Goal: Task Accomplishment & Management: Use online tool/utility

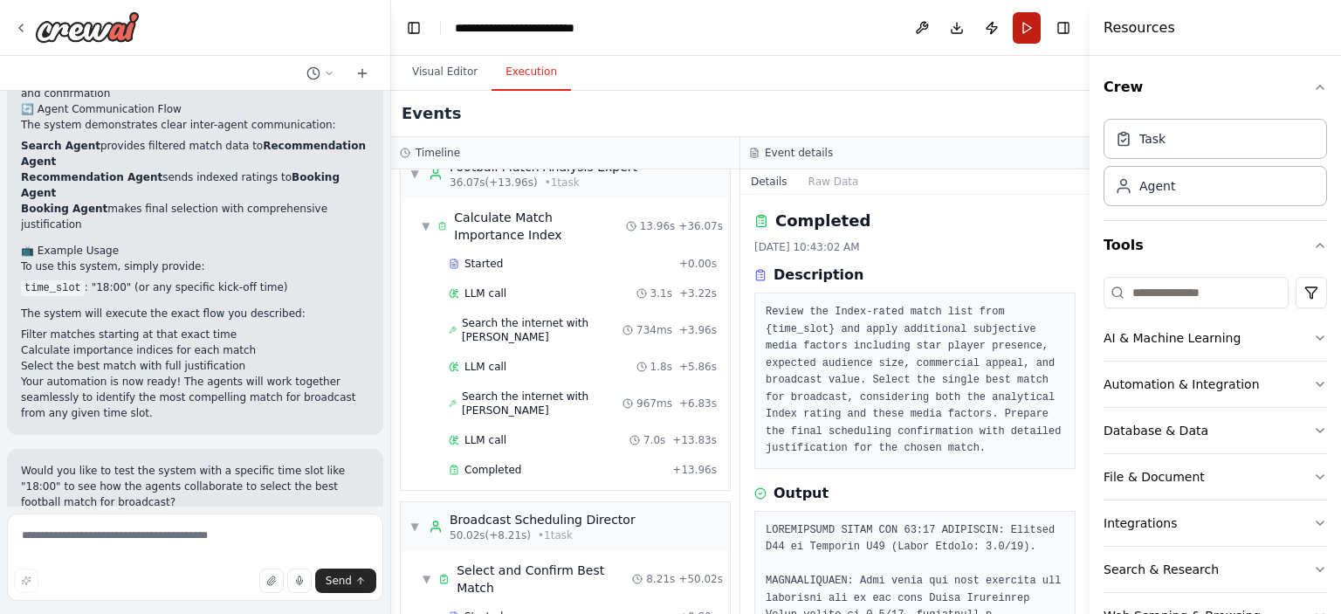
click at [1024, 29] on button "Run" at bounding box center [1027, 27] width 28 height 31
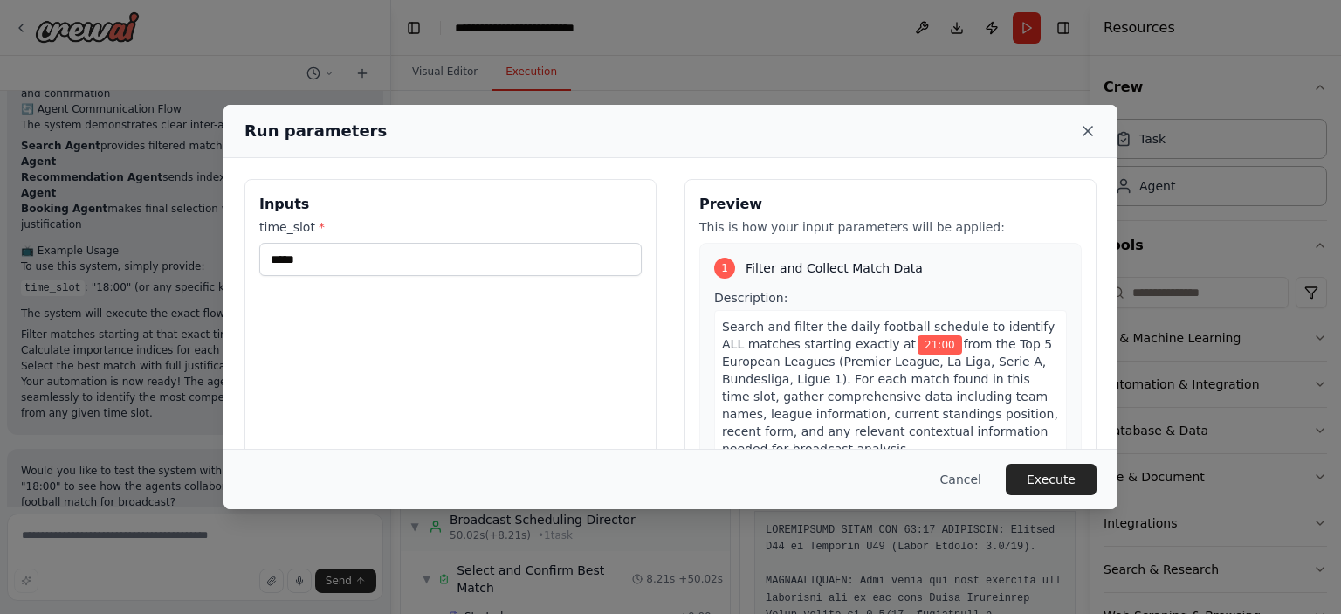
click at [1089, 127] on icon at bounding box center [1087, 130] width 17 height 17
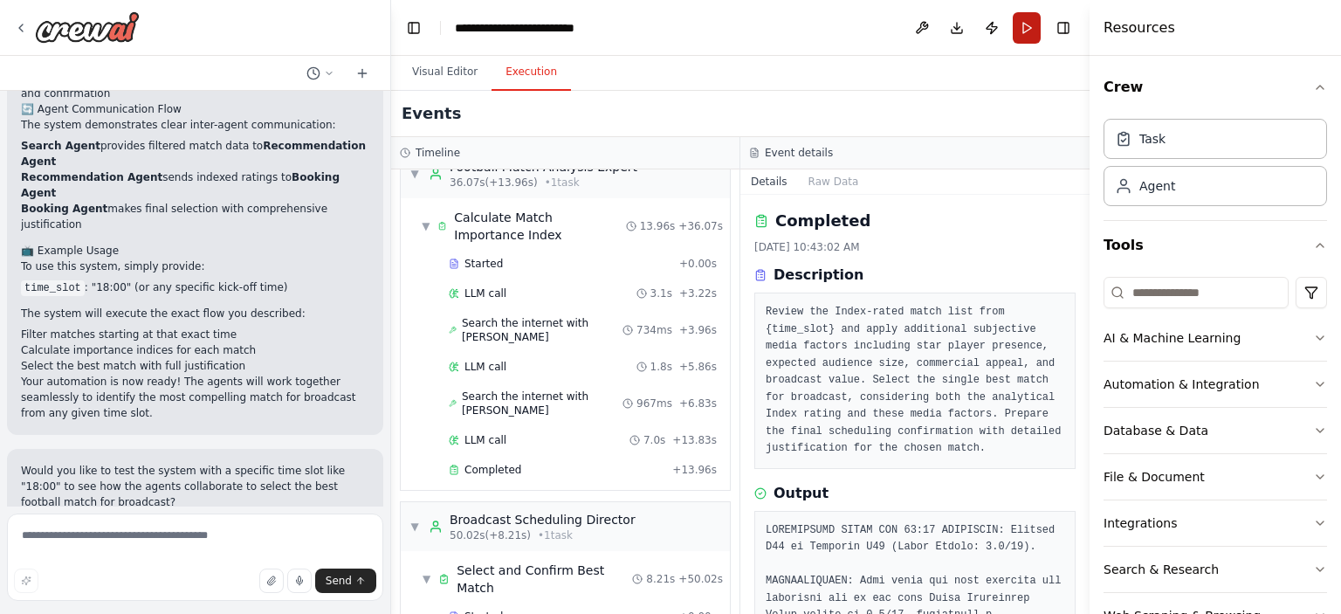
click at [1022, 33] on button "Run" at bounding box center [1027, 27] width 28 height 31
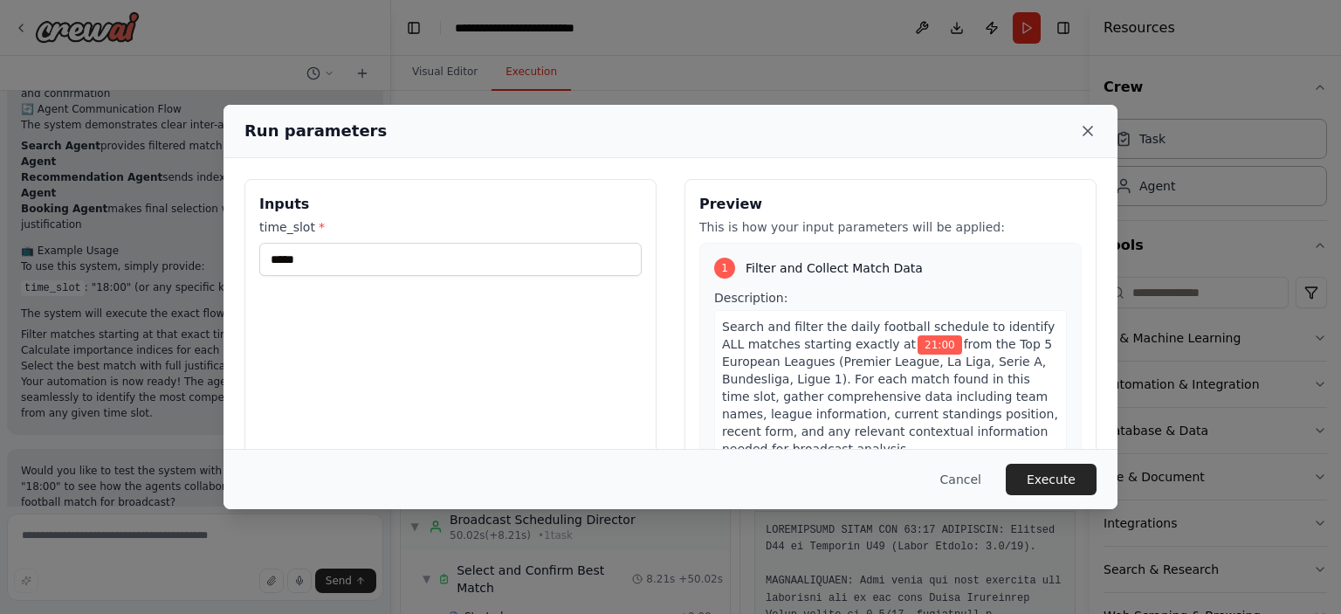
click at [1086, 134] on icon at bounding box center [1087, 130] width 17 height 17
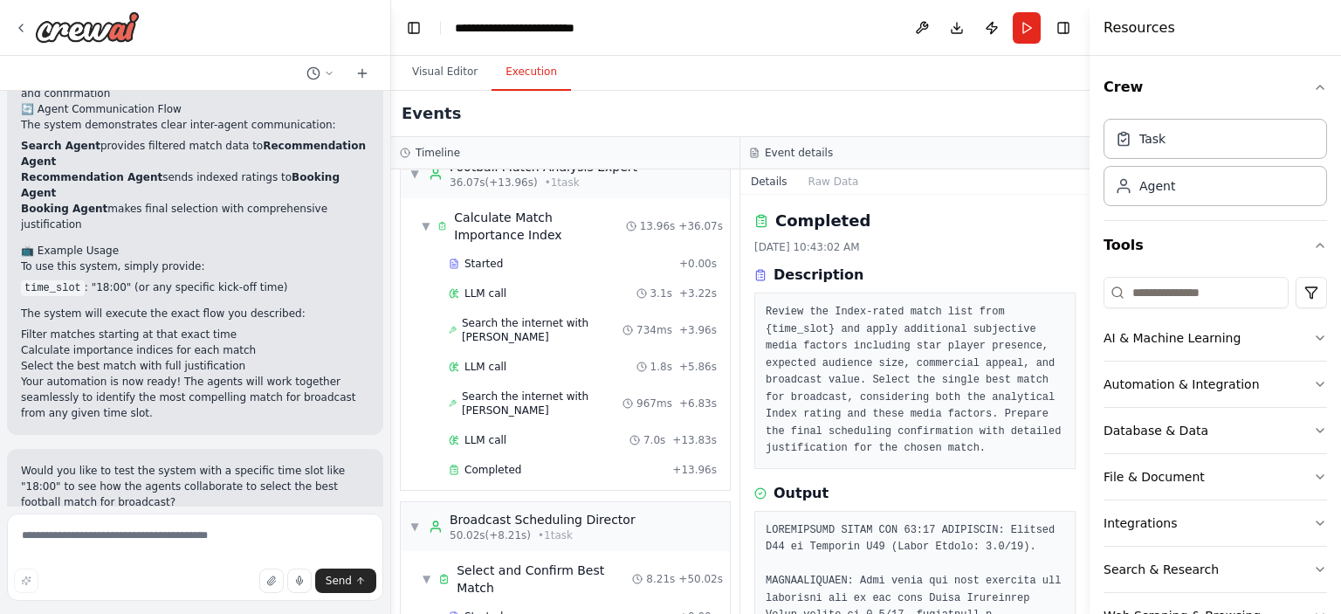
click at [831, 230] on h2 "Completed" at bounding box center [822, 221] width 95 height 24
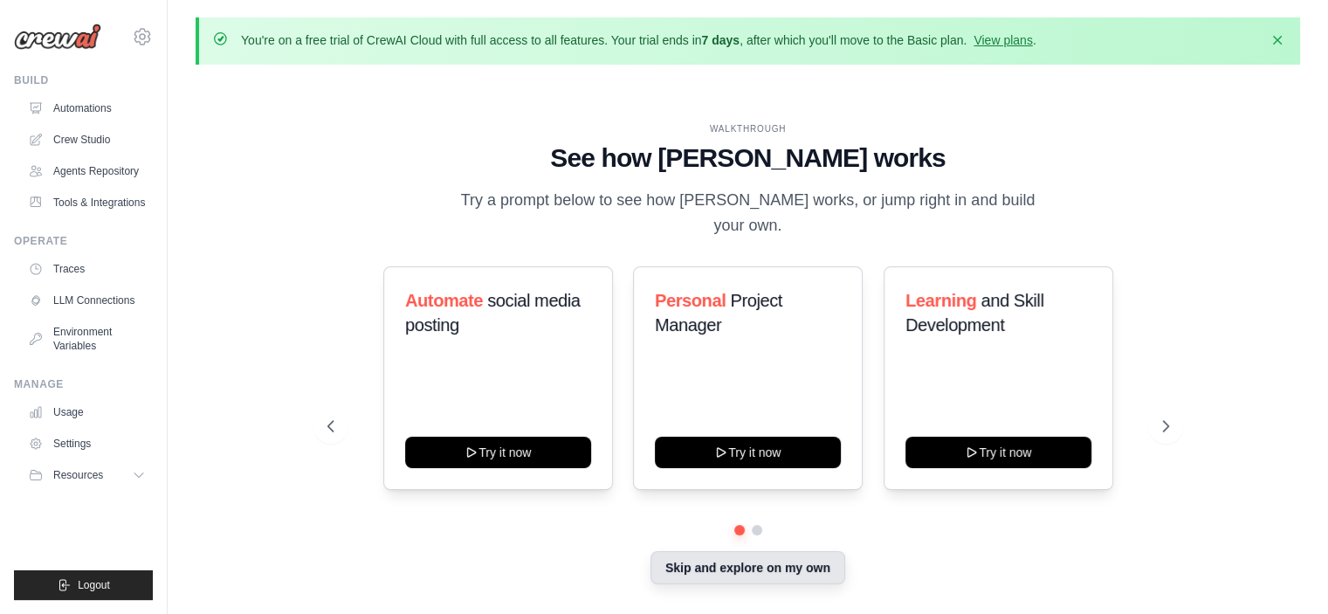
click at [739, 557] on button "Skip and explore on my own" at bounding box center [747, 567] width 195 height 33
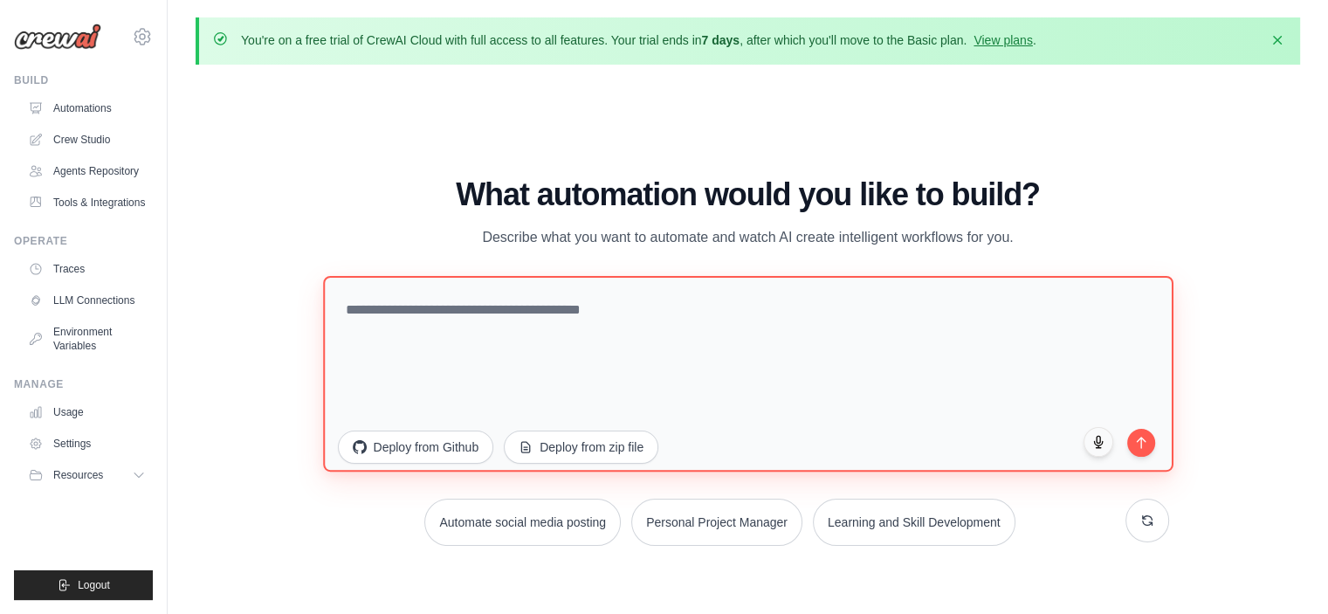
click at [535, 317] on textarea at bounding box center [748, 373] width 850 height 196
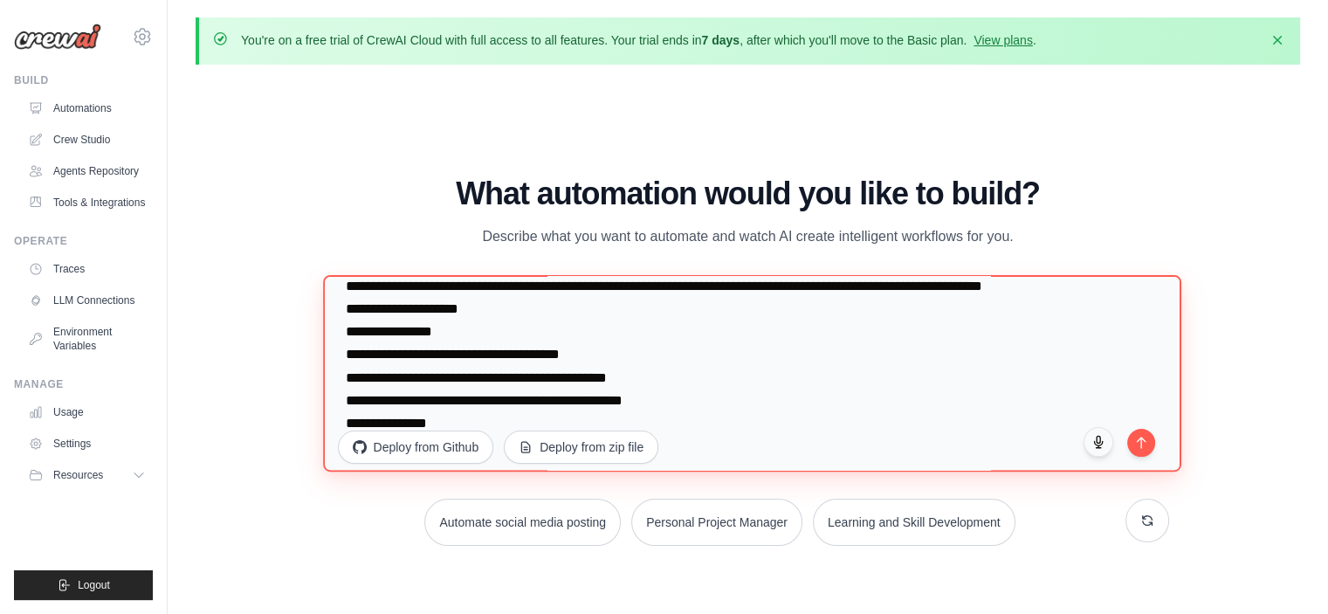
scroll to position [91, 0]
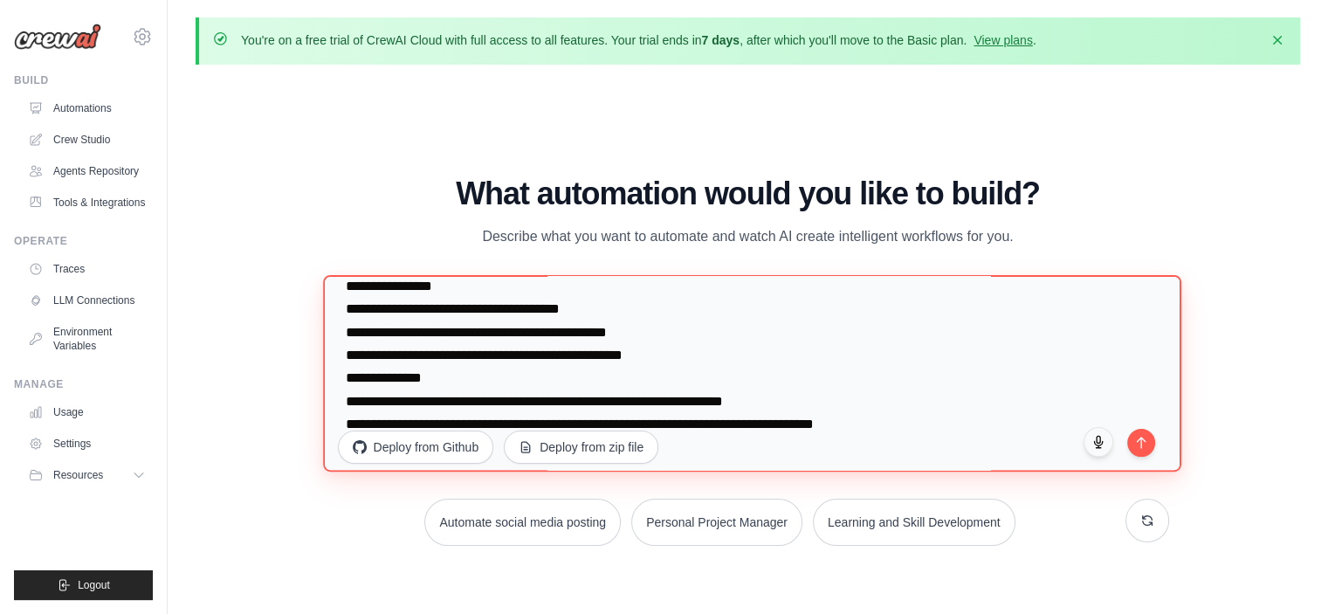
click at [690, 325] on textarea "**********" at bounding box center [752, 373] width 858 height 197
click at [705, 354] on textarea "**********" at bounding box center [752, 373] width 858 height 197
click at [787, 401] on textarea "**********" at bounding box center [752, 373] width 858 height 197
click at [917, 415] on textarea "**********" at bounding box center [752, 373] width 858 height 197
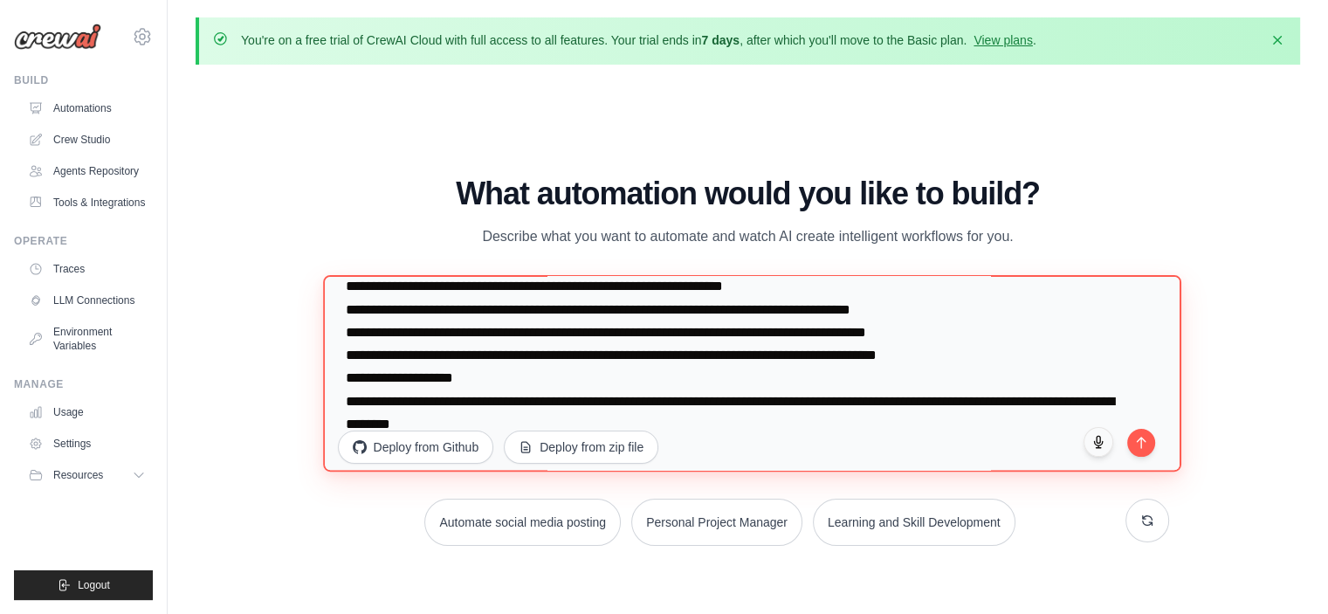
scroll to position [499, 0]
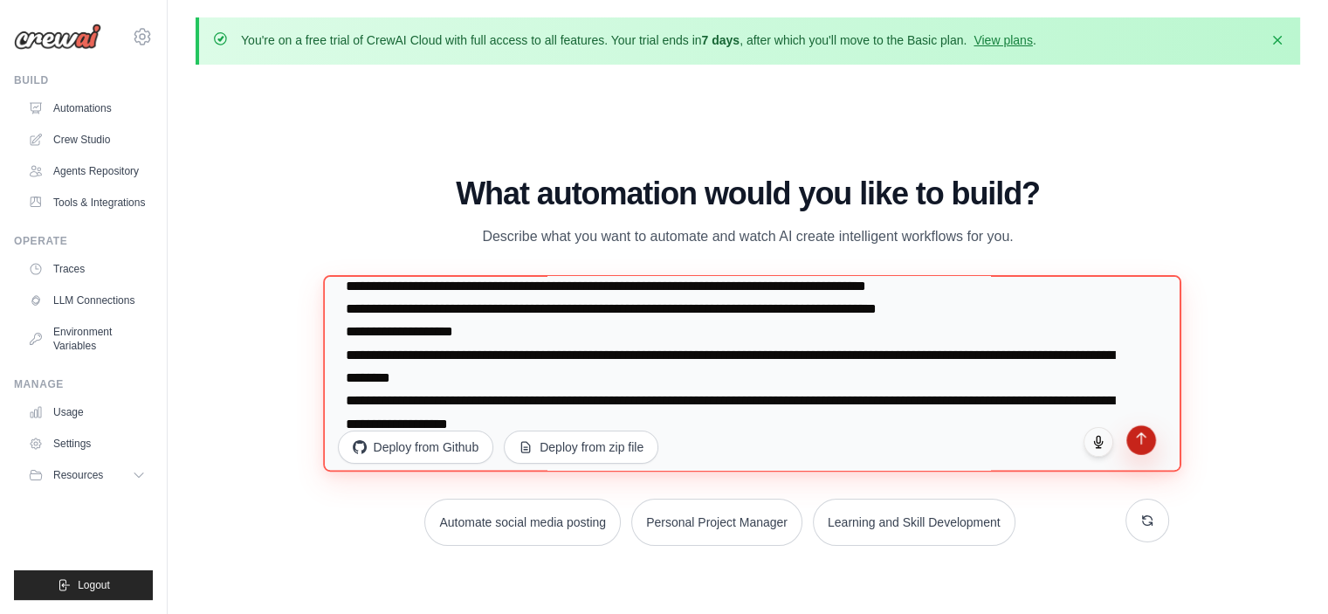
type textarea "**********"
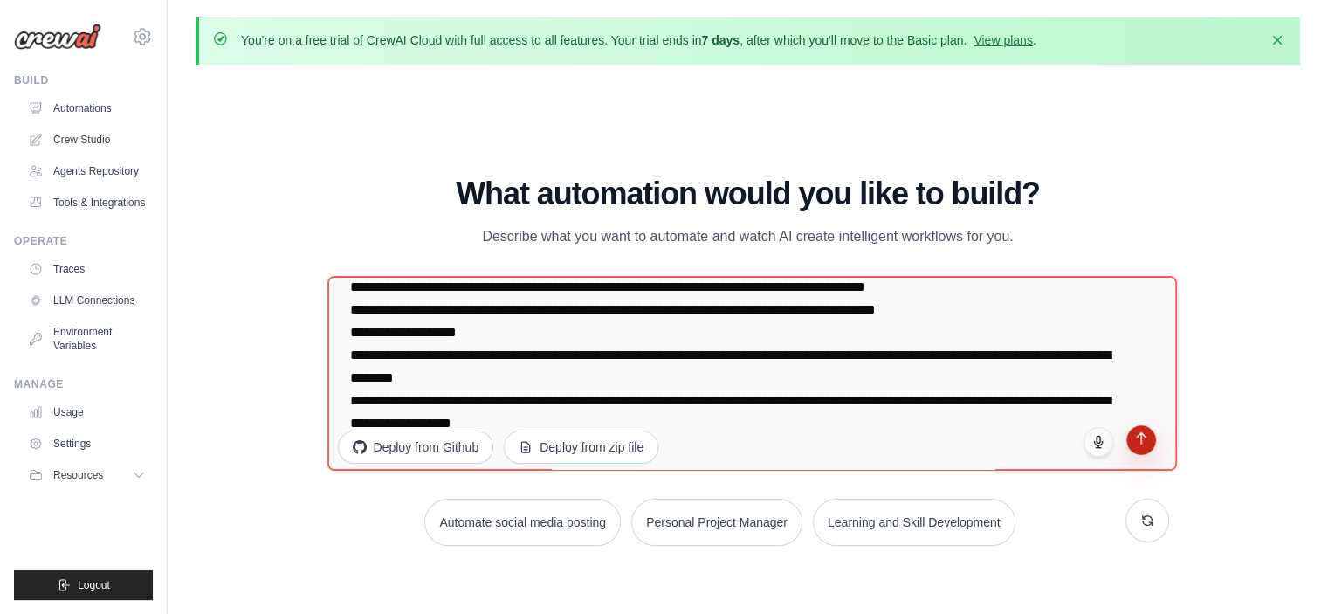
click at [1142, 443] on icon "submit" at bounding box center [1140, 438] width 15 height 15
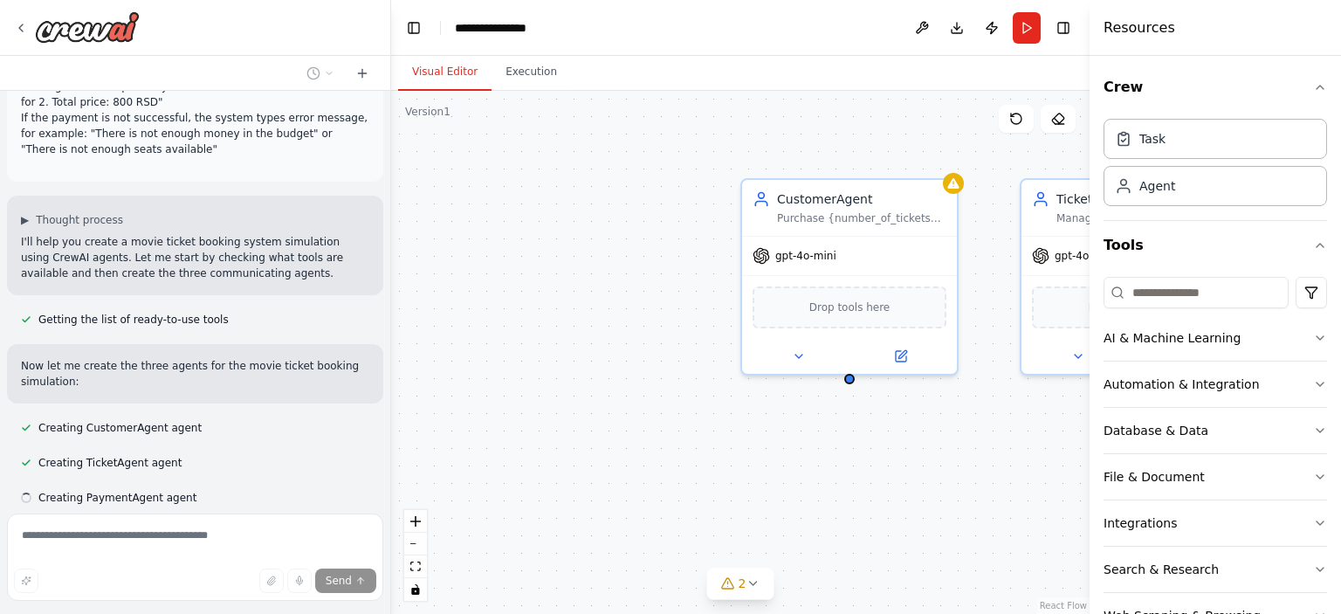
scroll to position [688, 0]
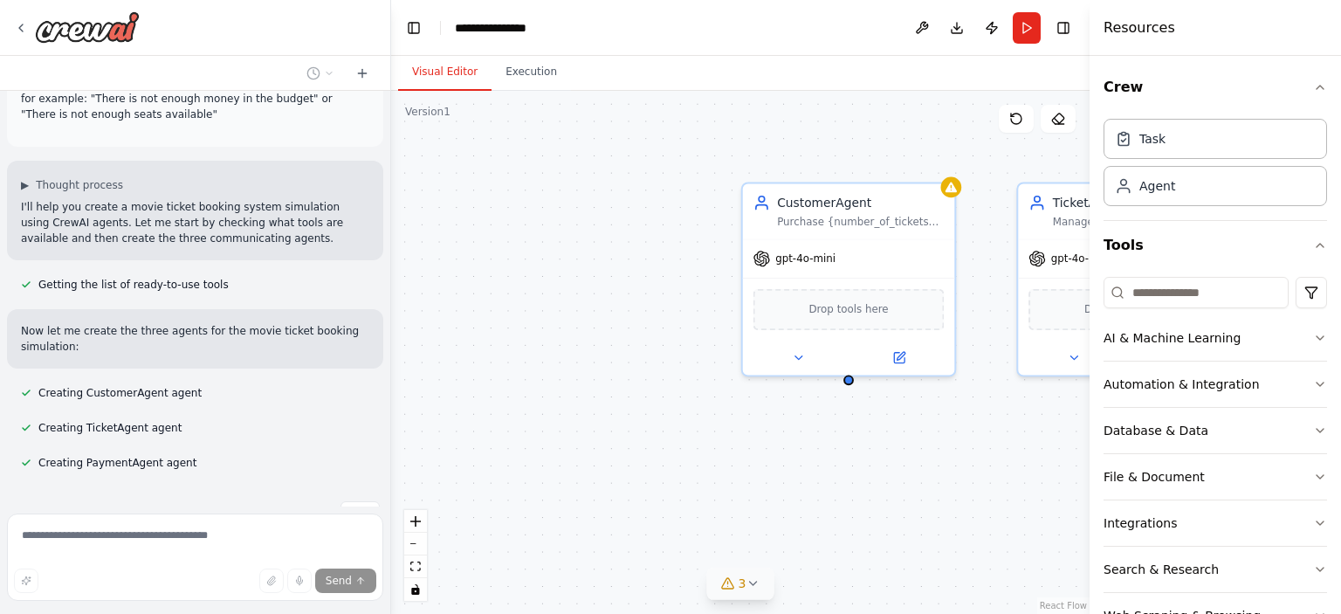
click at [754, 585] on icon at bounding box center [753, 583] width 14 height 14
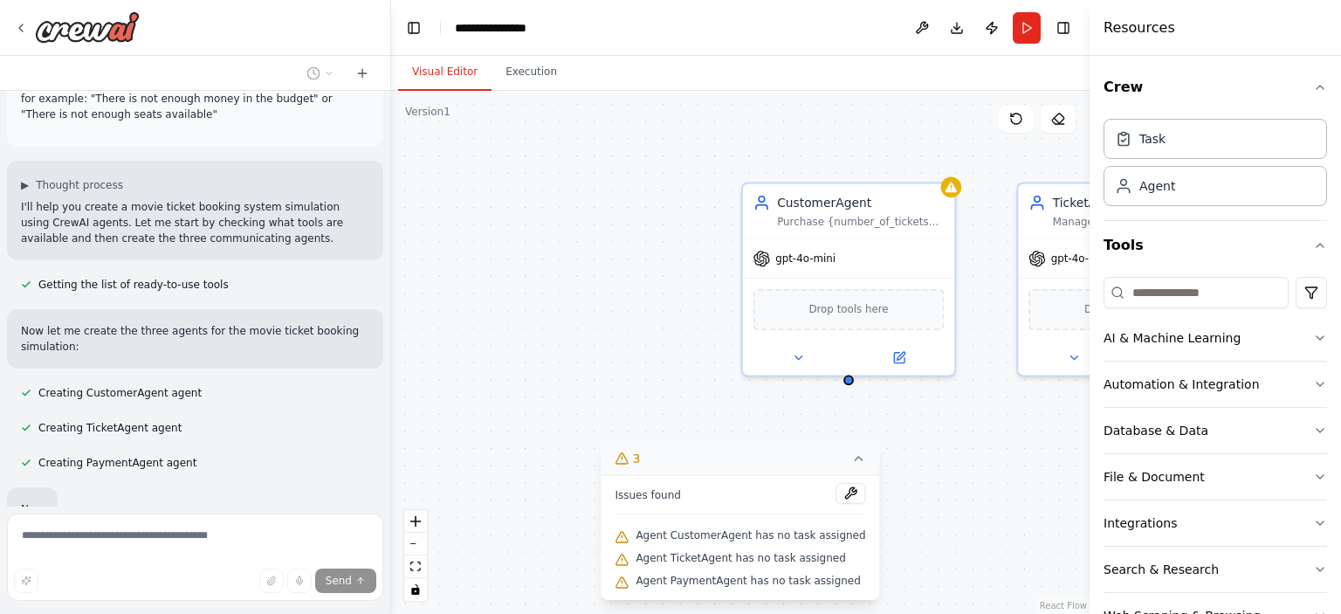
scroll to position [780, 0]
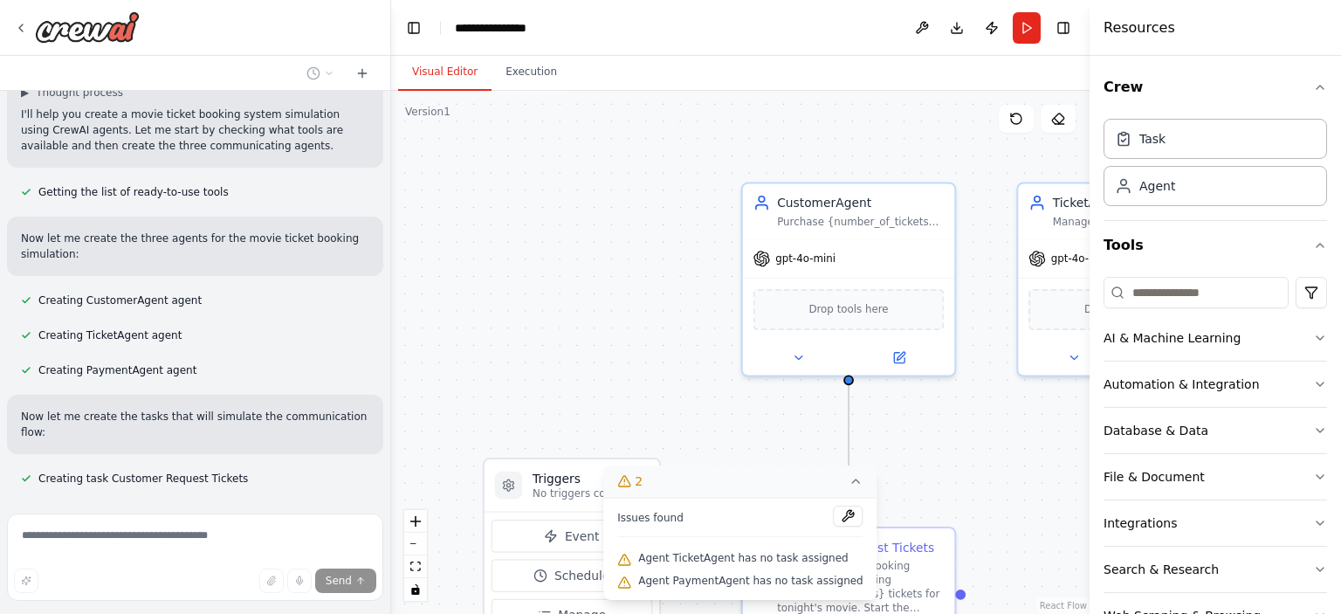
click at [943, 472] on div ".deletable-edge-delete-btn { width: 20px; height: 20px; border: 0px solid #ffff…" at bounding box center [740, 352] width 698 height 523
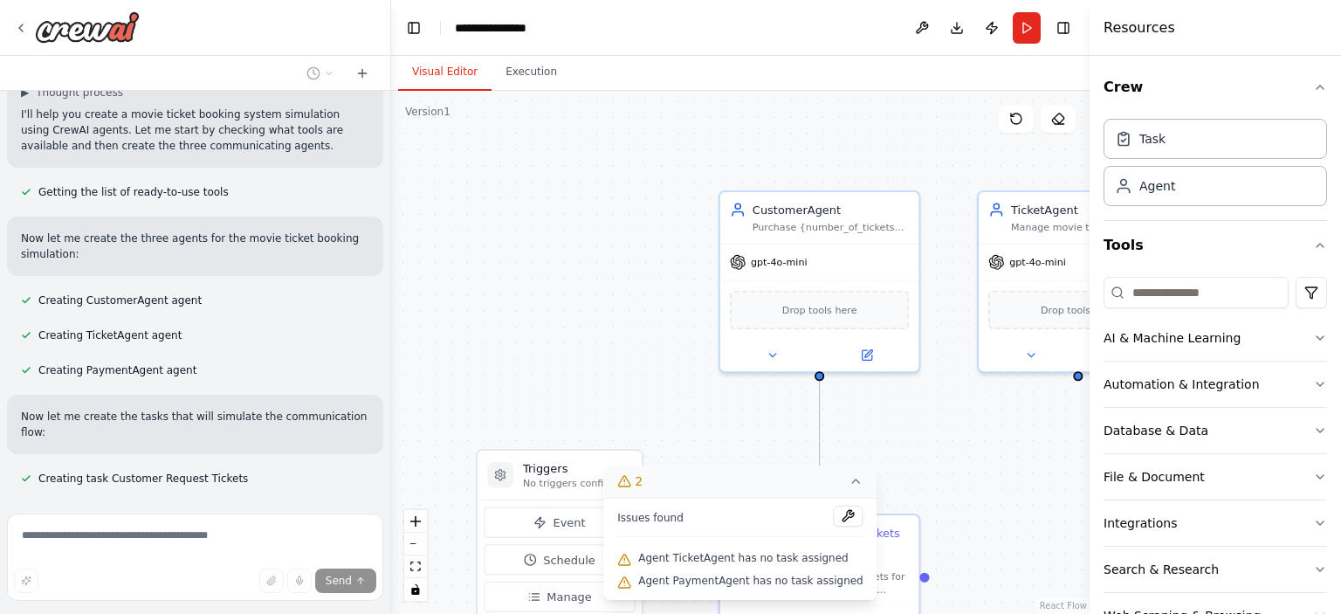
scroll to position [815, 0]
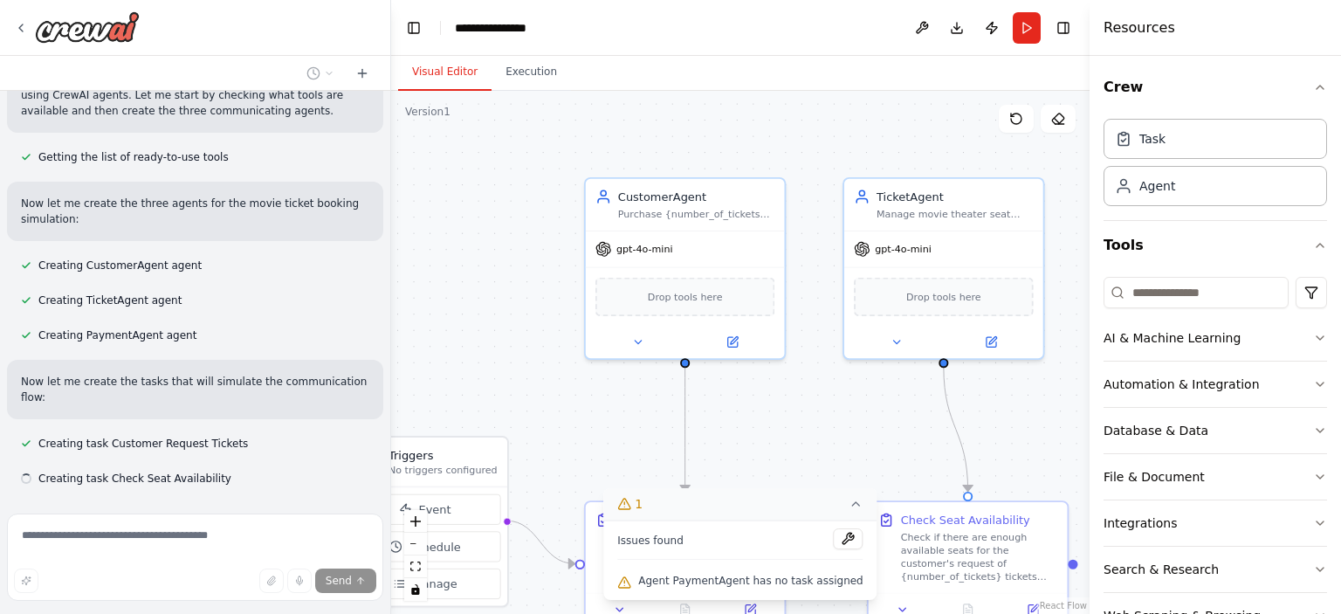
drag, startPoint x: 973, startPoint y: 470, endPoint x: 805, endPoint y: 449, distance: 169.8
click at [805, 449] on div ".deletable-edge-delete-btn { width: 20px; height: 20px; border: 0px solid #ffff…" at bounding box center [740, 352] width 698 height 523
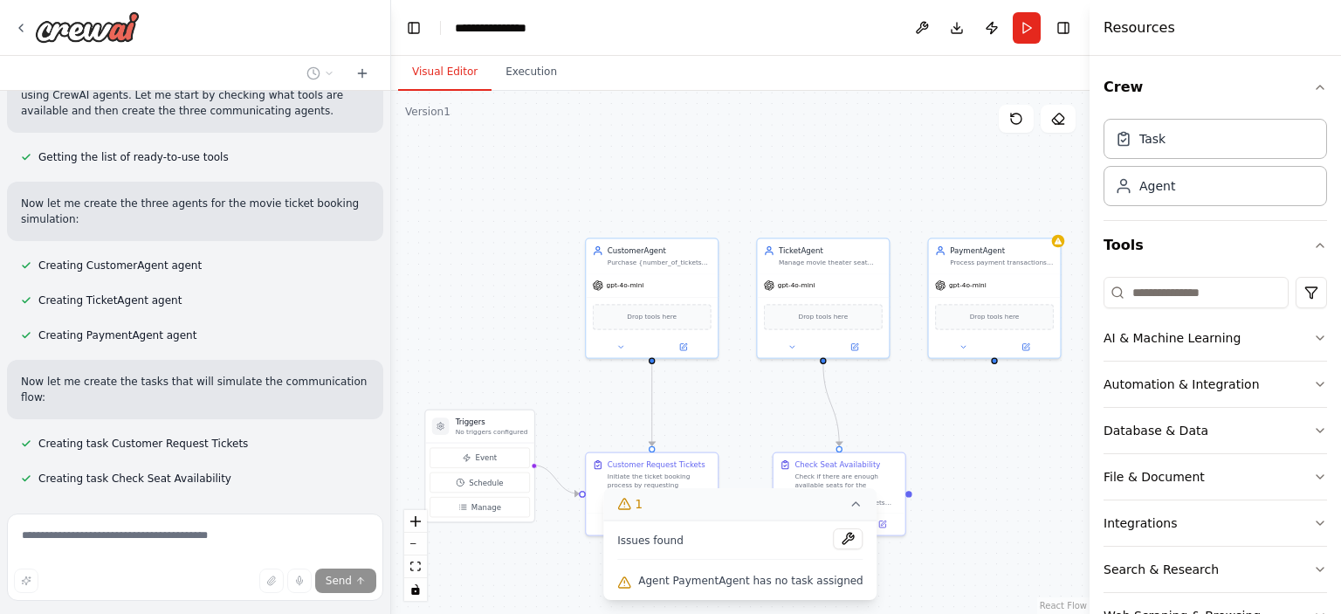
scroll to position [850, 0]
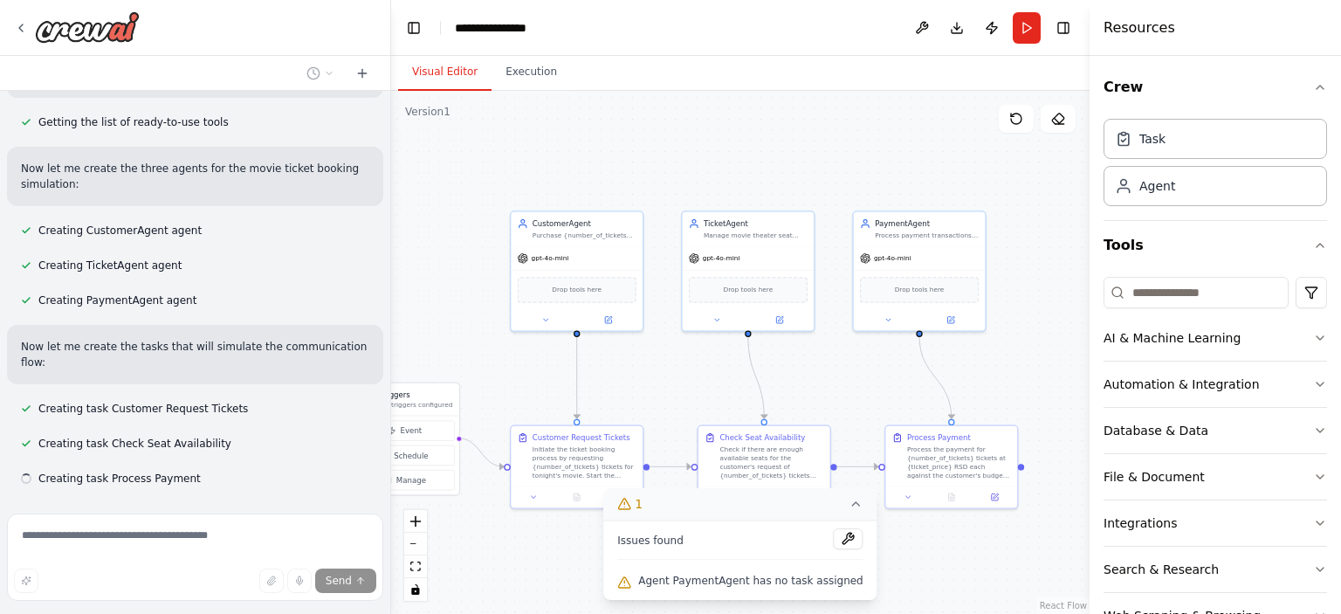
drag, startPoint x: 854, startPoint y: 439, endPoint x: 704, endPoint y: 380, distance: 160.6
click at [704, 380] on div ".deletable-edge-delete-btn { width: 20px; height: 20px; border: 0px solid #ffff…" at bounding box center [740, 352] width 698 height 523
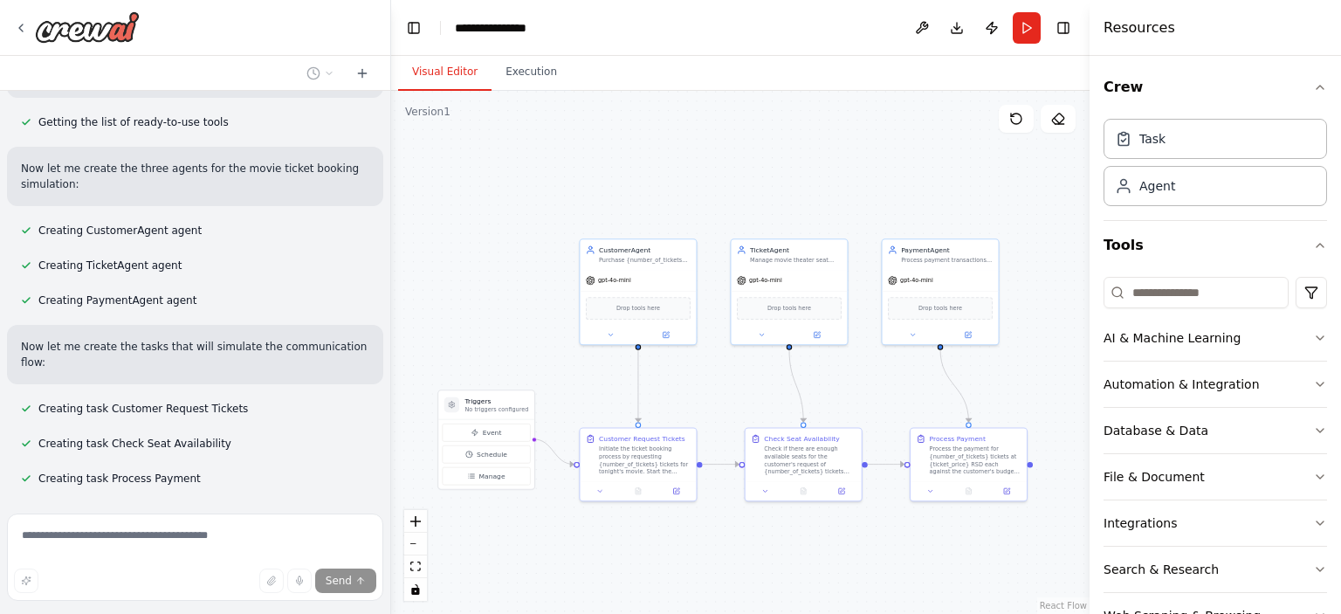
drag, startPoint x: 704, startPoint y: 380, endPoint x: 743, endPoint y: 386, distance: 38.9
click at [743, 386] on div ".deletable-edge-delete-btn { width: 20px; height: 20px; border: 0px solid #ffff…" at bounding box center [740, 352] width 698 height 523
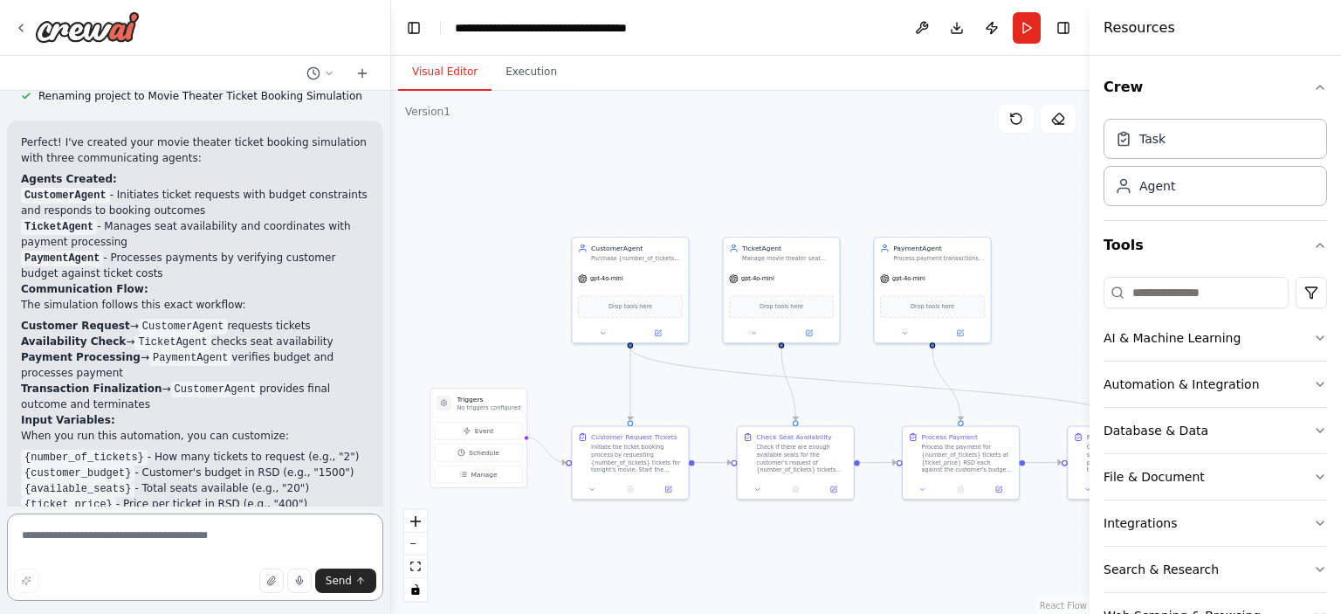
scroll to position [1715, 0]
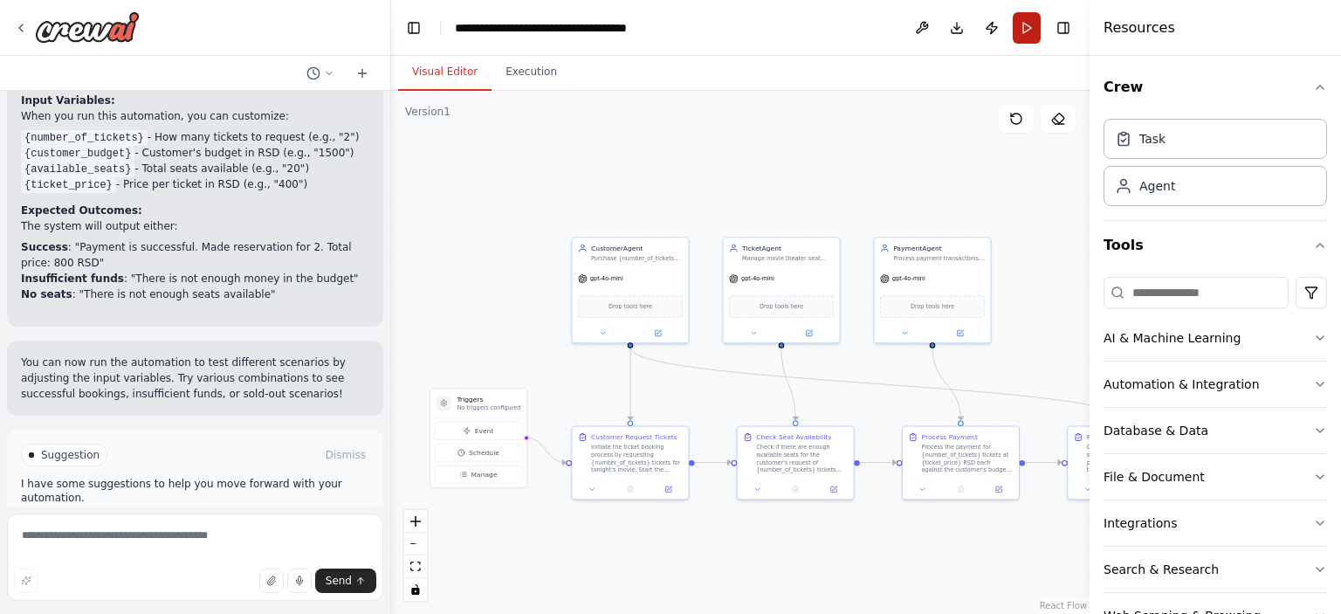
click at [1033, 27] on button "Run" at bounding box center [1027, 27] width 28 height 31
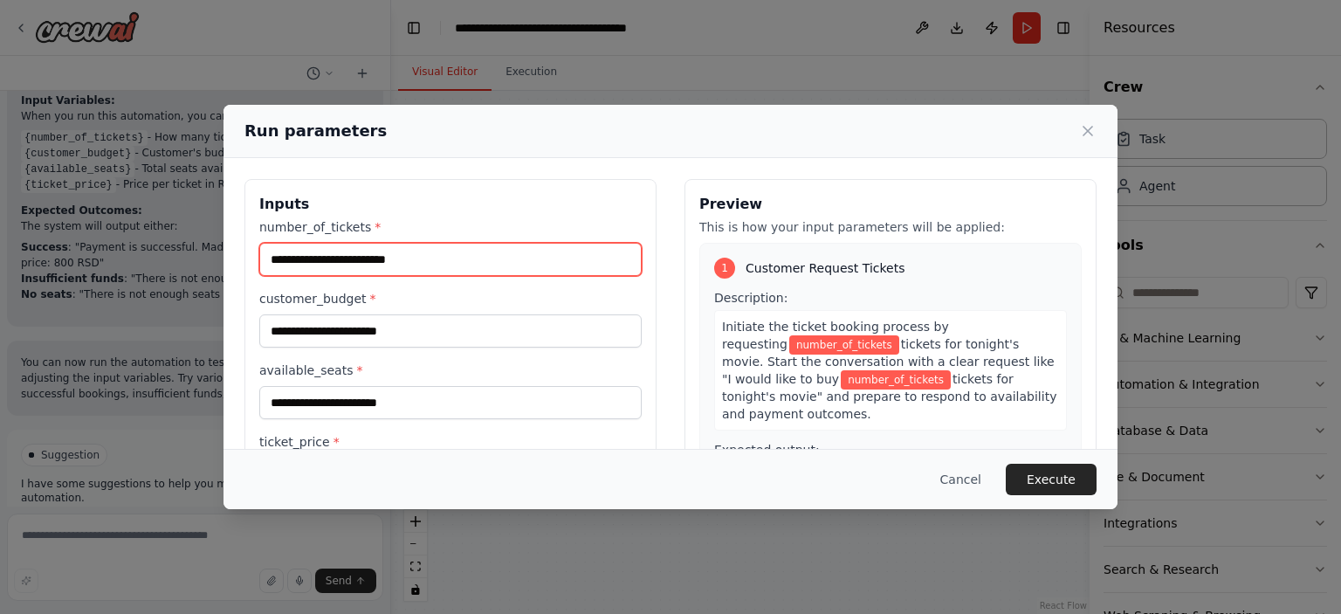
click at [380, 255] on input "number_of_tickets *" at bounding box center [450, 259] width 382 height 33
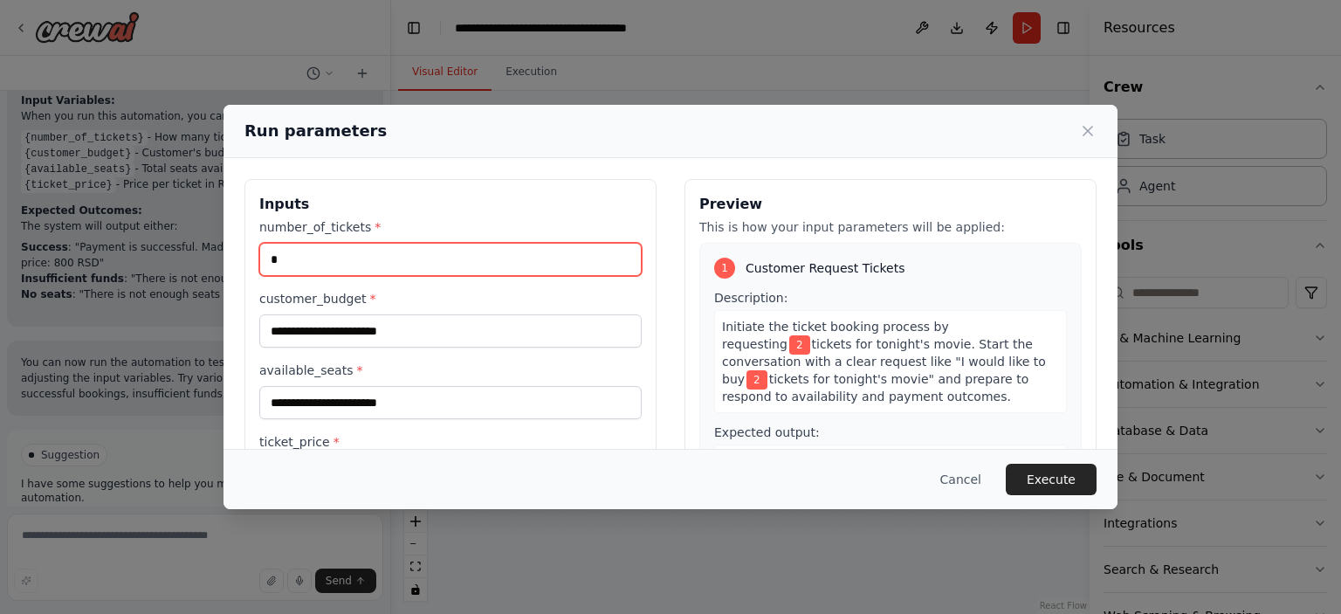
type input "*"
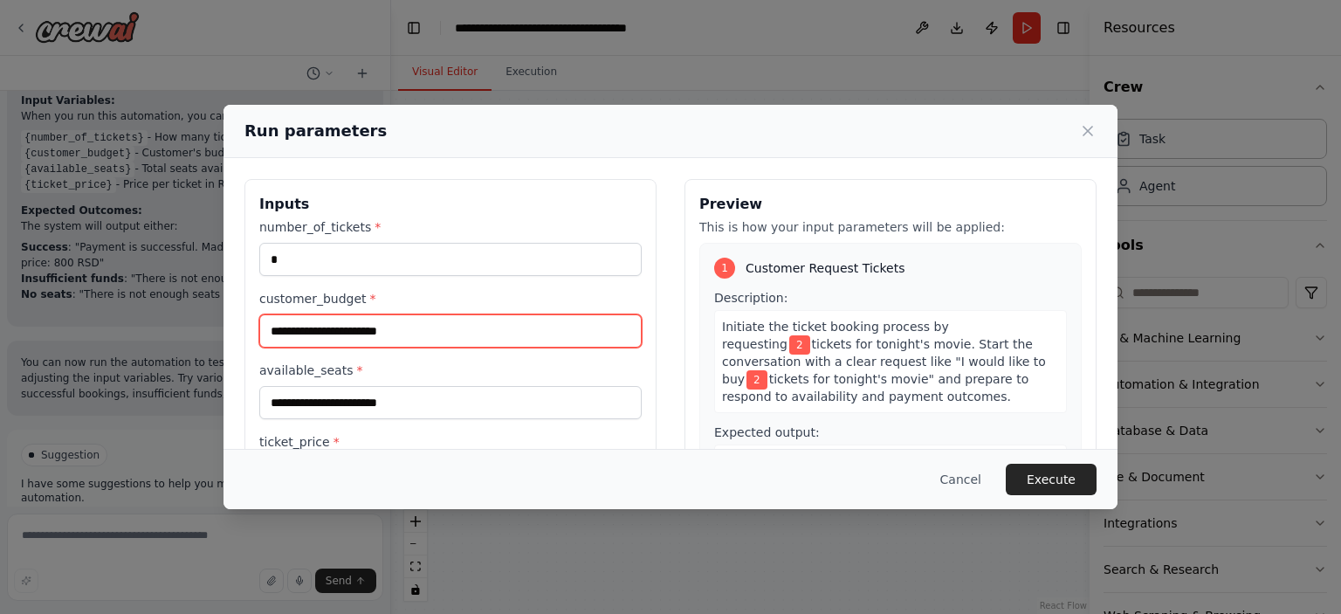
click at [344, 323] on input "customer_budget *" at bounding box center [450, 330] width 382 height 33
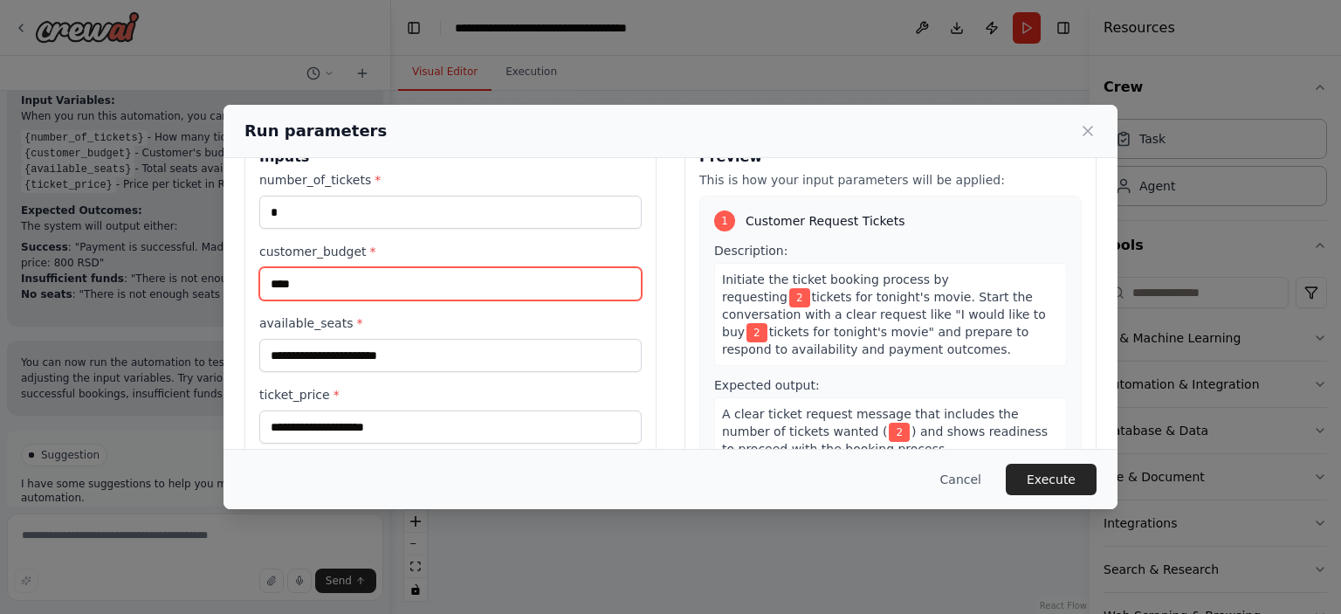
type input "****"
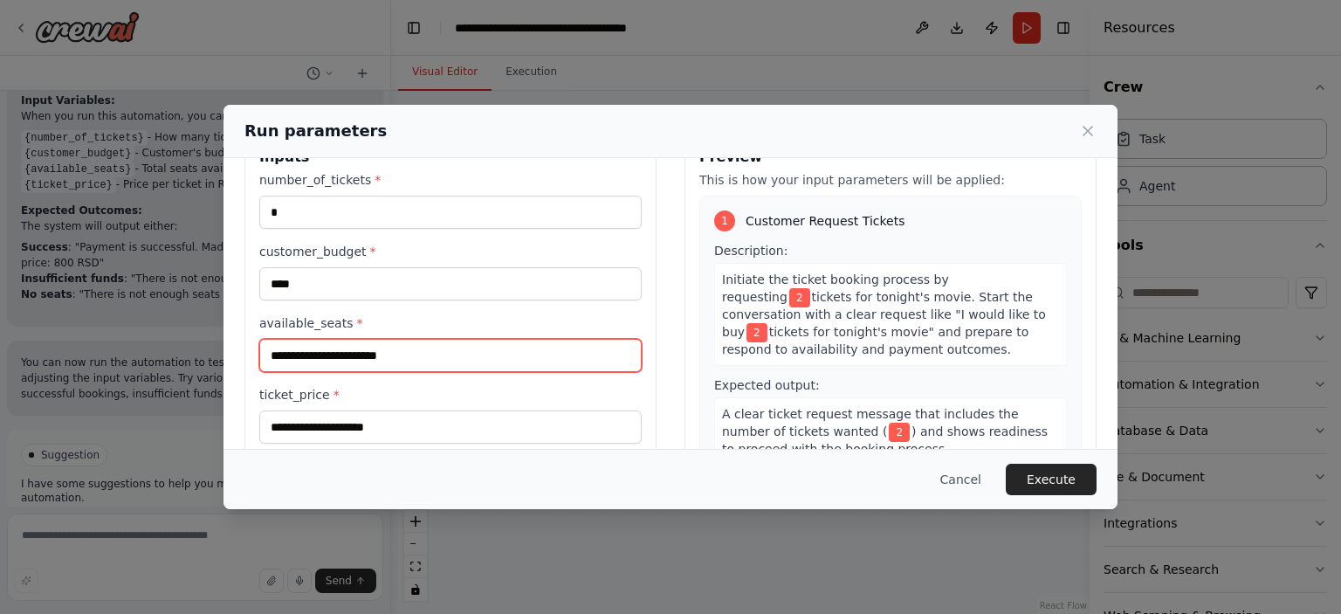
click at [356, 352] on input "available_seats *" at bounding box center [450, 355] width 382 height 33
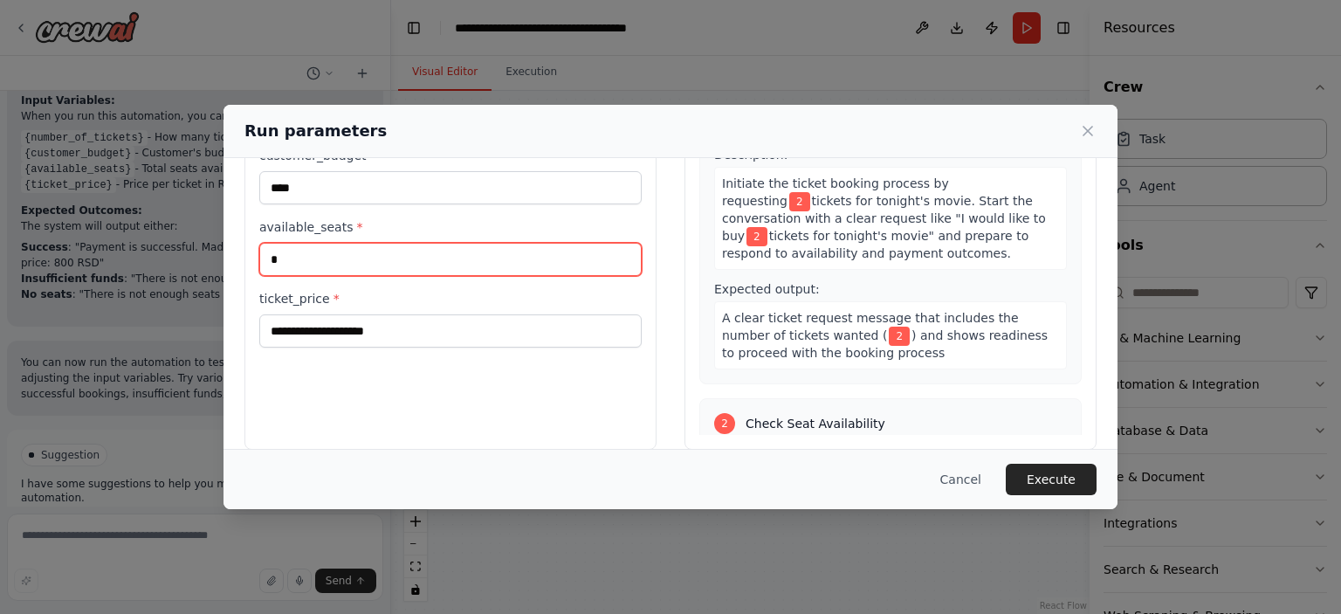
scroll to position [143, 0]
type input "*"
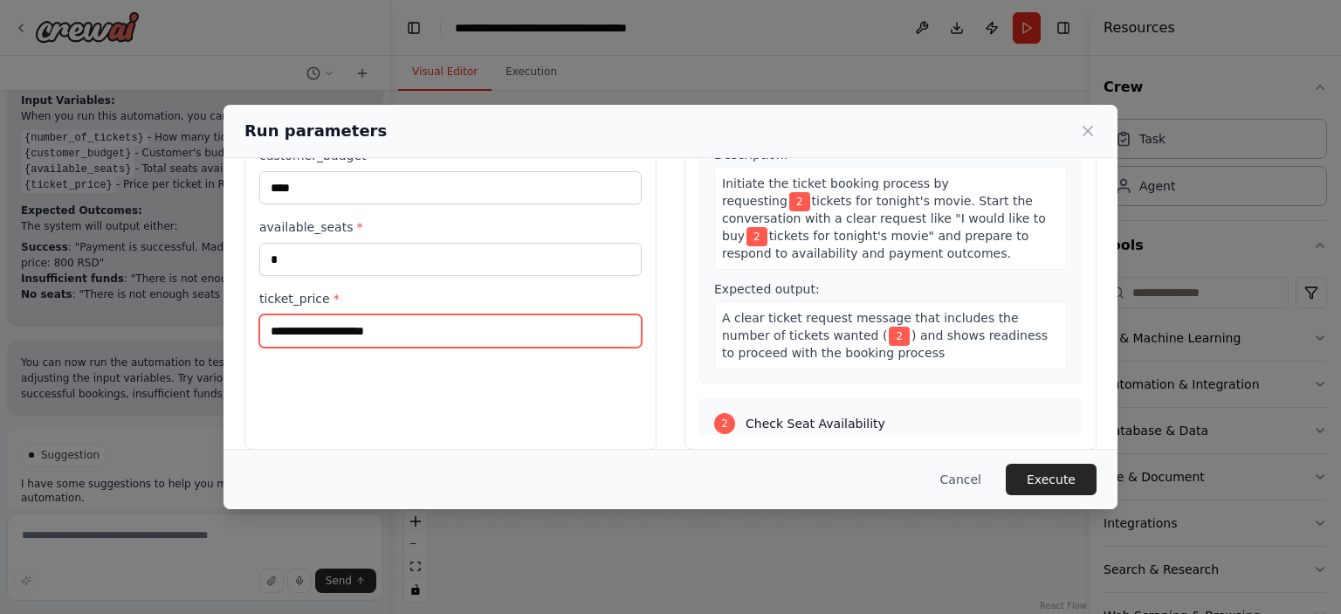
click at [393, 326] on input "ticket_price *" at bounding box center [450, 330] width 382 height 33
type input "***"
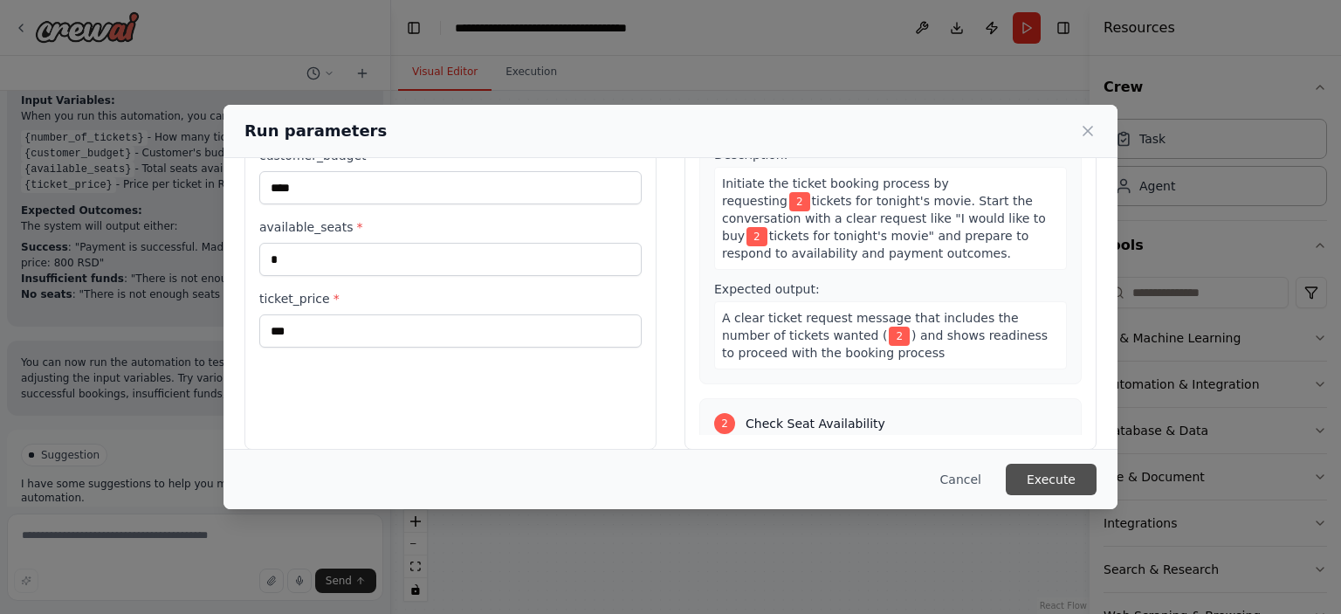
click at [1055, 484] on button "Execute" at bounding box center [1051, 479] width 91 height 31
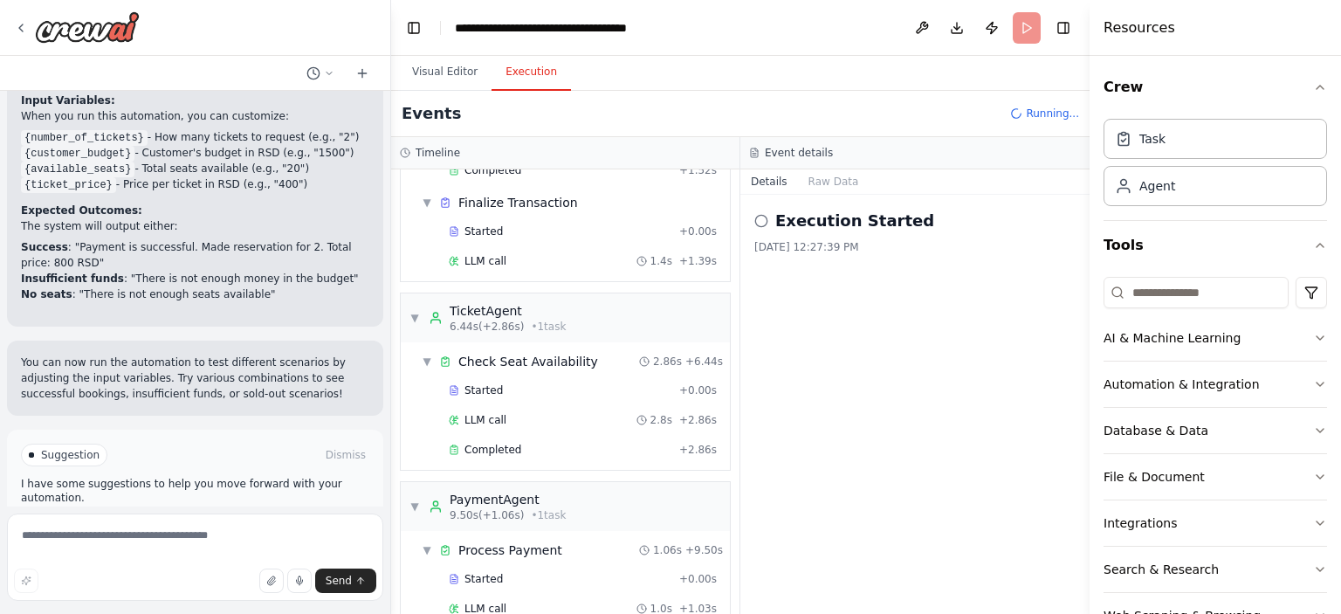
scroll to position [253, 0]
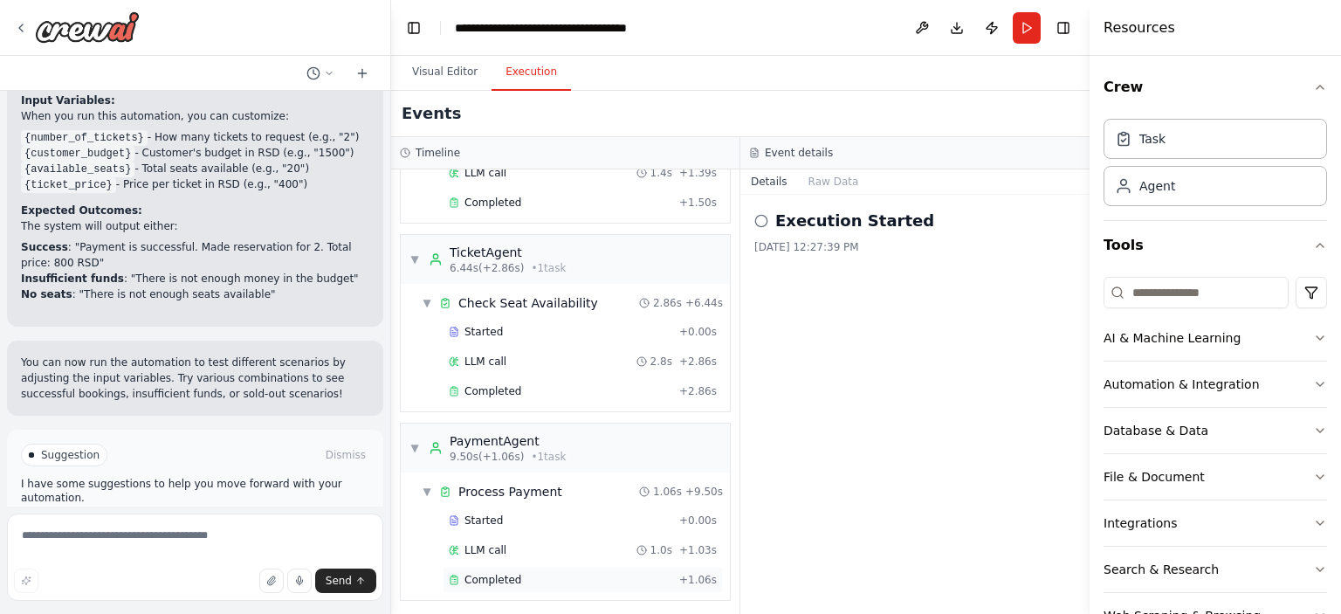
click at [514, 575] on span "Completed" at bounding box center [492, 580] width 57 height 14
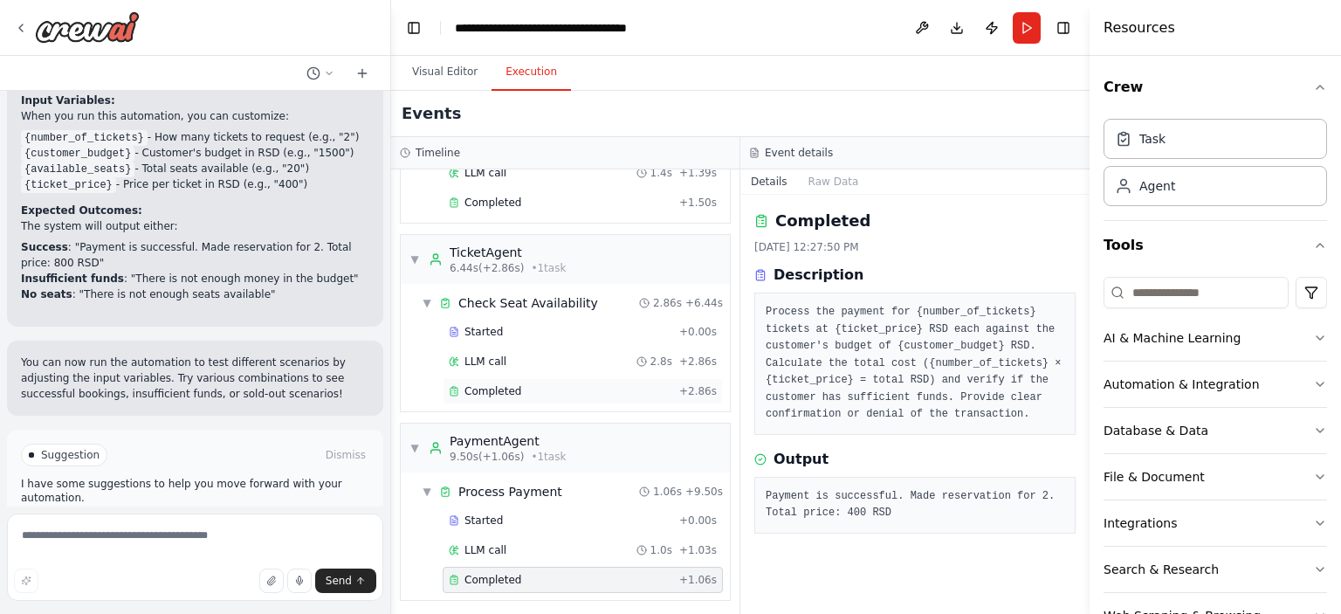
click at [513, 385] on span "Completed" at bounding box center [492, 391] width 57 height 14
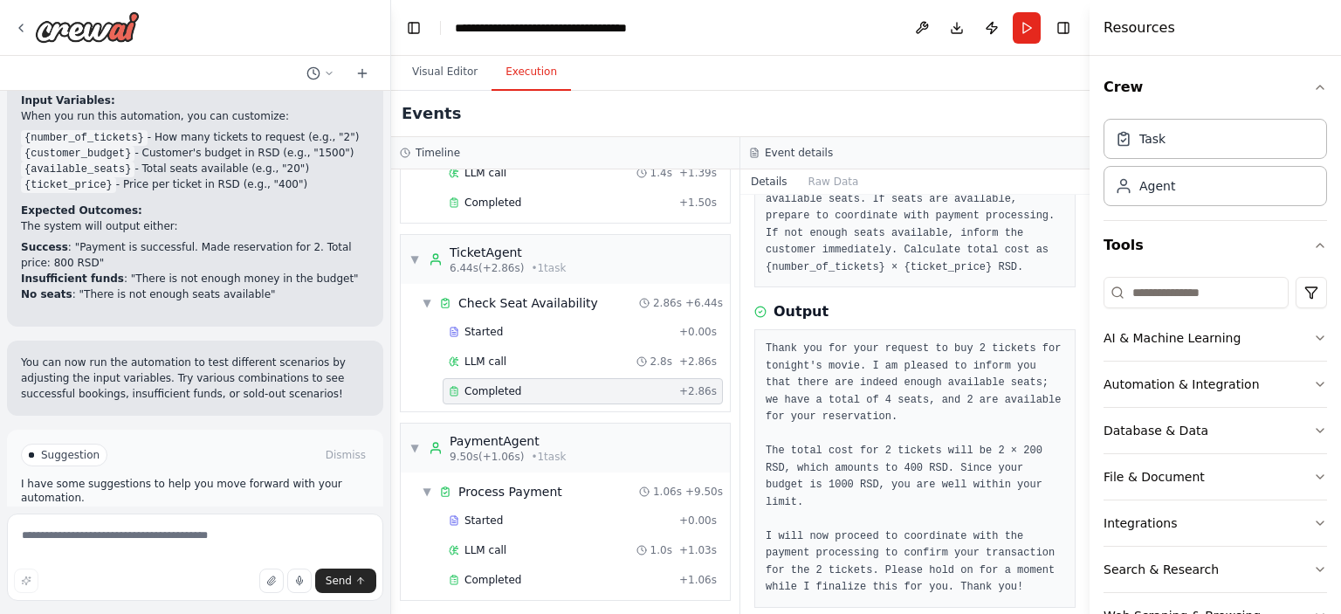
scroll to position [167, 0]
click at [525, 573] on div "Completed" at bounding box center [560, 580] width 223 height 14
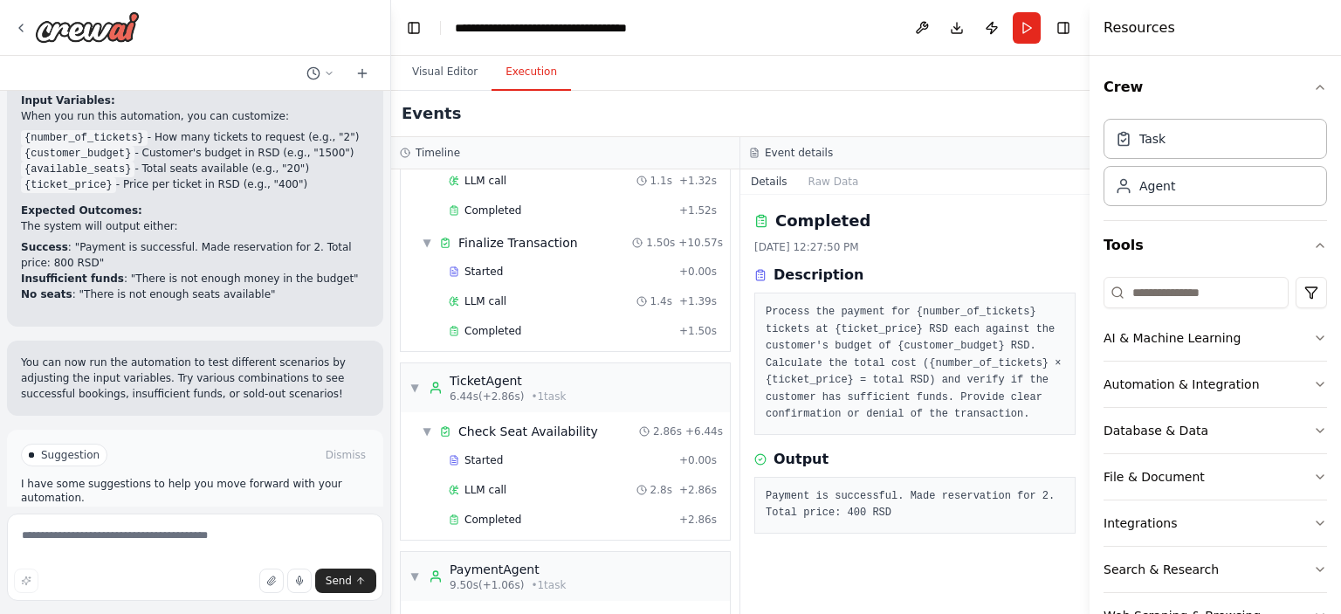
scroll to position [0, 0]
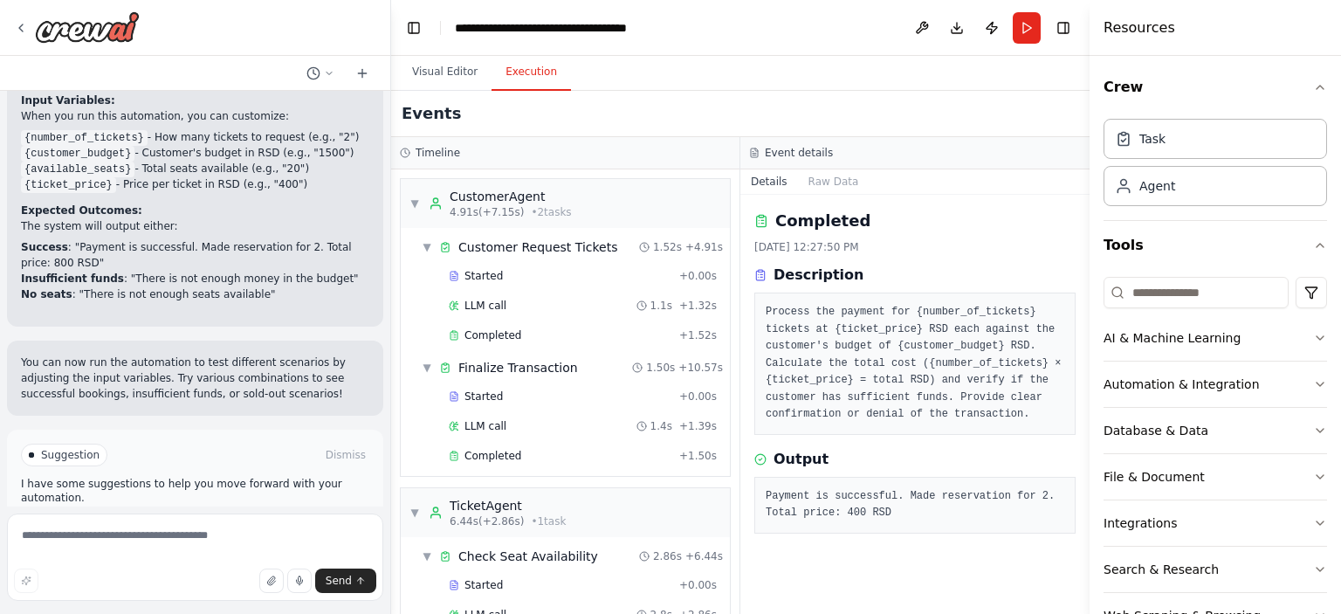
click at [518, 341] on div "Completed + 1.52s" at bounding box center [583, 335] width 280 height 26
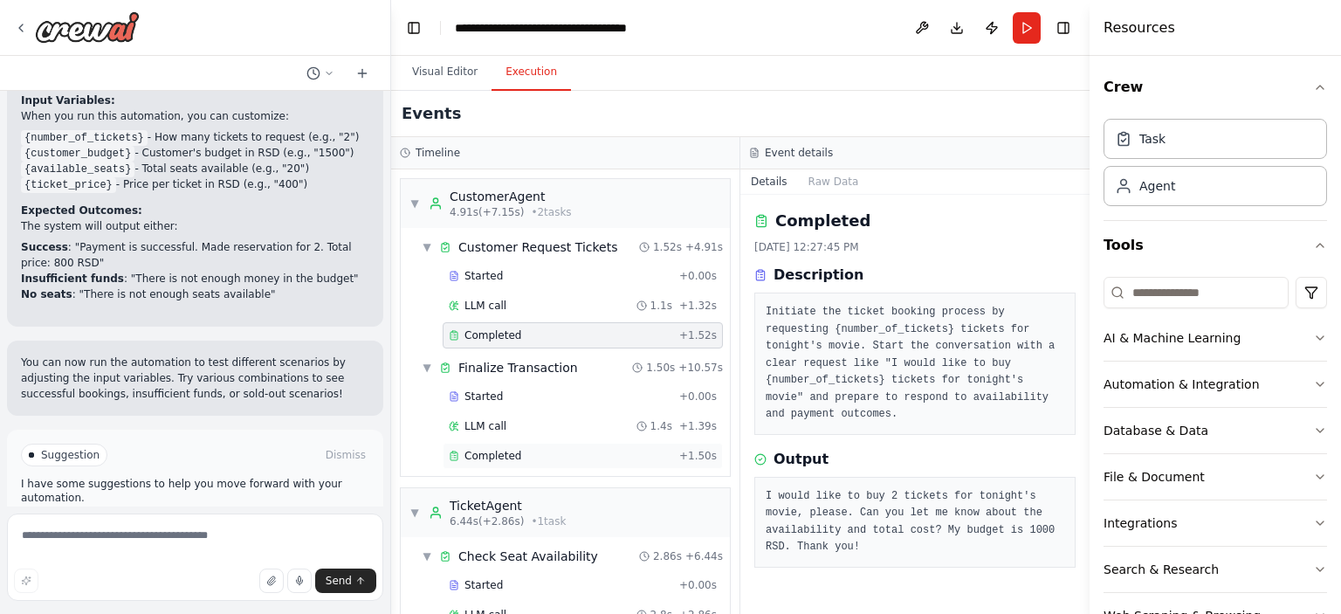
click at [544, 449] on div "Completed" at bounding box center [560, 456] width 223 height 14
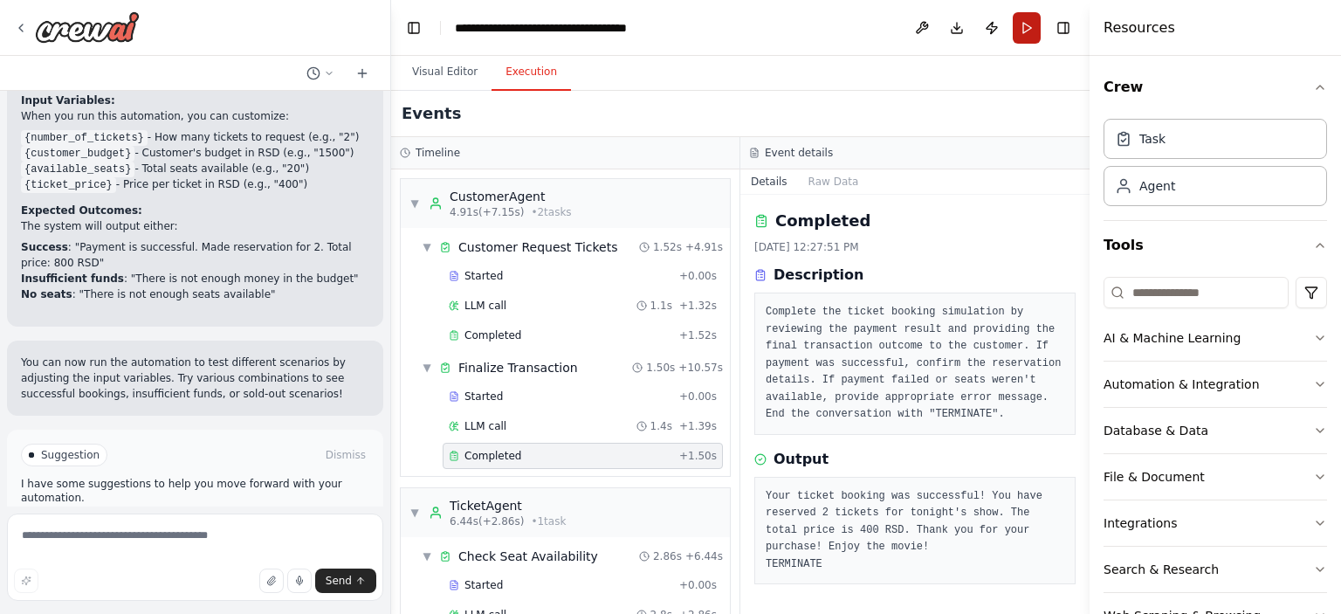
click at [1035, 19] on button "Run" at bounding box center [1027, 27] width 28 height 31
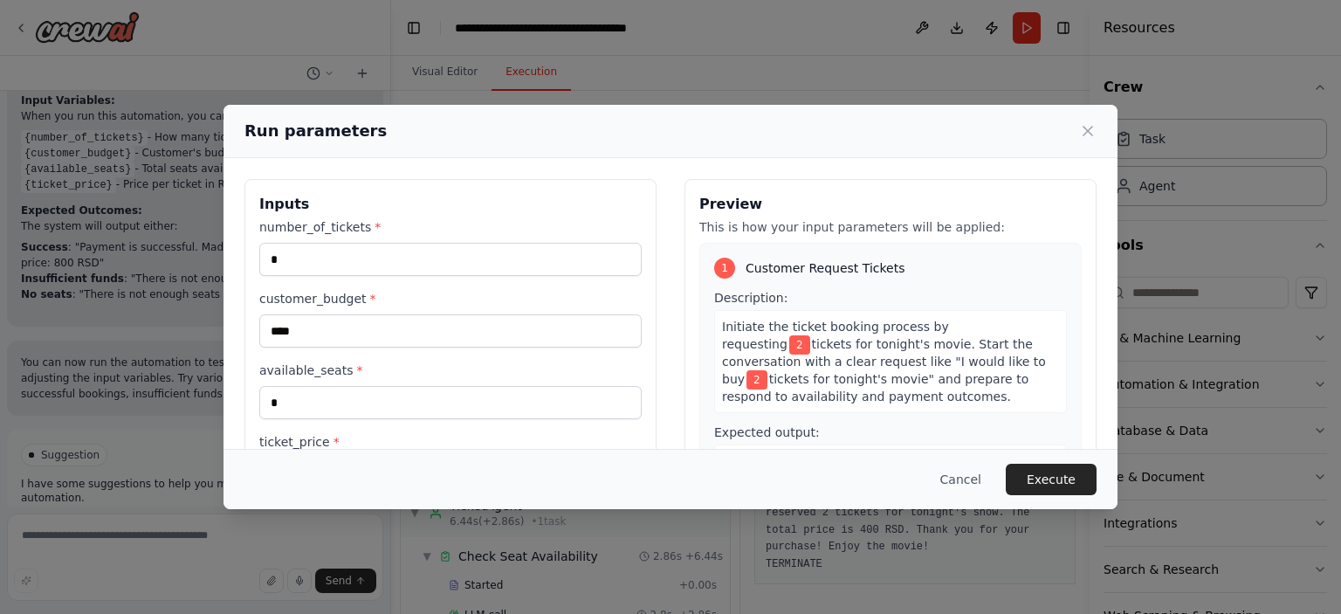
scroll to position [112, 0]
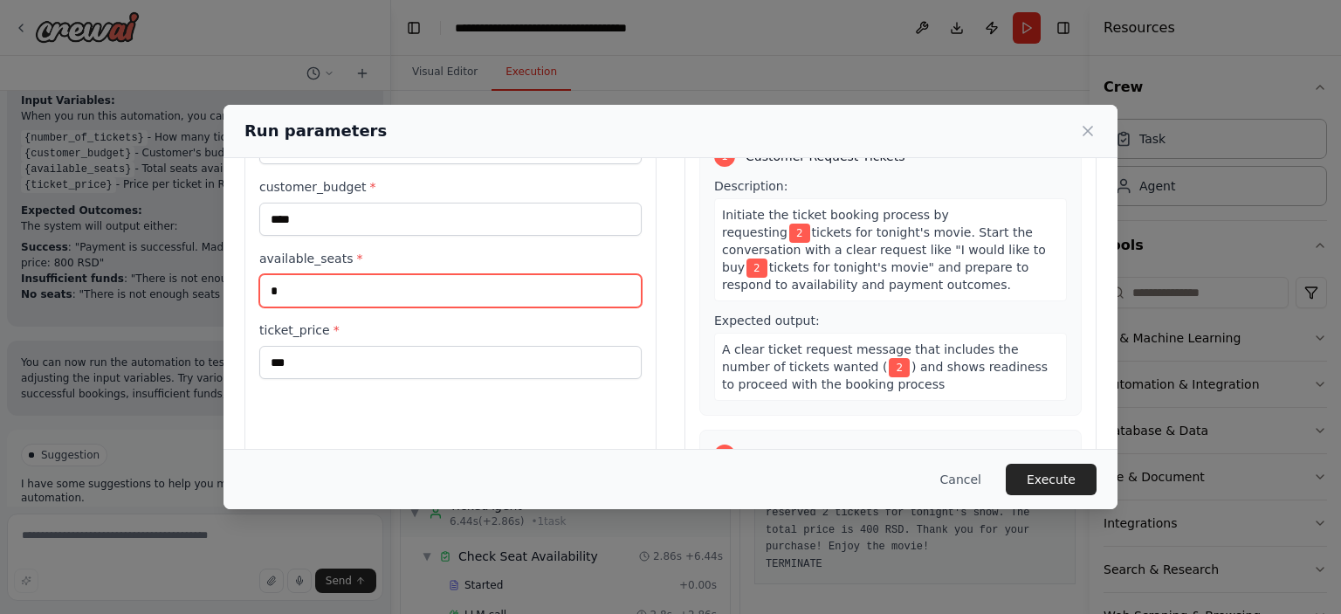
click at [285, 295] on input "*" at bounding box center [450, 290] width 382 height 33
type input "*"
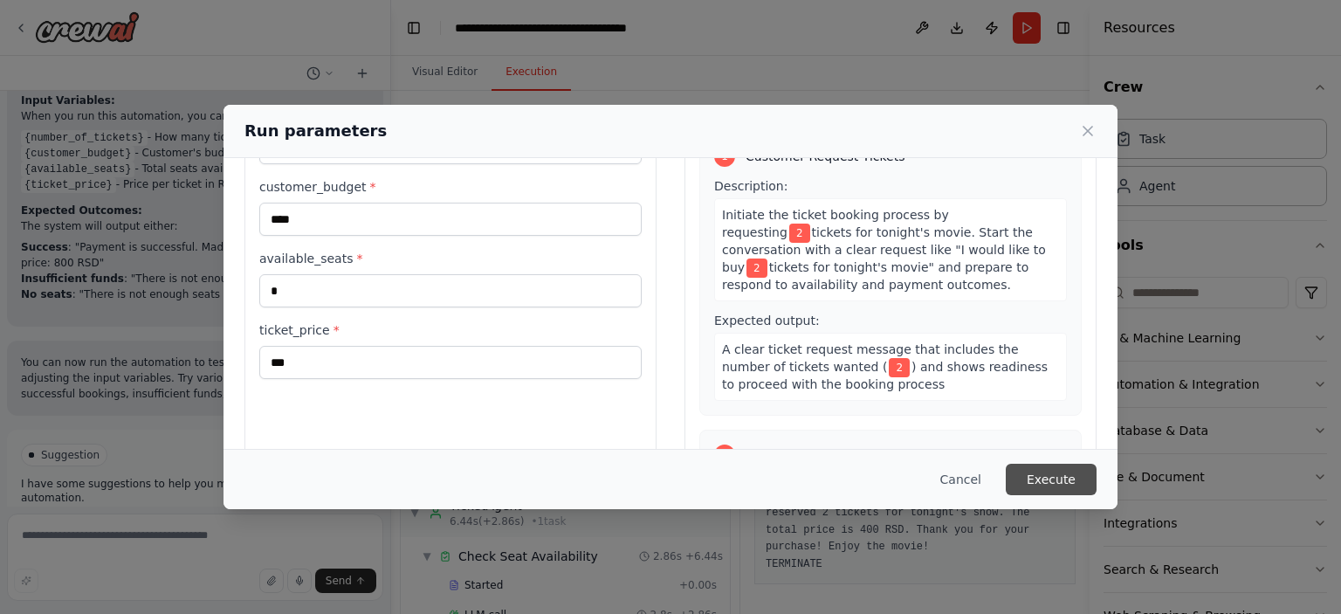
click at [1048, 475] on button "Execute" at bounding box center [1051, 479] width 91 height 31
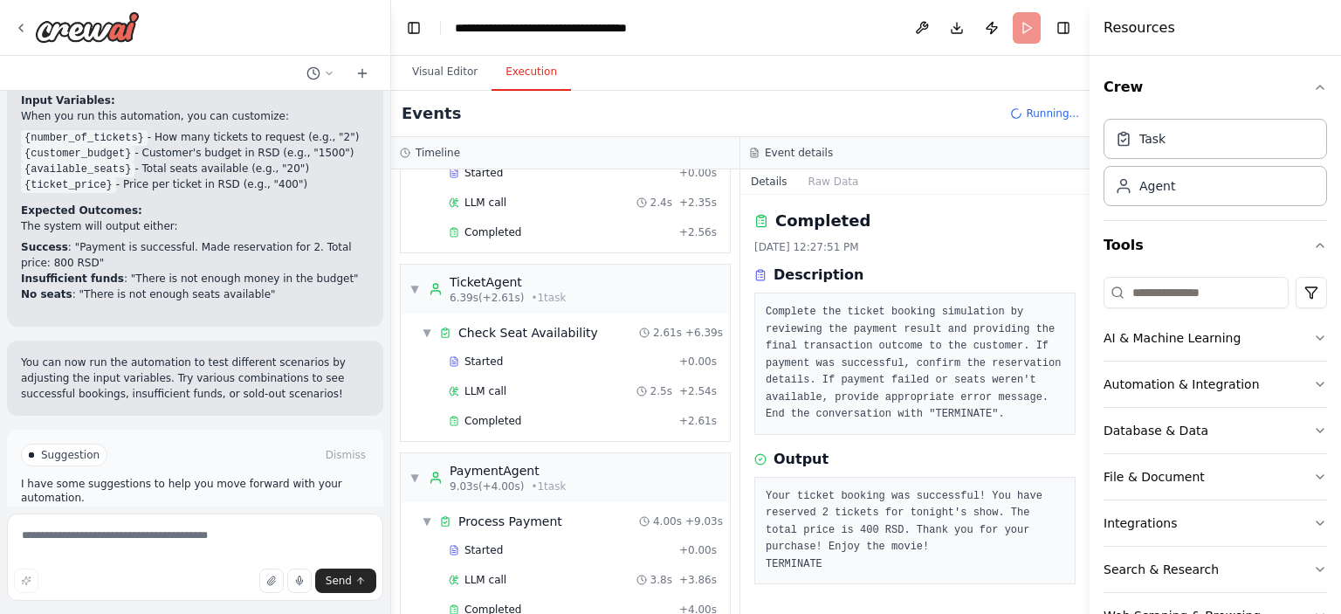
scroll to position [105, 0]
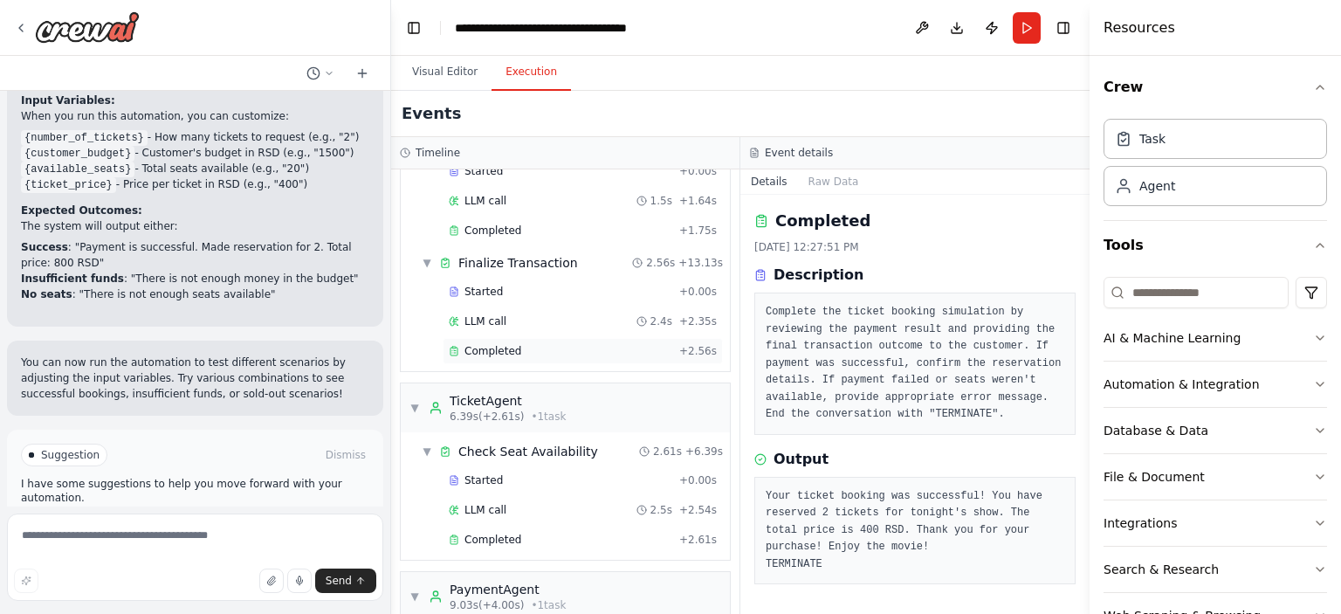
click at [516, 347] on div "Completed" at bounding box center [560, 351] width 223 height 14
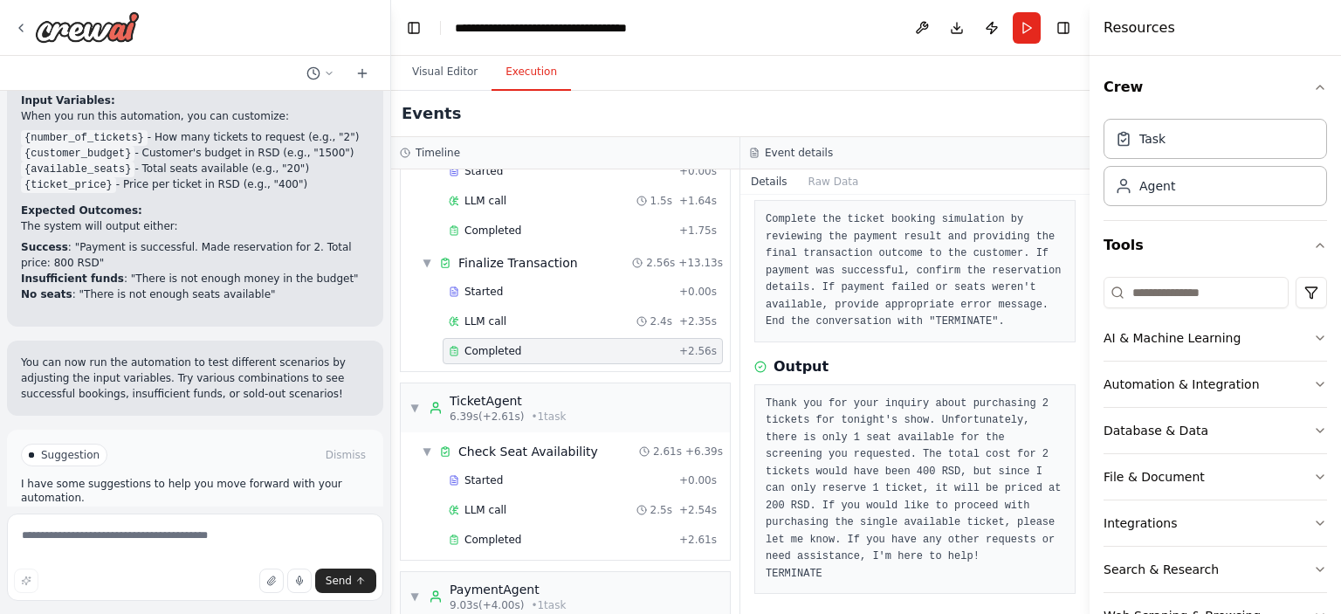
scroll to position [99, 0]
click at [1022, 35] on button "Run" at bounding box center [1027, 27] width 28 height 31
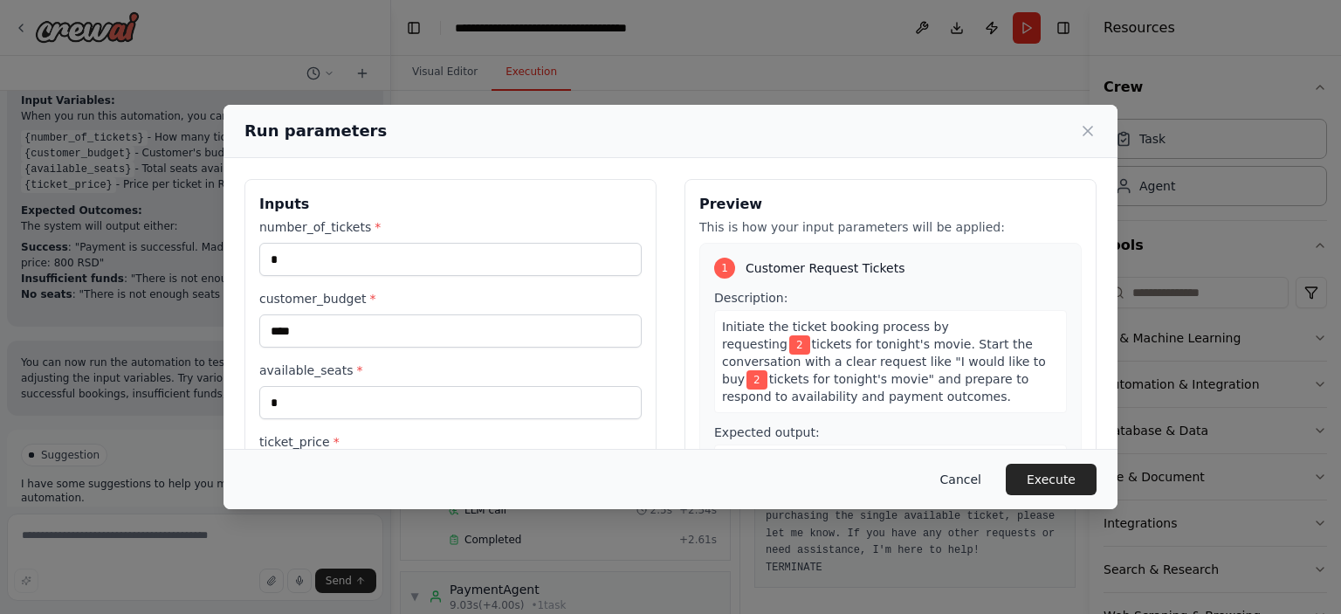
click at [973, 471] on button "Cancel" at bounding box center [960, 479] width 69 height 31
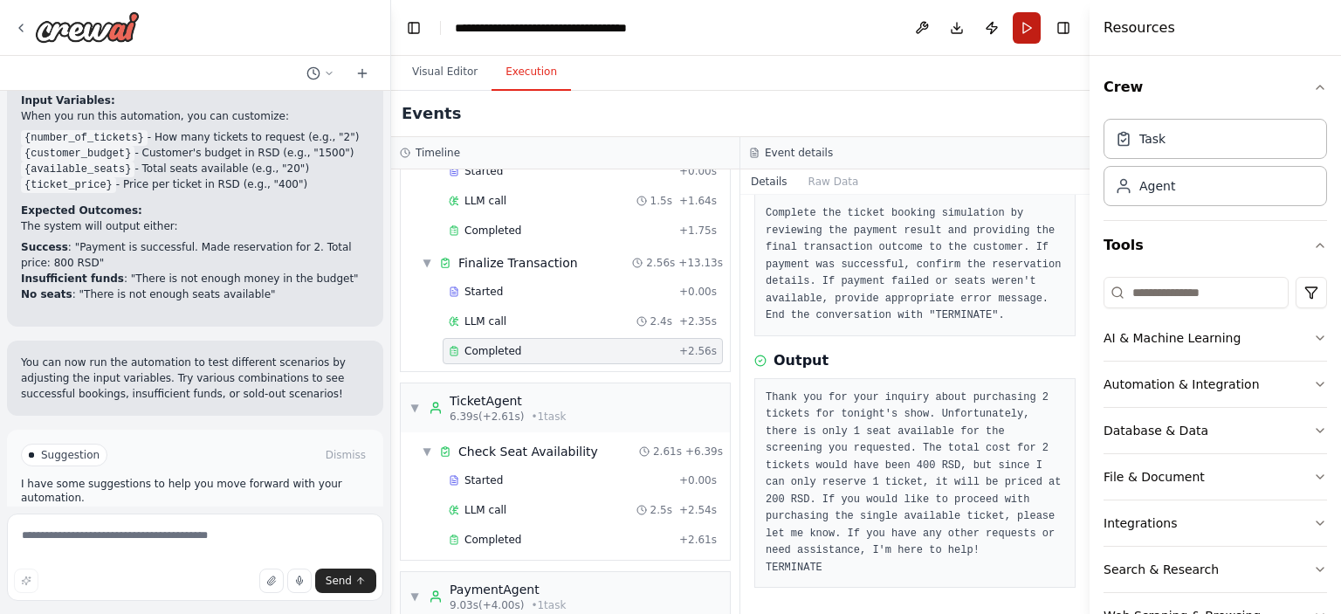
click at [1025, 31] on button "Run" at bounding box center [1027, 27] width 28 height 31
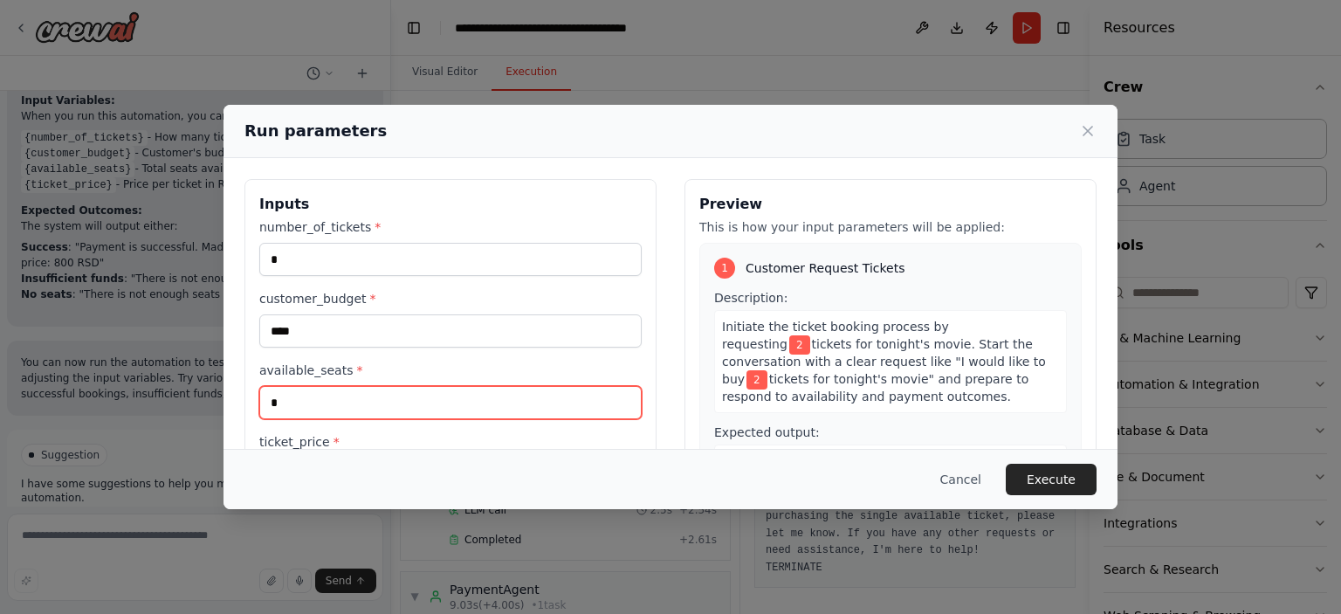
click at [314, 401] on input "*" at bounding box center [450, 402] width 382 height 33
type input "*"
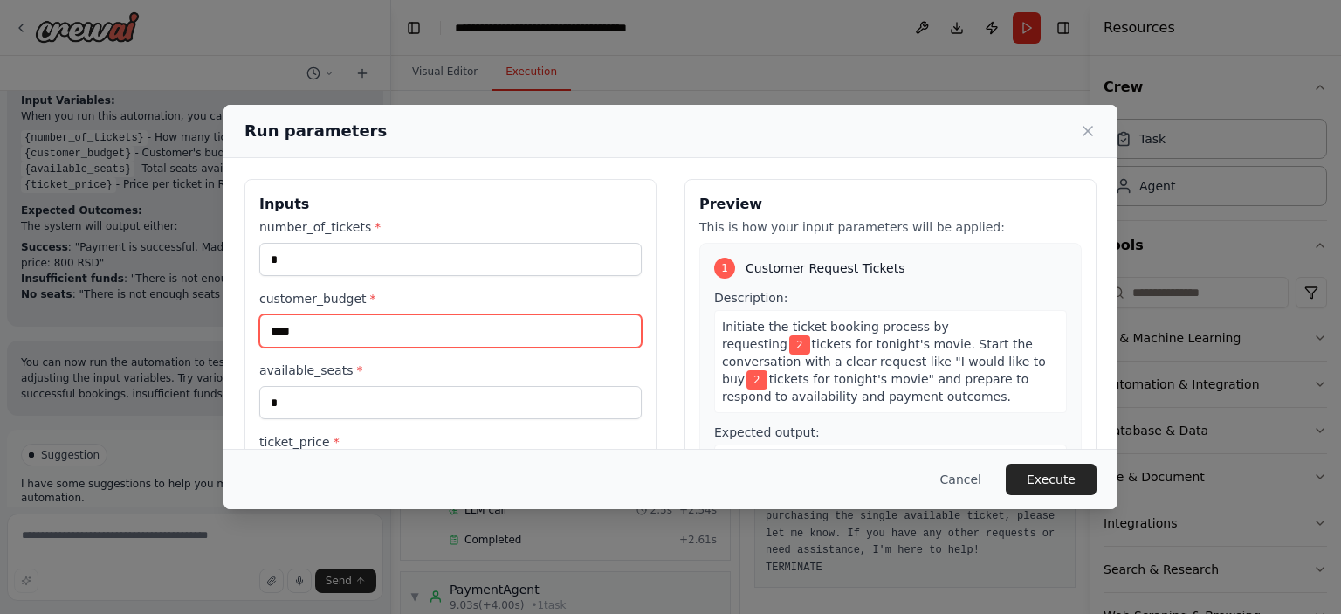
click at [304, 333] on input "****" at bounding box center [450, 330] width 382 height 33
type input "***"
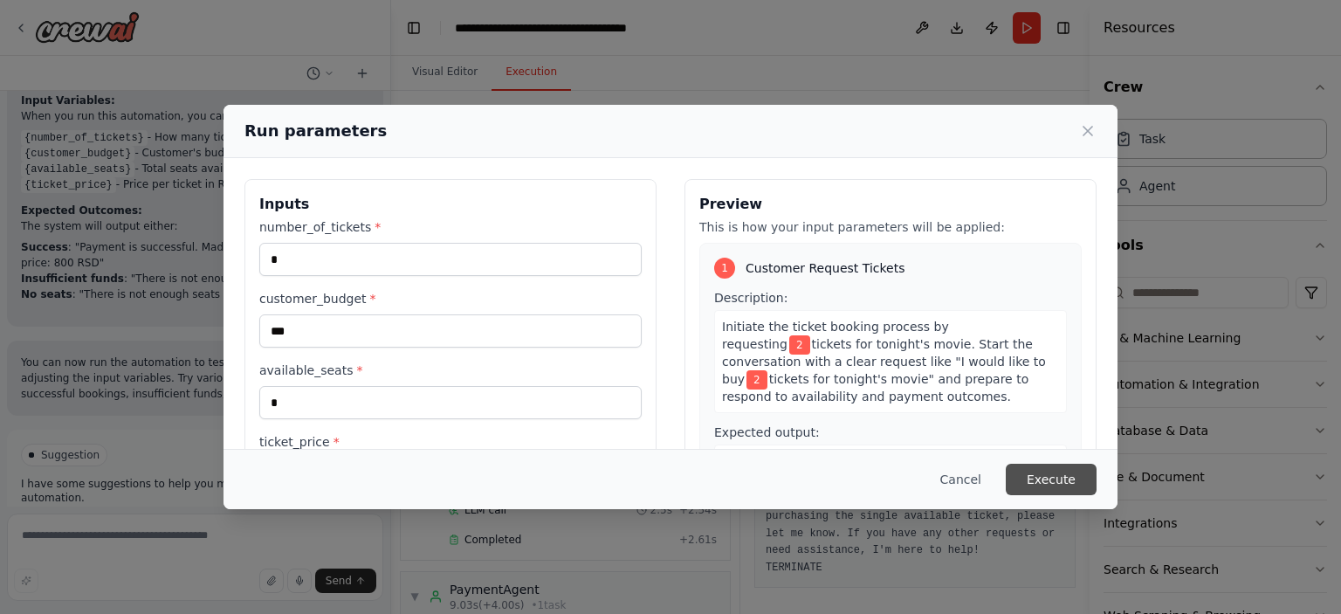
click at [1048, 480] on button "Execute" at bounding box center [1051, 479] width 91 height 31
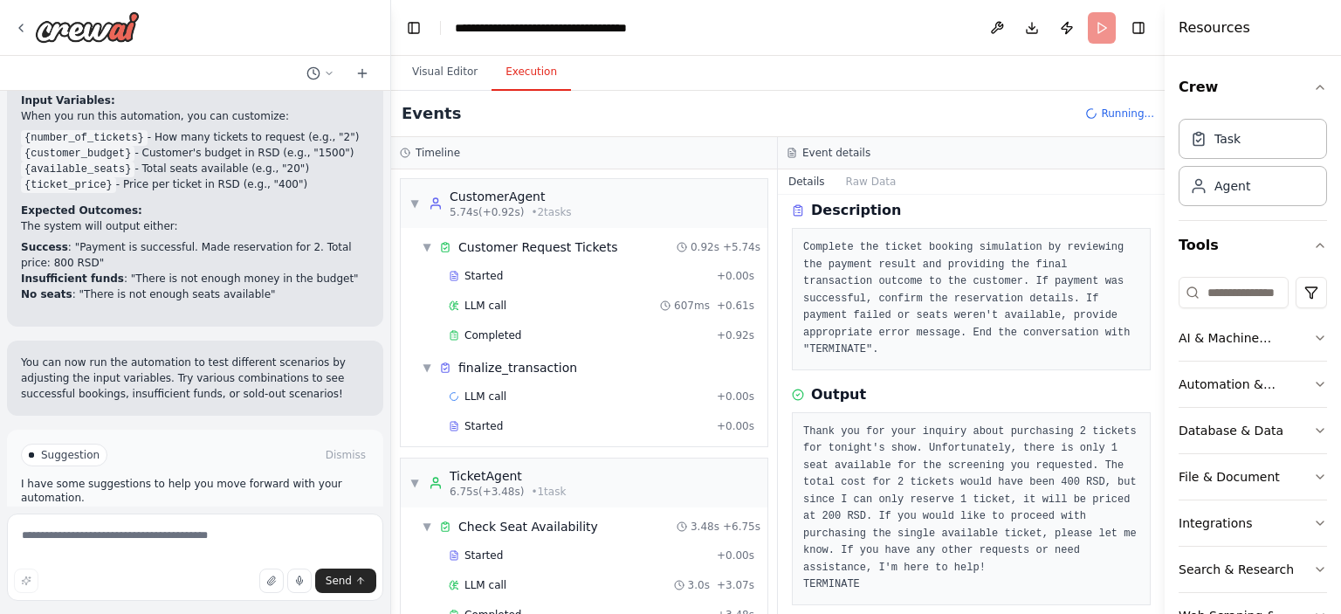
scroll to position [48, 0]
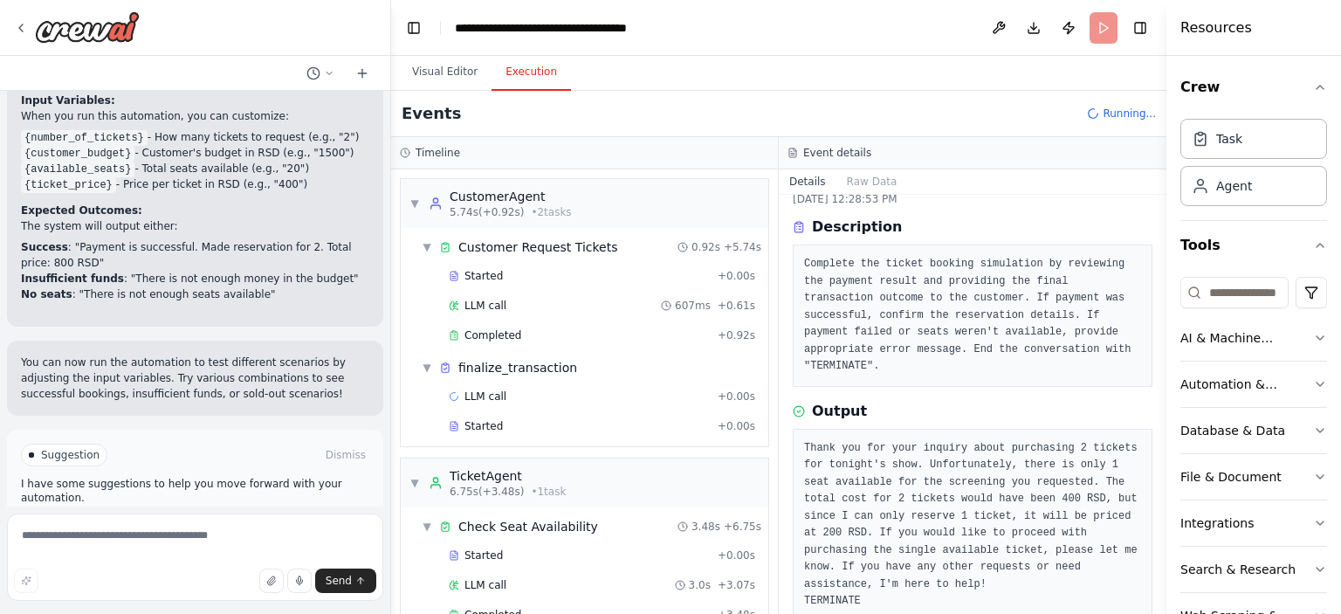
drag, startPoint x: 1092, startPoint y: 248, endPoint x: 1174, endPoint y: 237, distance: 82.8
click at [1174, 237] on div "Resources Crew Task Agent Tools AI & Machine Learning Automation & Integration …" at bounding box center [1253, 307] width 175 height 614
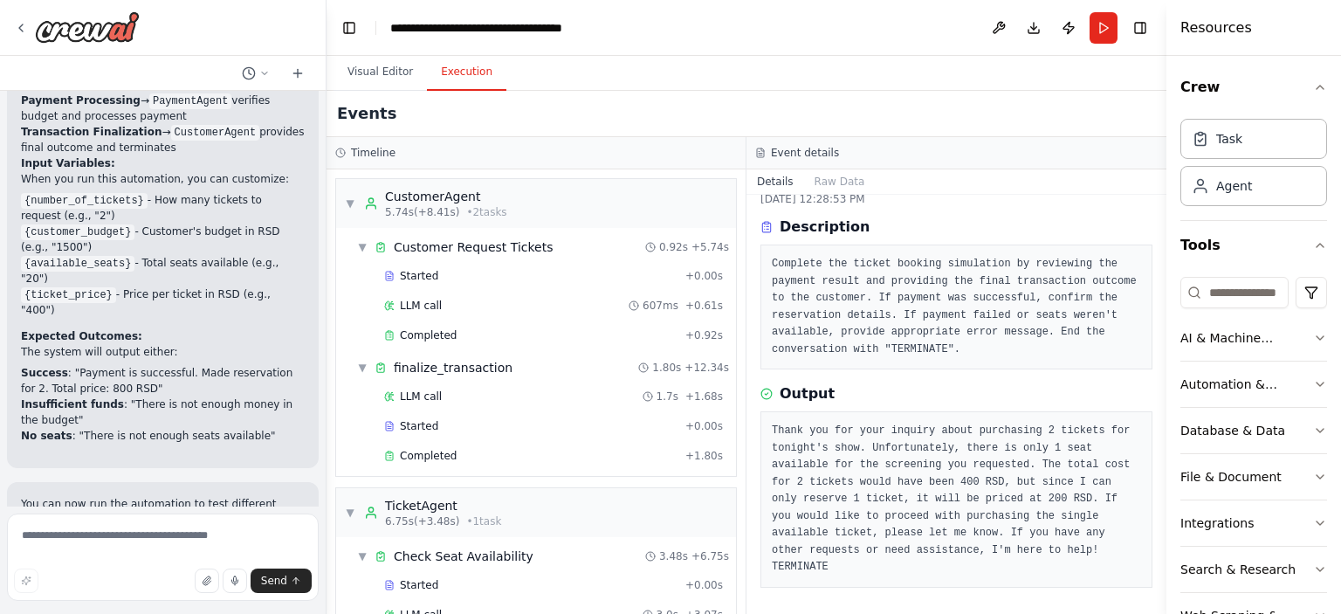
scroll to position [1886, 0]
drag, startPoint x: 388, startPoint y: 313, endPoint x: 326, endPoint y: 310, distance: 62.1
click at [326, 310] on div "Create a simulation of a system for selling tickets in movie theater using agen…" at bounding box center [670, 307] width 1341 height 614
click at [485, 457] on div "Completed" at bounding box center [530, 456] width 294 height 14
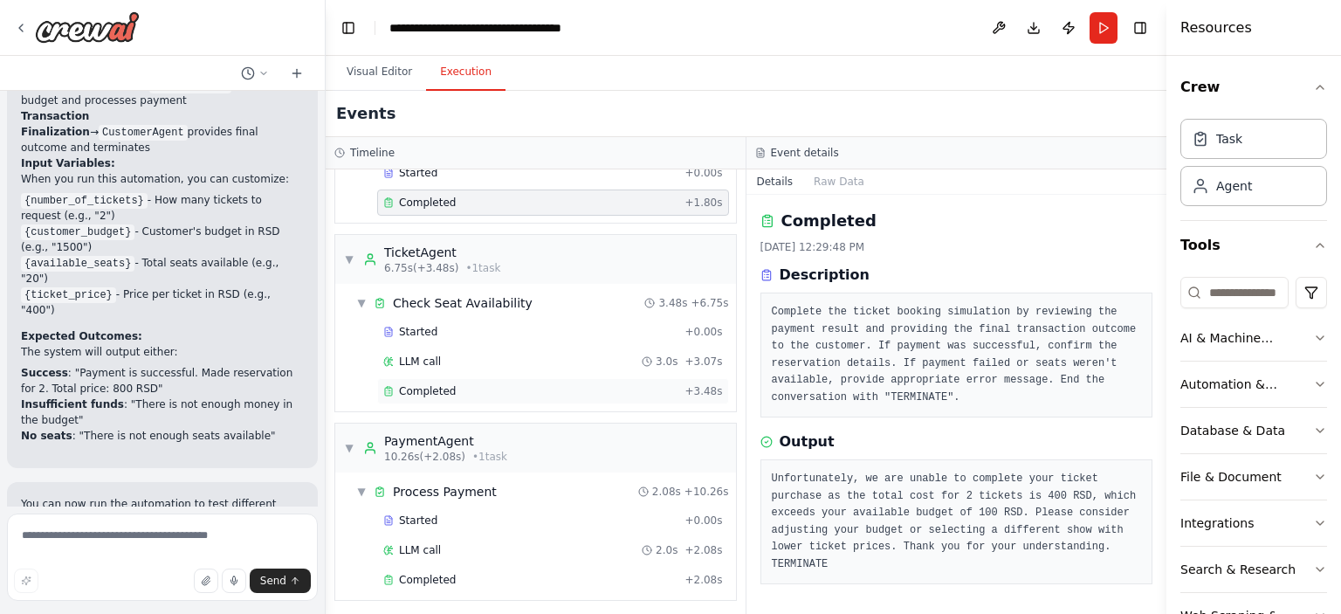
scroll to position [0, 0]
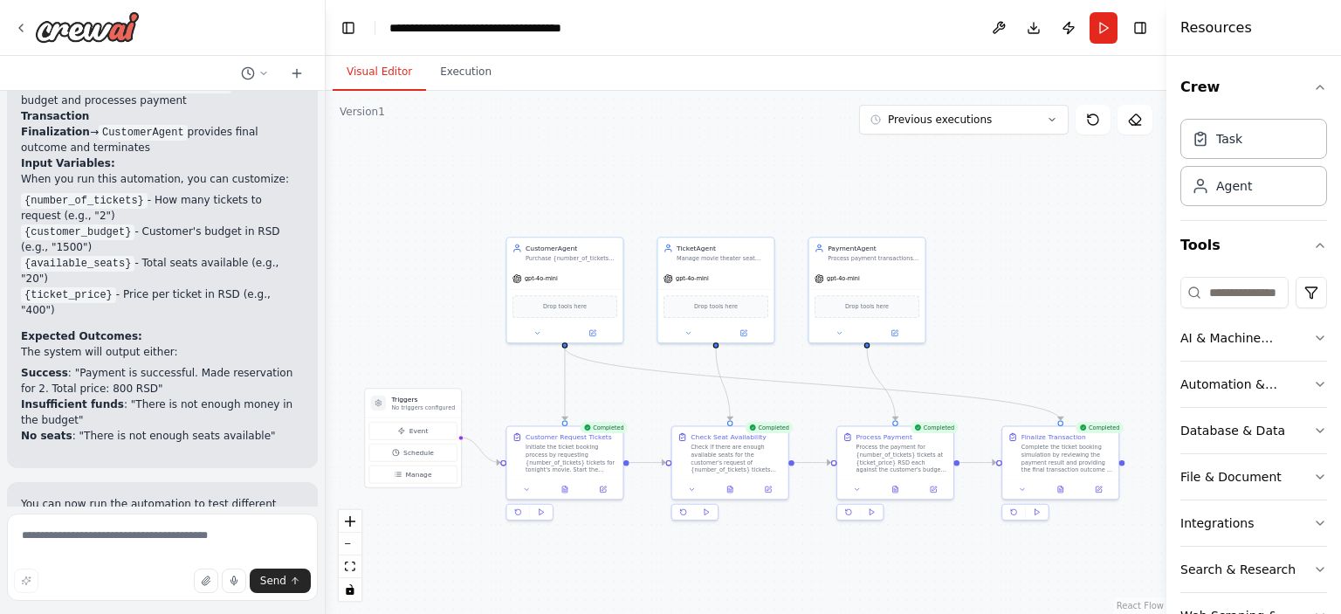
click at [379, 69] on button "Visual Editor" at bounding box center [379, 72] width 93 height 37
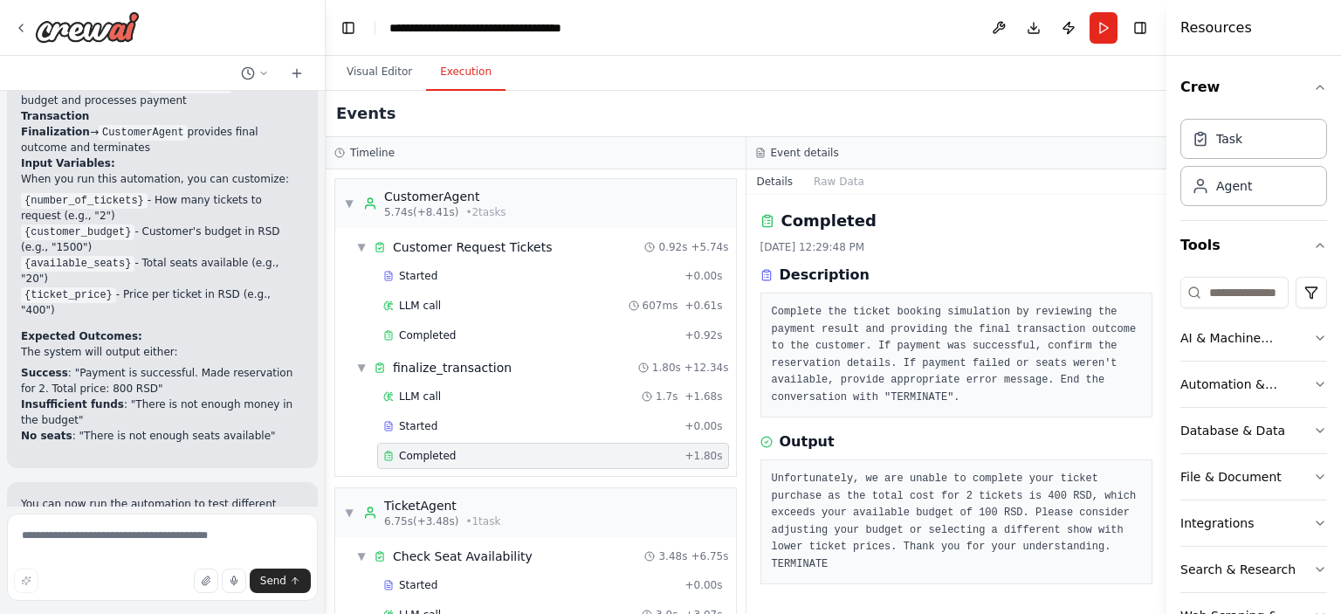
click at [448, 65] on button "Execution" at bounding box center [465, 72] width 79 height 37
click at [1098, 24] on button "Run" at bounding box center [1103, 27] width 28 height 31
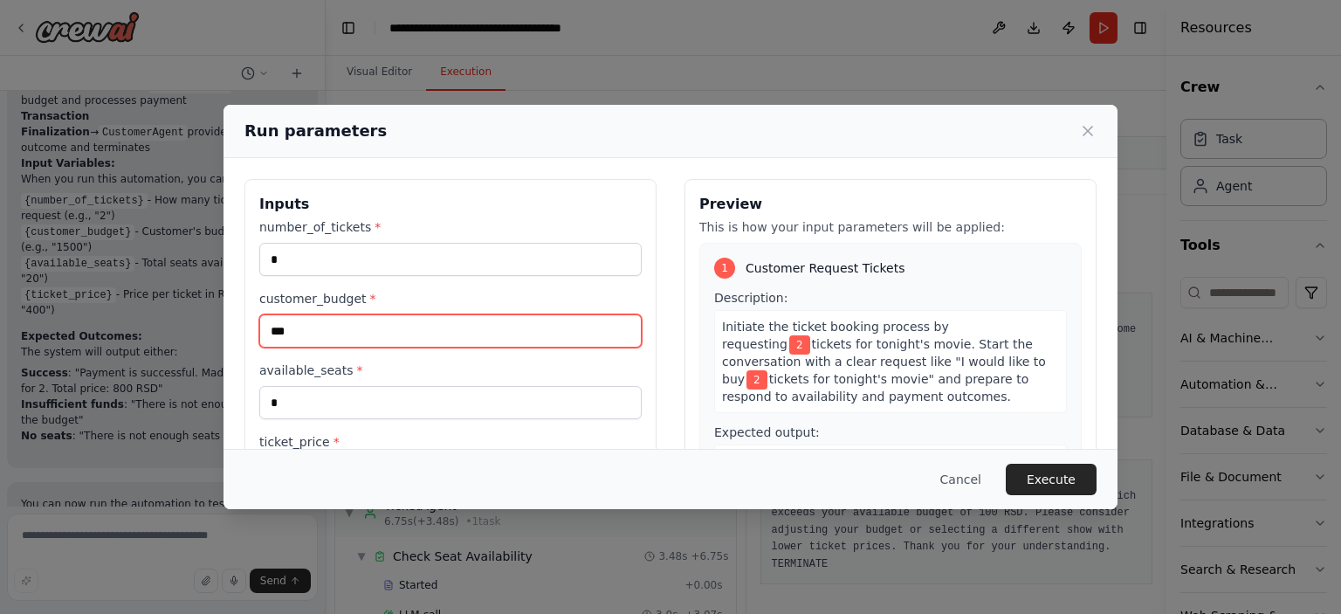
click at [329, 322] on input "***" at bounding box center [450, 330] width 382 height 33
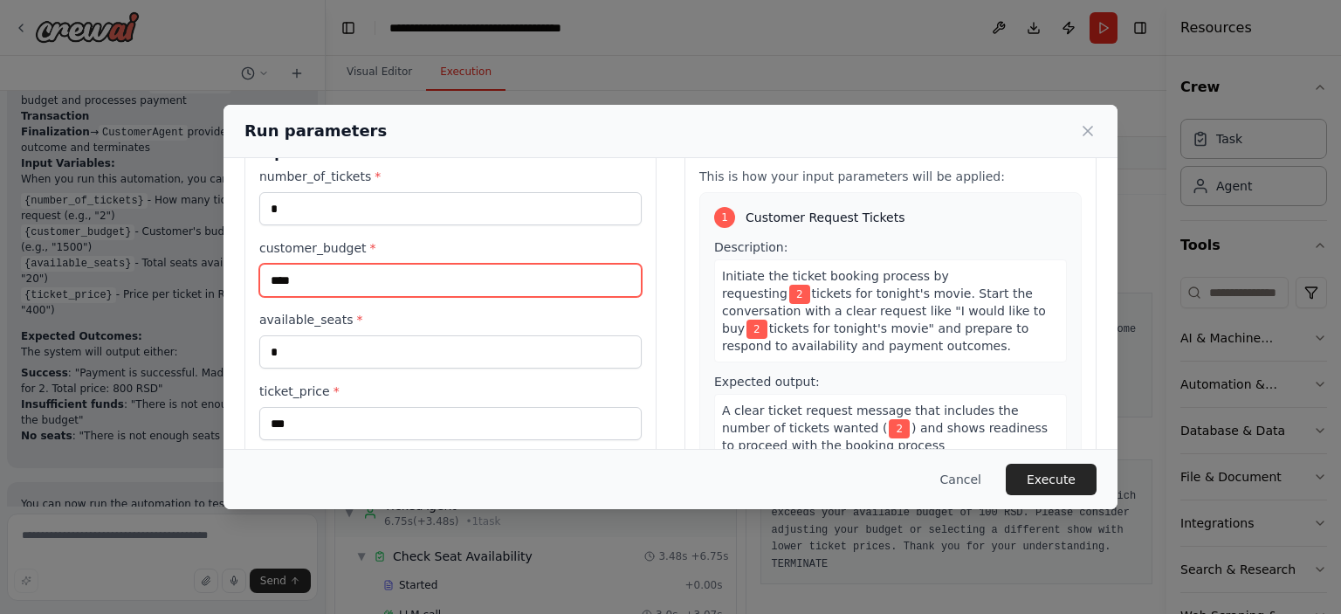
scroll to position [11, 0]
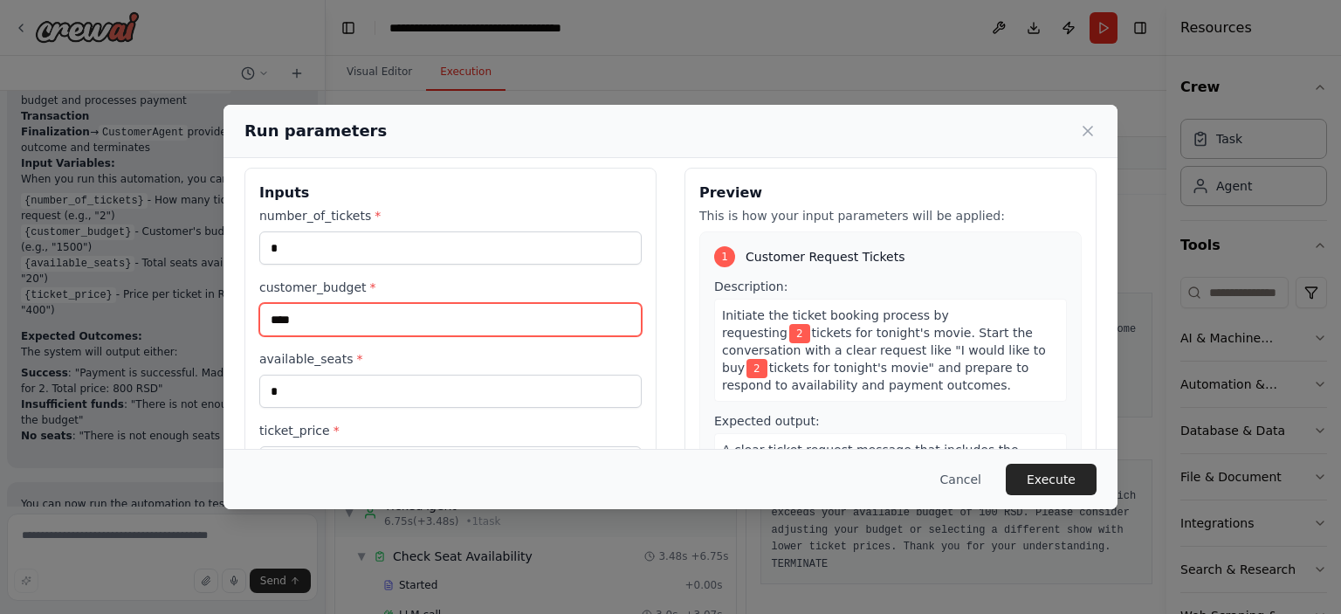
type input "****"
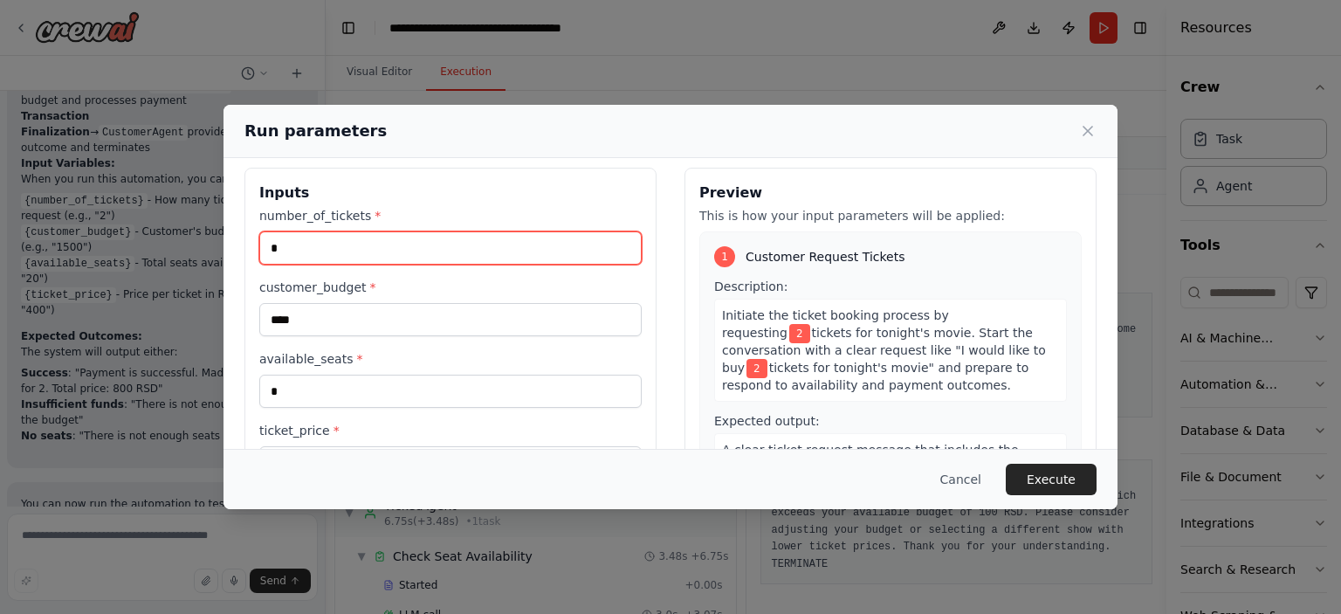
click at [289, 245] on input "*" at bounding box center [450, 247] width 382 height 33
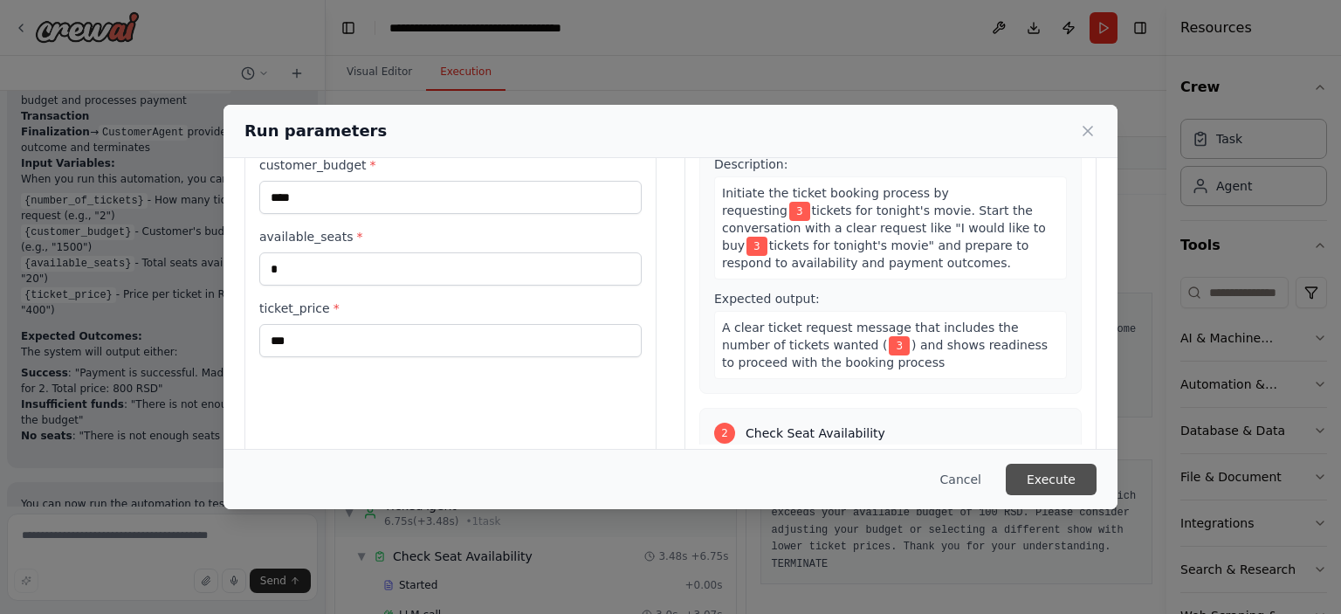
type input "*"
click at [1041, 471] on button "Execute" at bounding box center [1051, 479] width 91 height 31
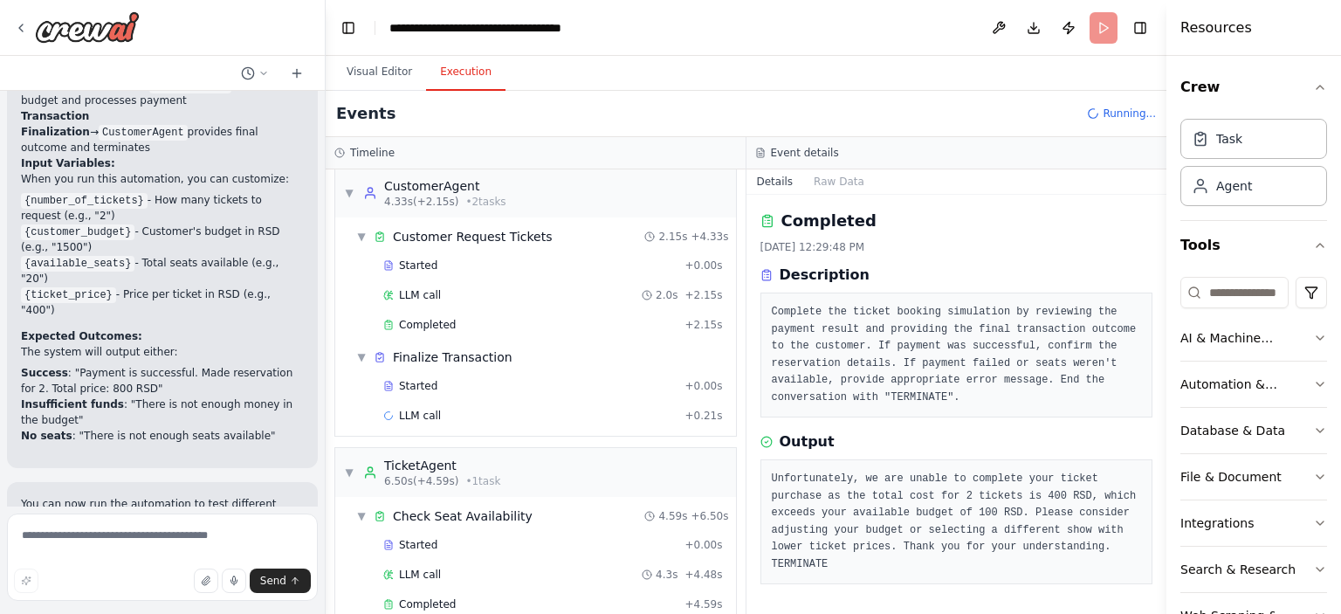
scroll to position [9, 0]
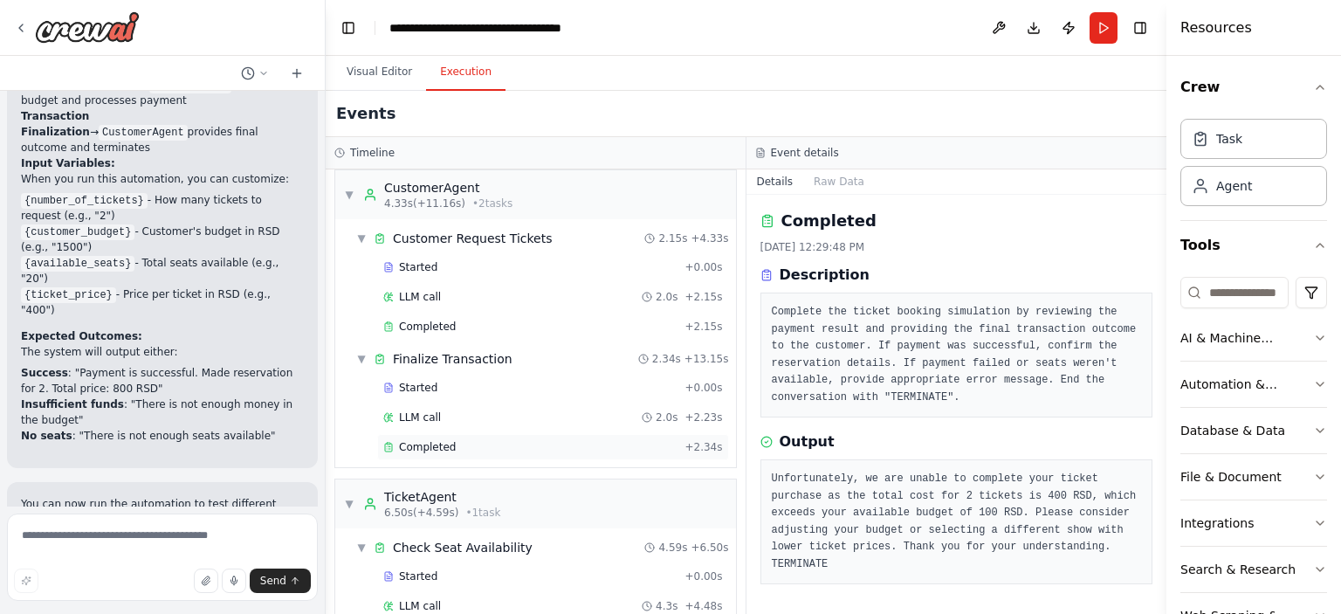
click at [472, 443] on div "Completed" at bounding box center [530, 447] width 294 height 14
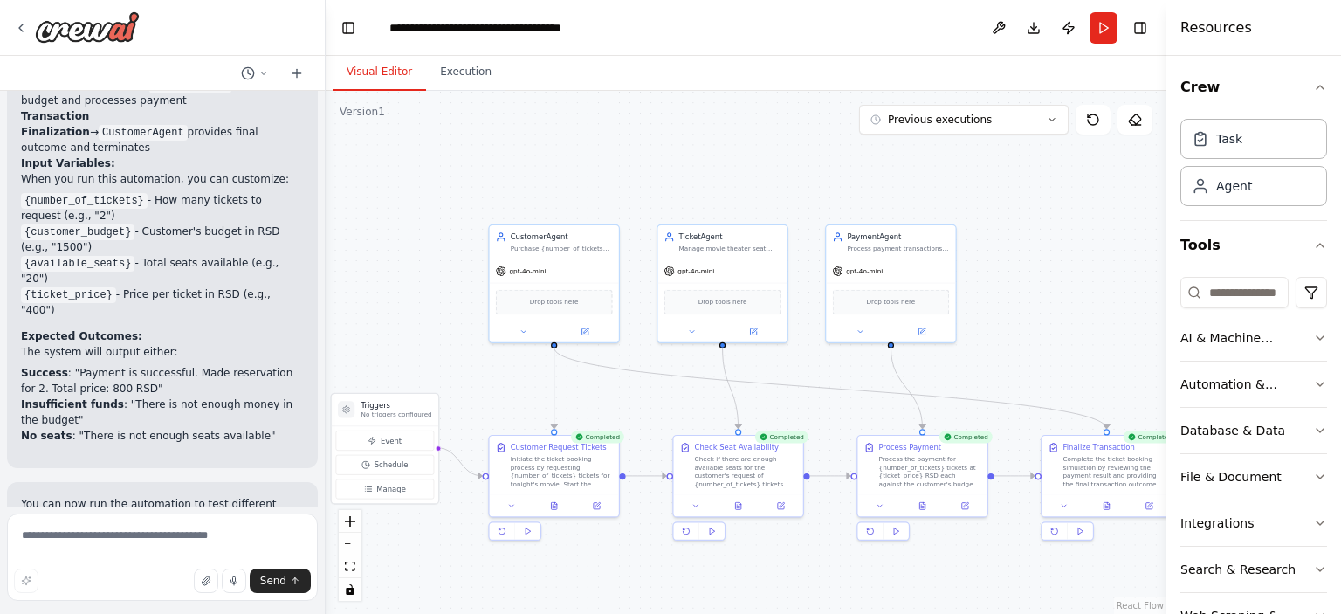
click at [368, 83] on button "Visual Editor" at bounding box center [379, 72] width 93 height 37
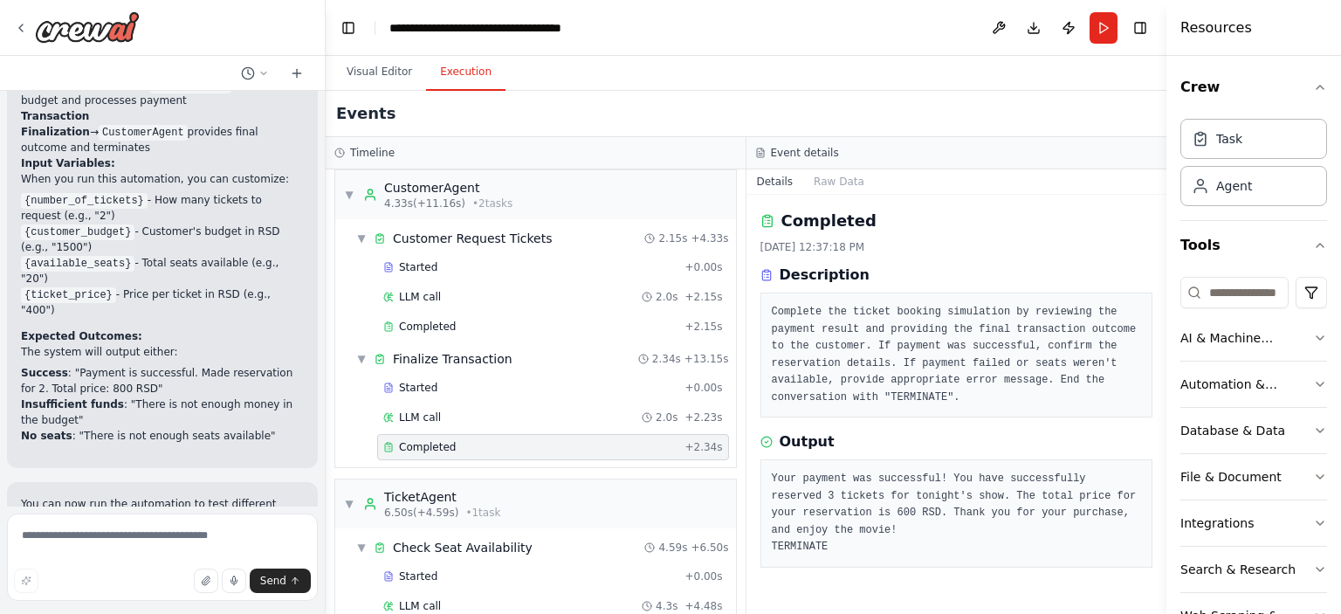
click at [458, 76] on button "Execution" at bounding box center [465, 72] width 79 height 37
click at [1100, 31] on button "Run" at bounding box center [1103, 27] width 28 height 31
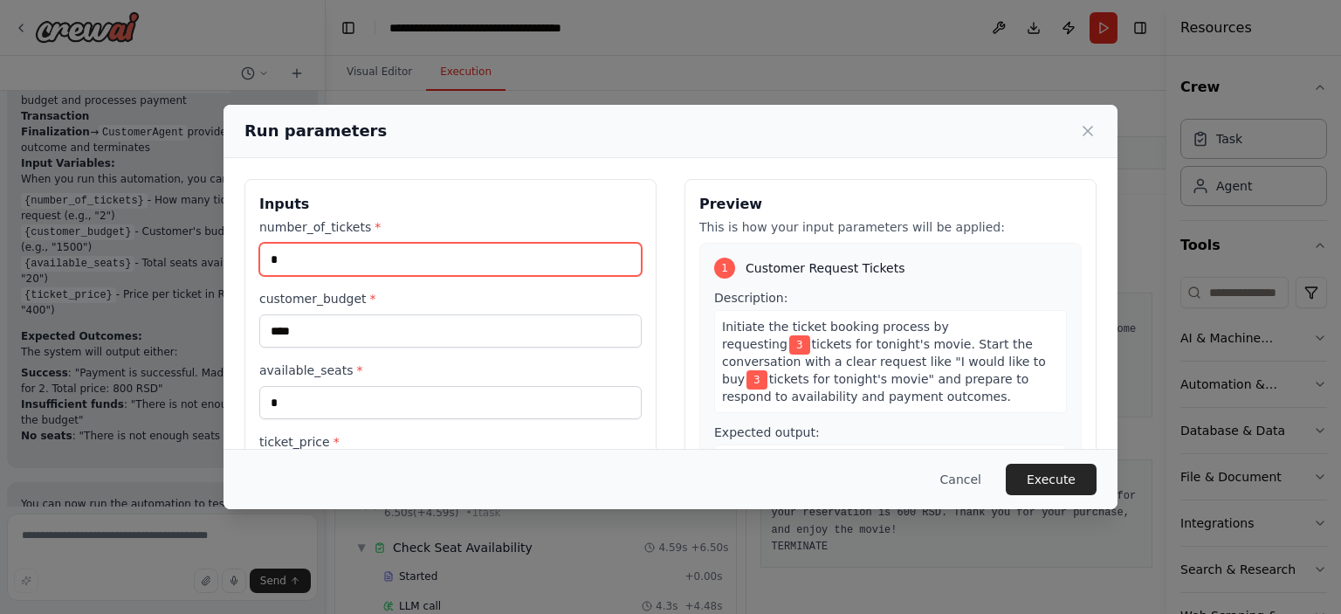
click at [292, 257] on input "*" at bounding box center [450, 259] width 382 height 33
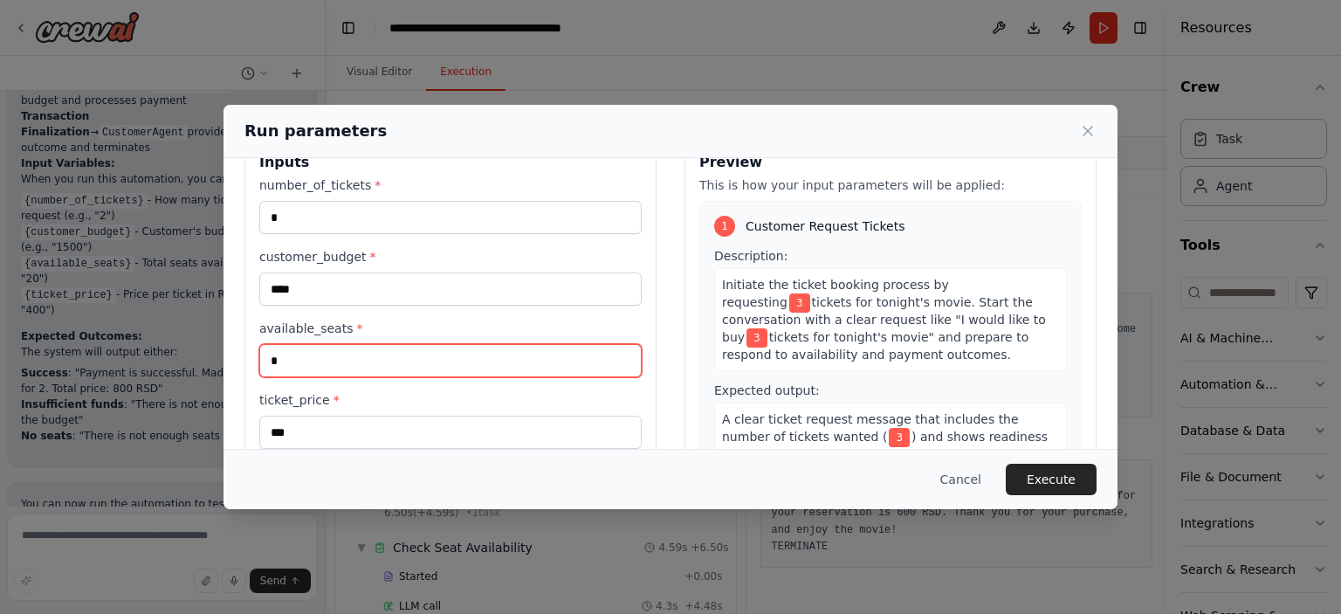
click at [286, 354] on input "*" at bounding box center [450, 360] width 382 height 33
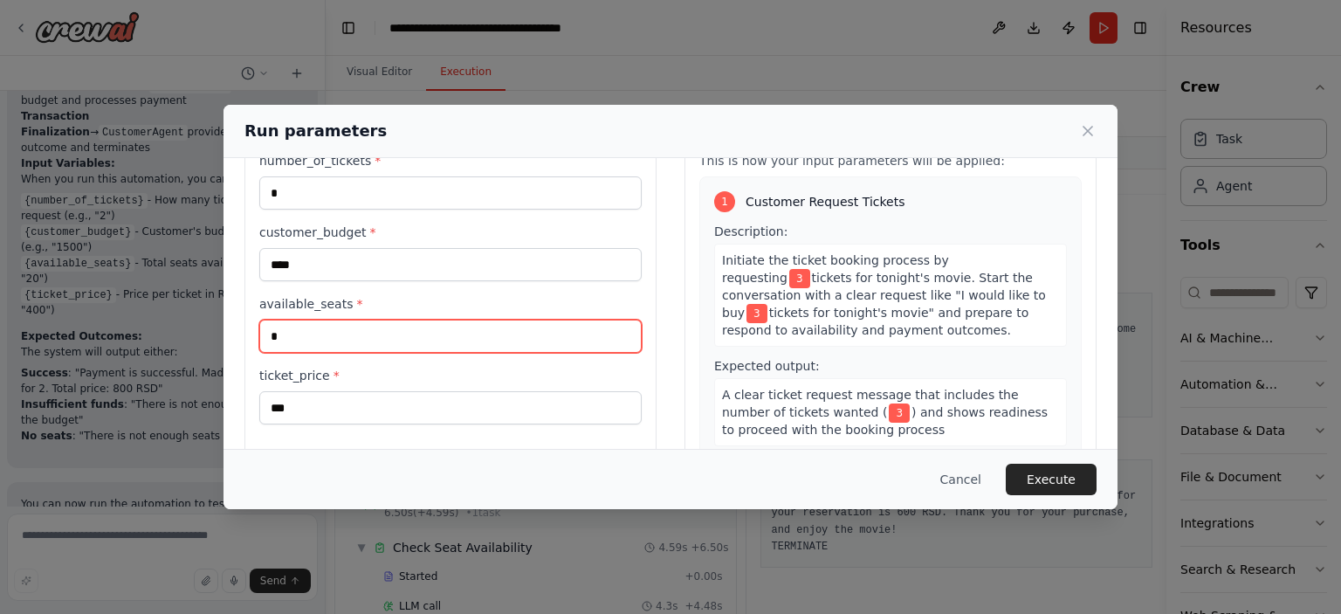
scroll to position [162, 0]
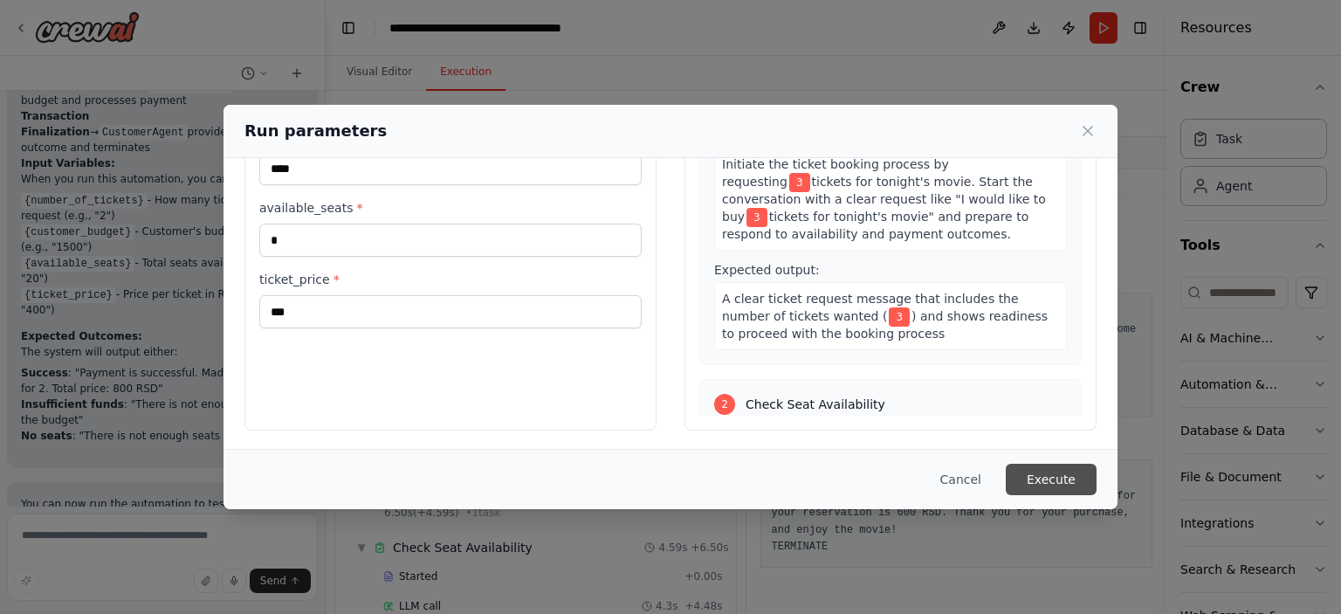
click at [1059, 474] on button "Execute" at bounding box center [1051, 479] width 91 height 31
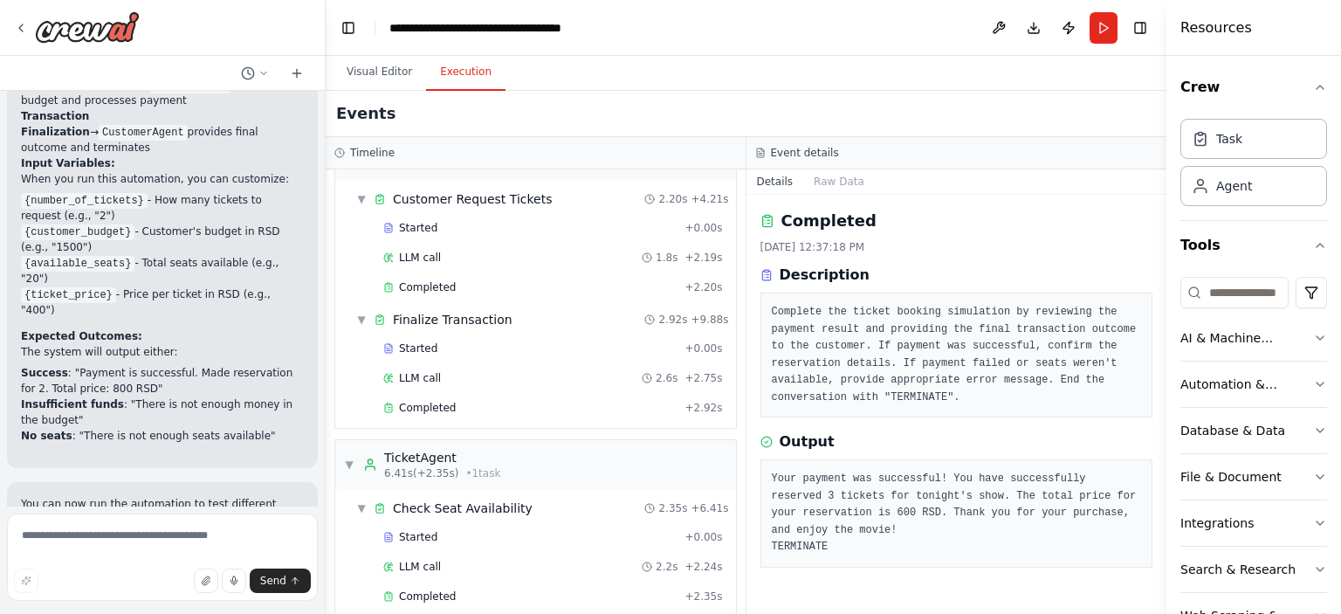
scroll to position [79, 0]
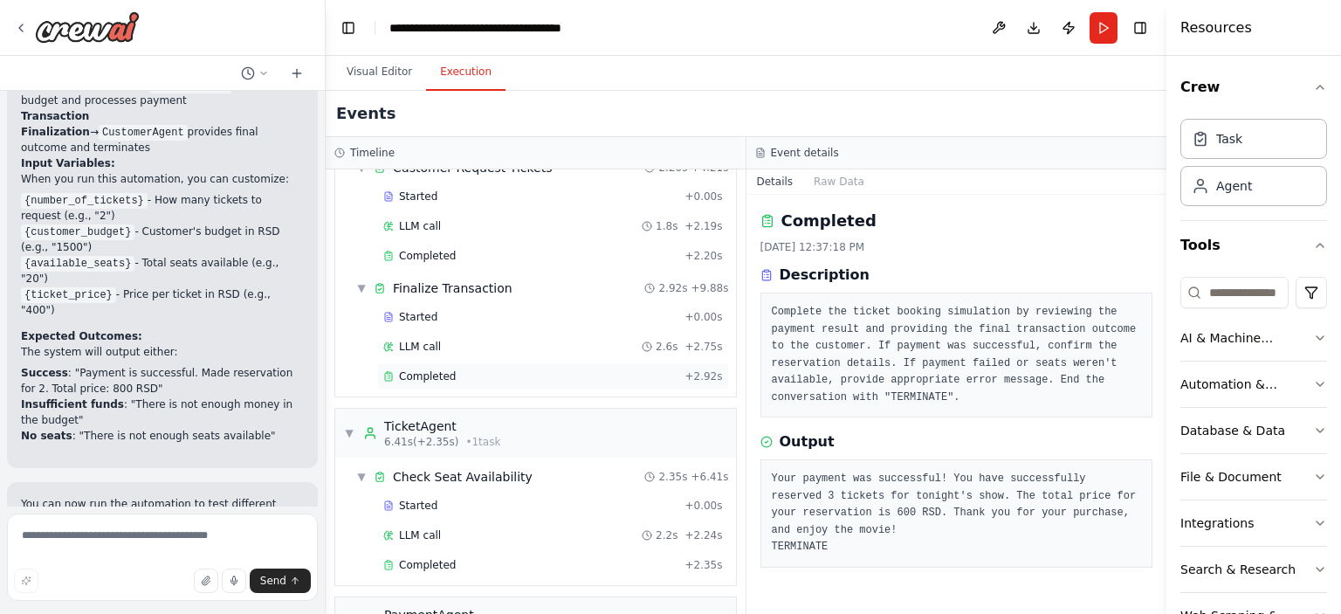
click at [487, 373] on div "Completed" at bounding box center [530, 376] width 294 height 14
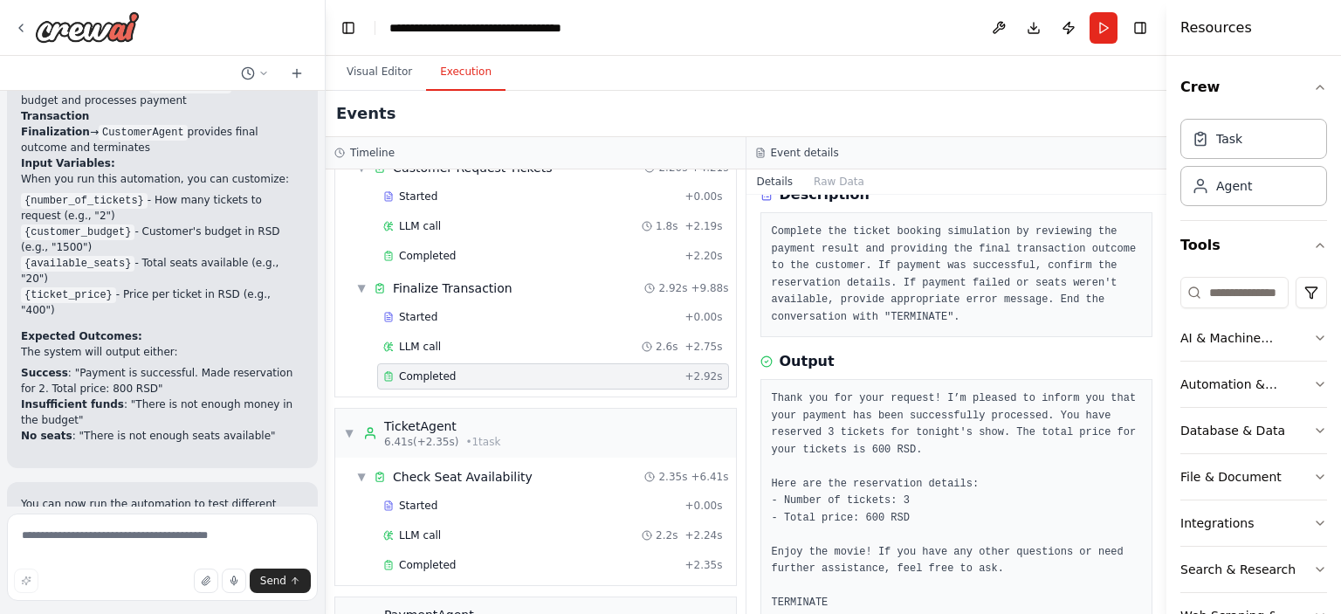
scroll to position [115, 0]
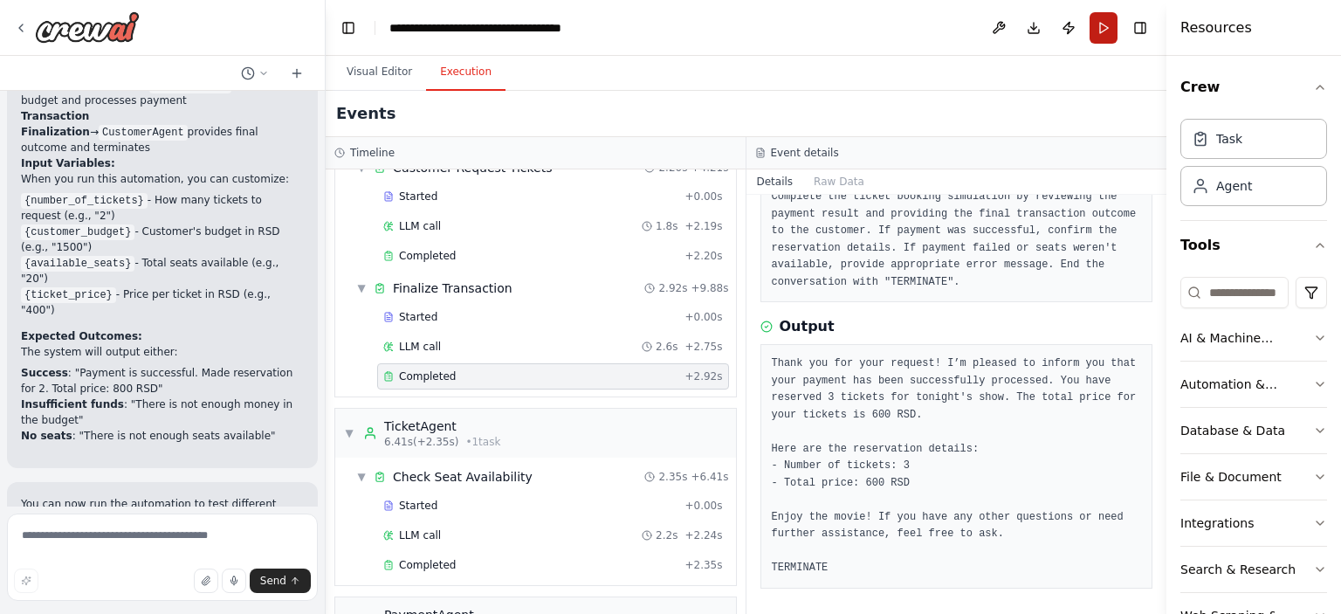
click at [1107, 25] on button "Run" at bounding box center [1103, 27] width 28 height 31
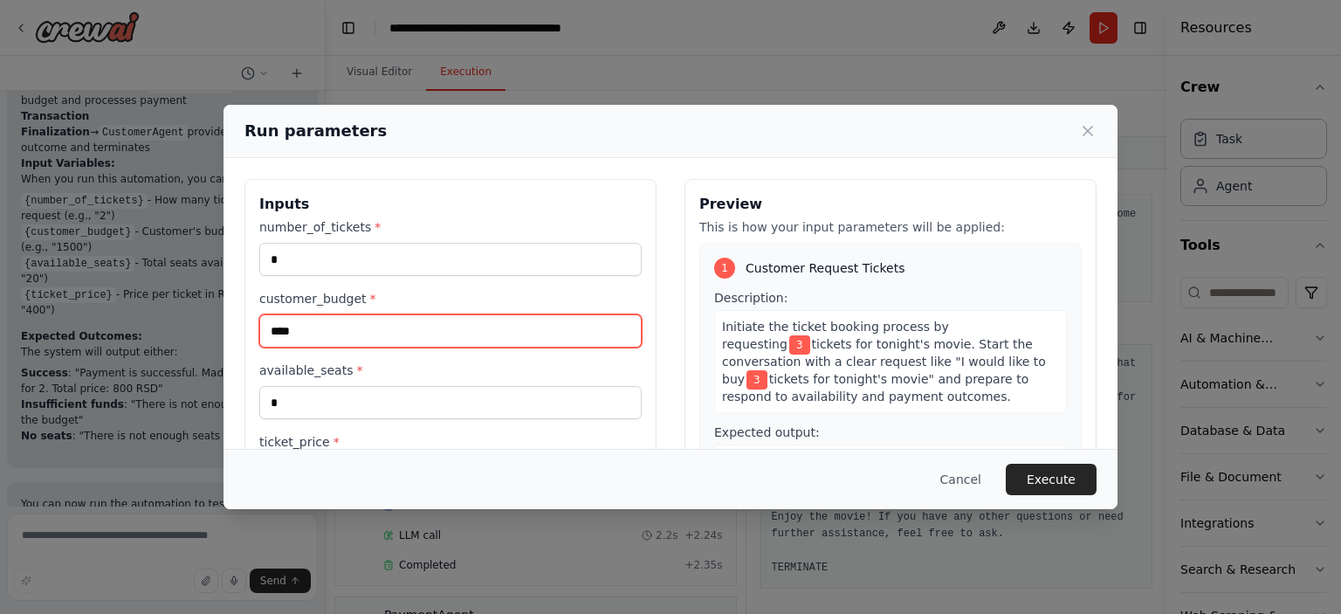
click at [311, 333] on input "****" at bounding box center [450, 330] width 382 height 33
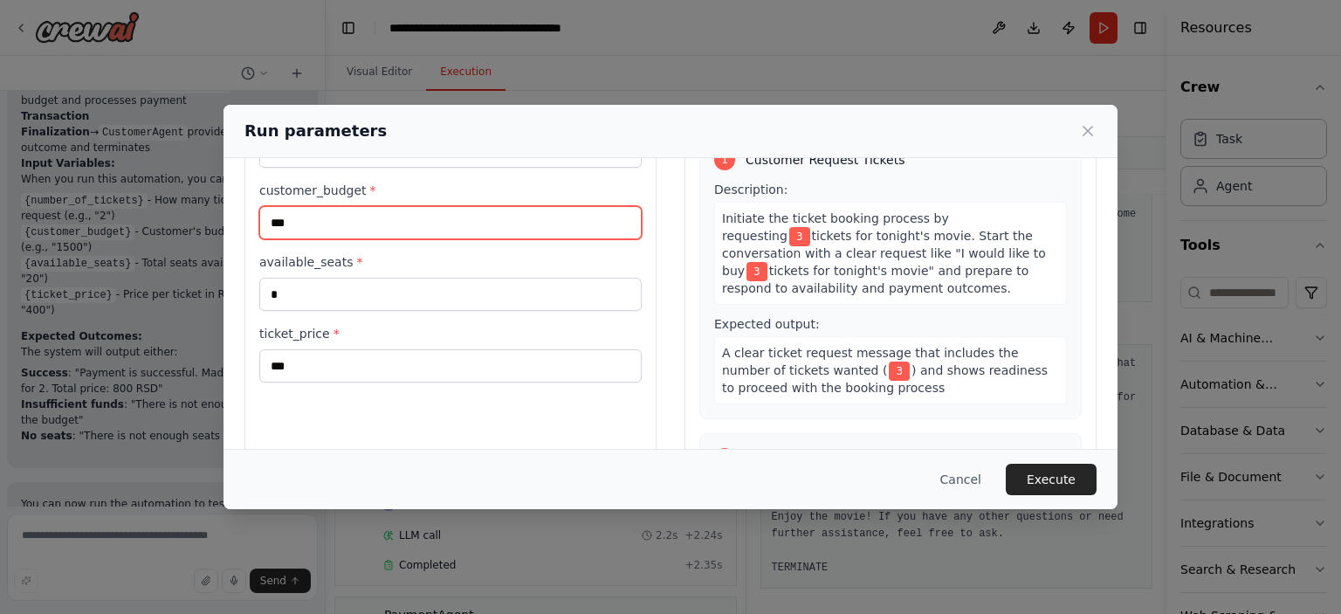
scroll to position [106, 0]
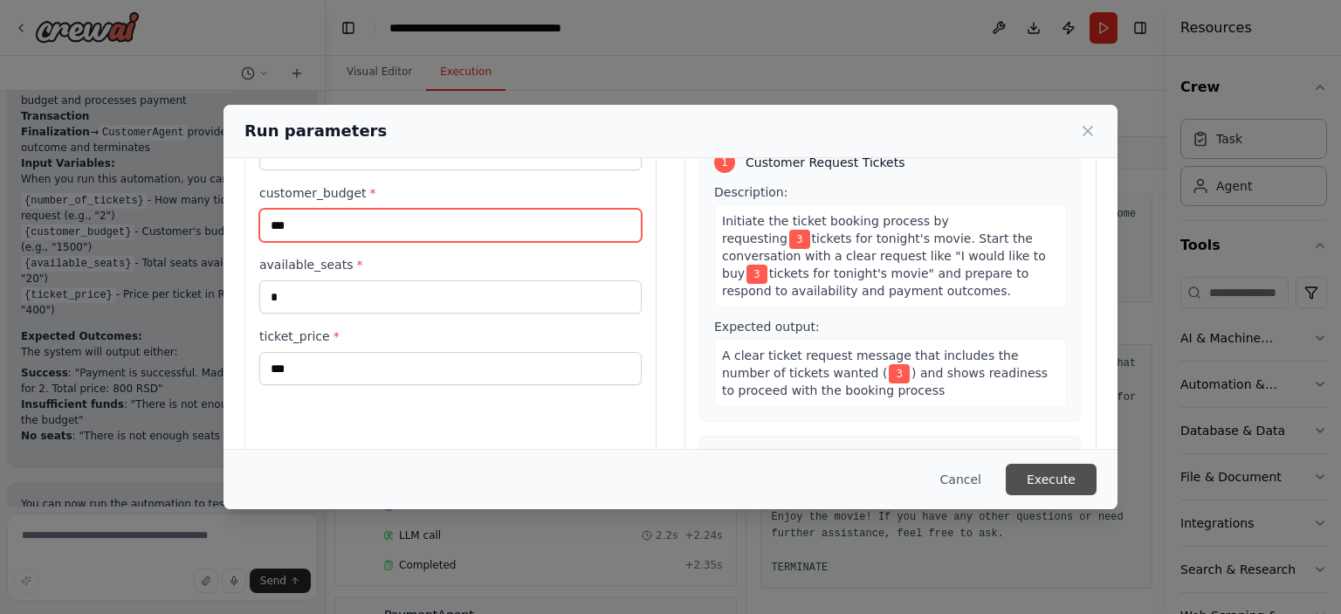
type input "***"
click at [1036, 476] on button "Execute" at bounding box center [1051, 479] width 91 height 31
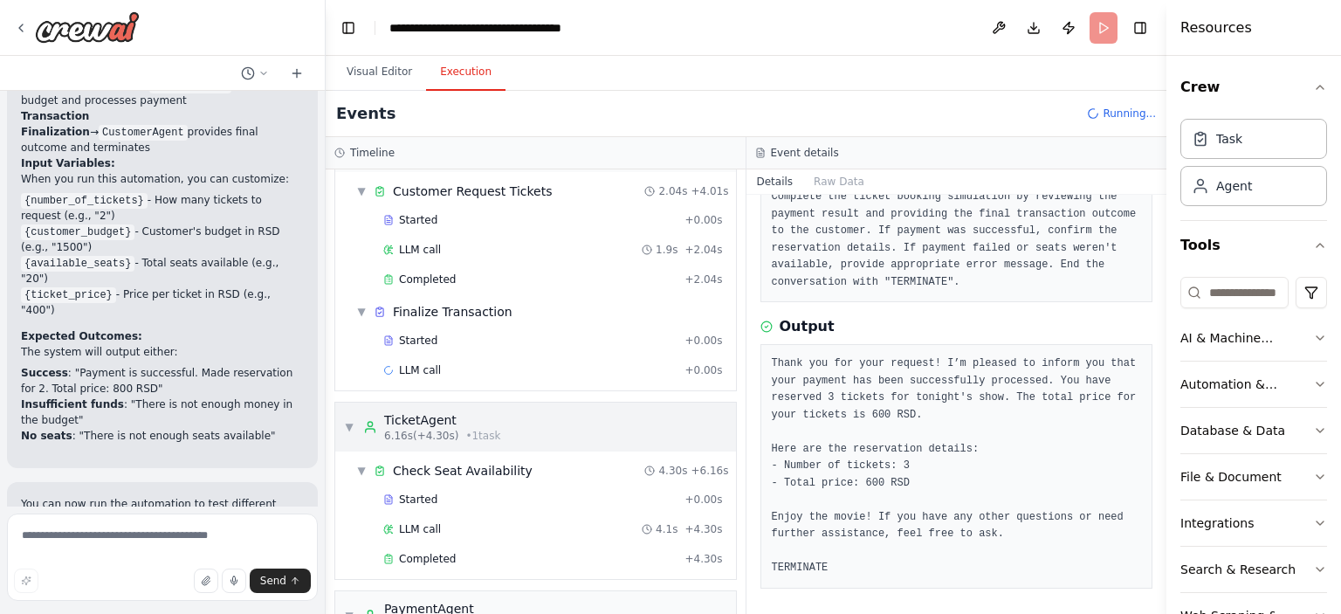
scroll to position [56, 0]
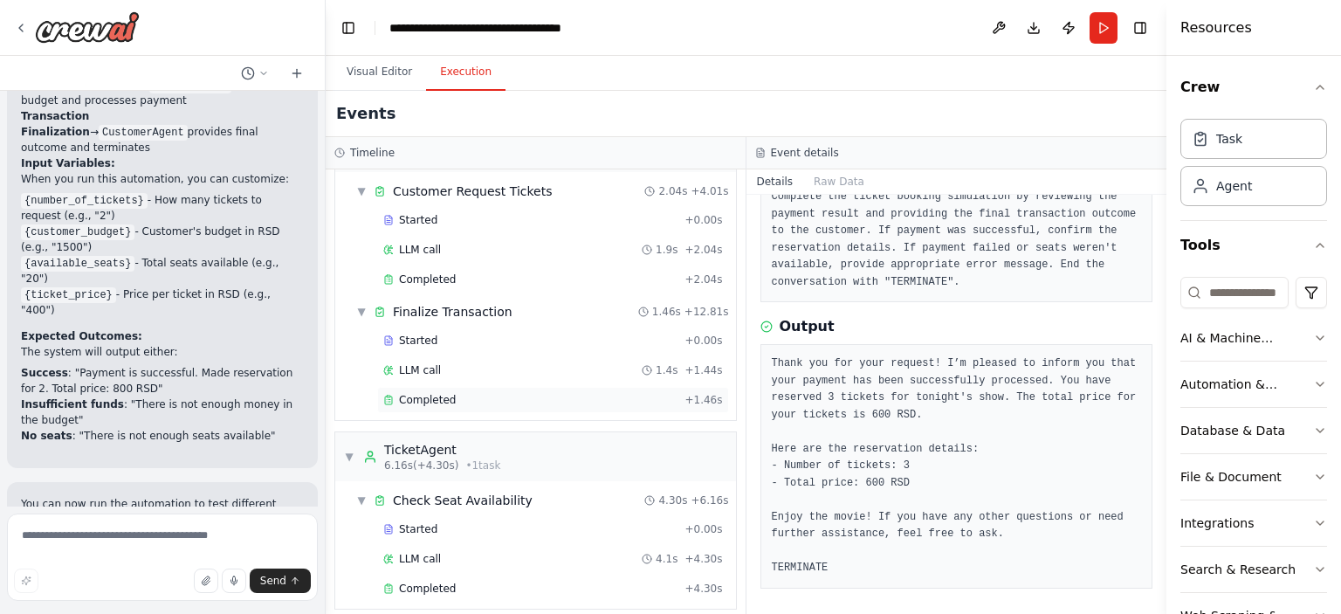
click at [471, 396] on div "Completed" at bounding box center [530, 400] width 294 height 14
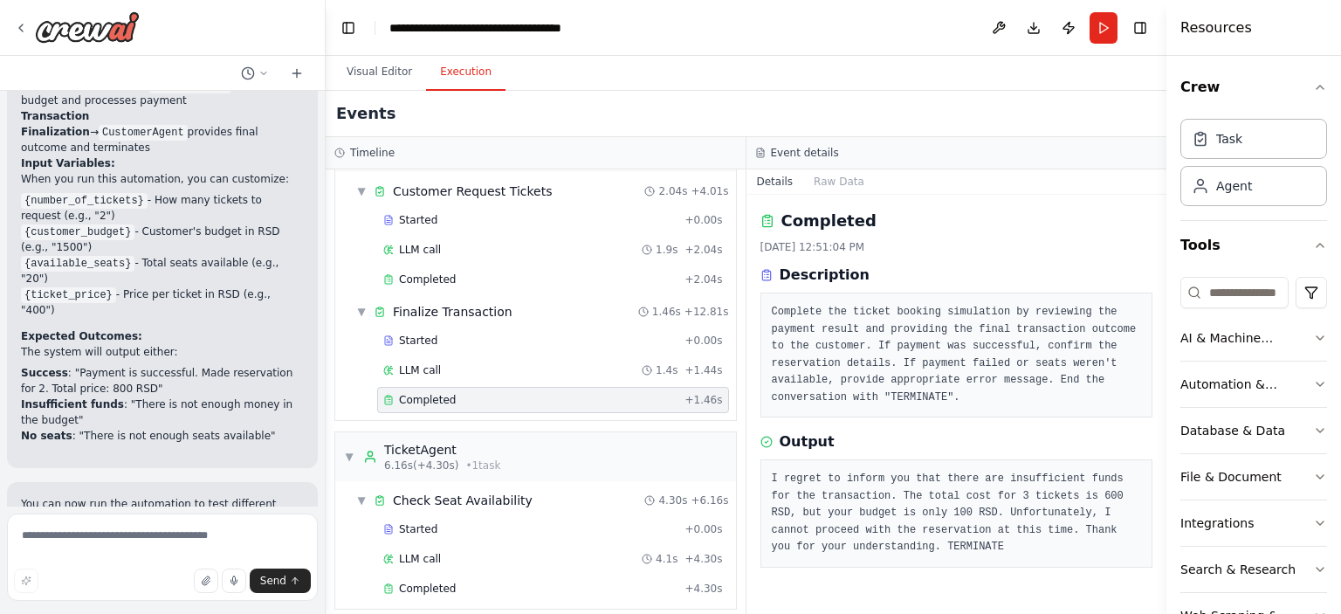
scroll to position [0, 0]
click at [1101, 31] on button "Run" at bounding box center [1103, 27] width 28 height 31
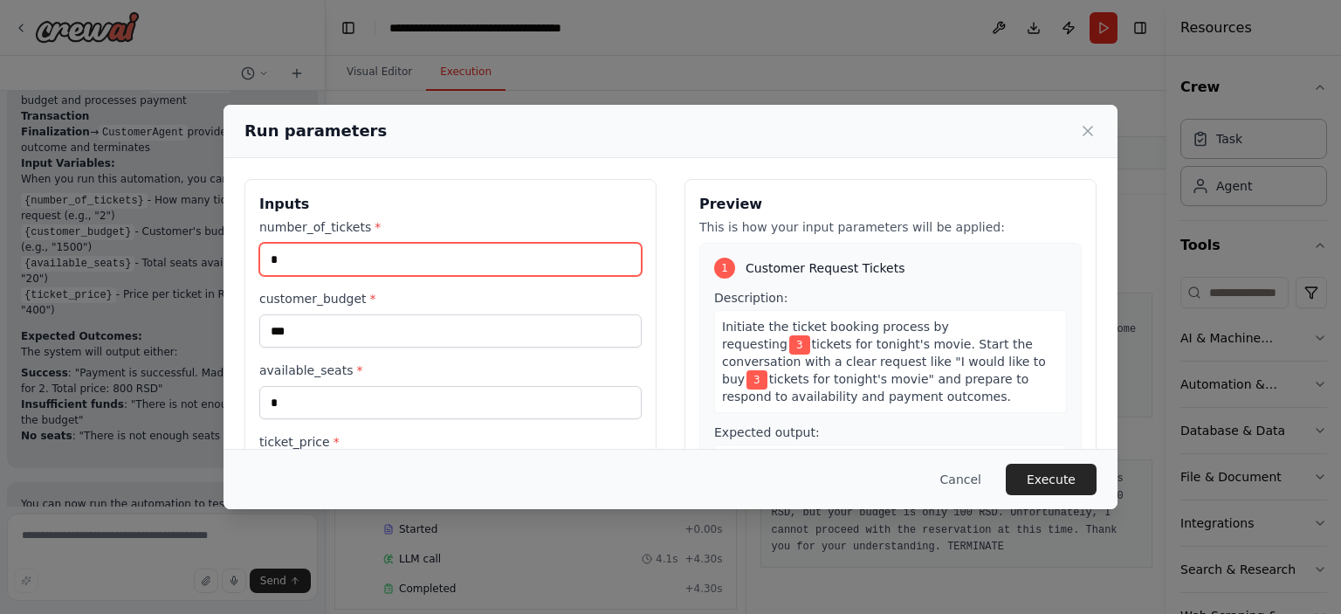
click at [287, 248] on input "*" at bounding box center [450, 259] width 382 height 33
type input "*"
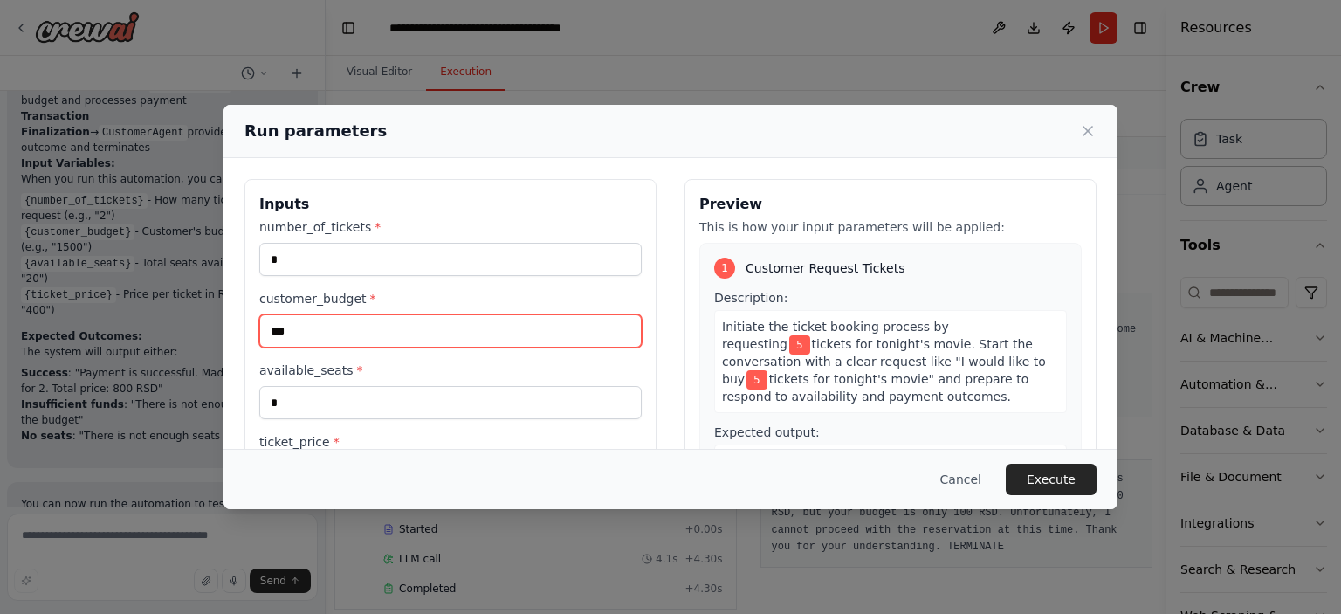
click at [304, 327] on input "***" at bounding box center [450, 330] width 382 height 33
type input "****"
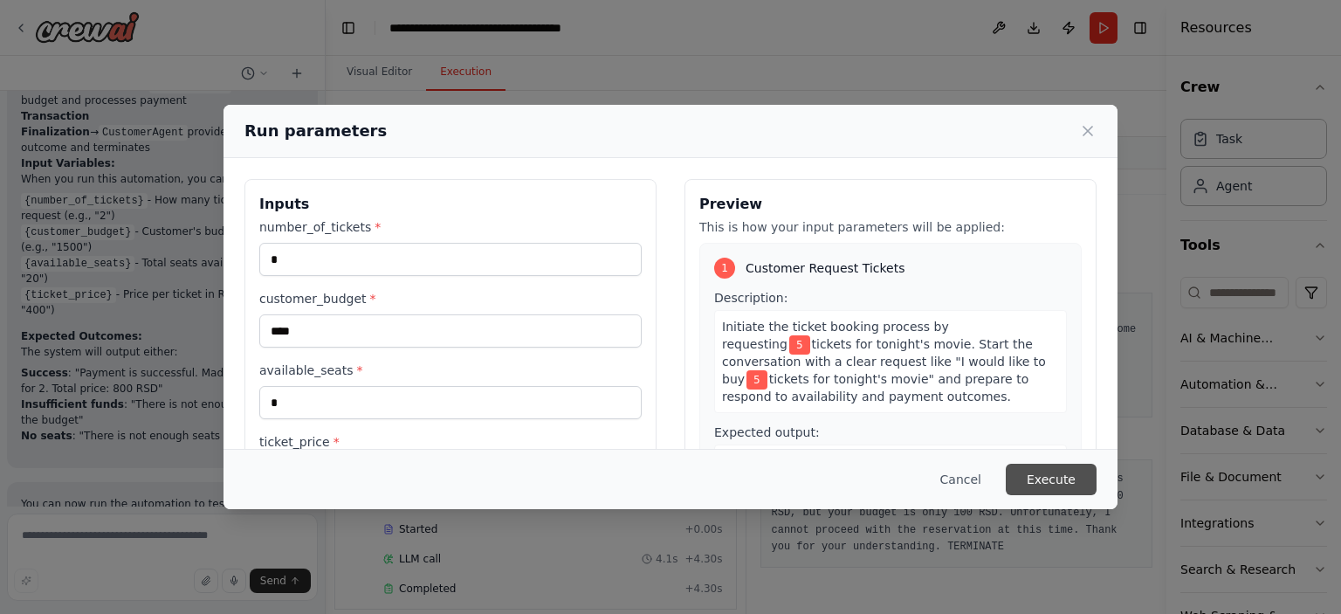
click at [1027, 470] on button "Execute" at bounding box center [1051, 479] width 91 height 31
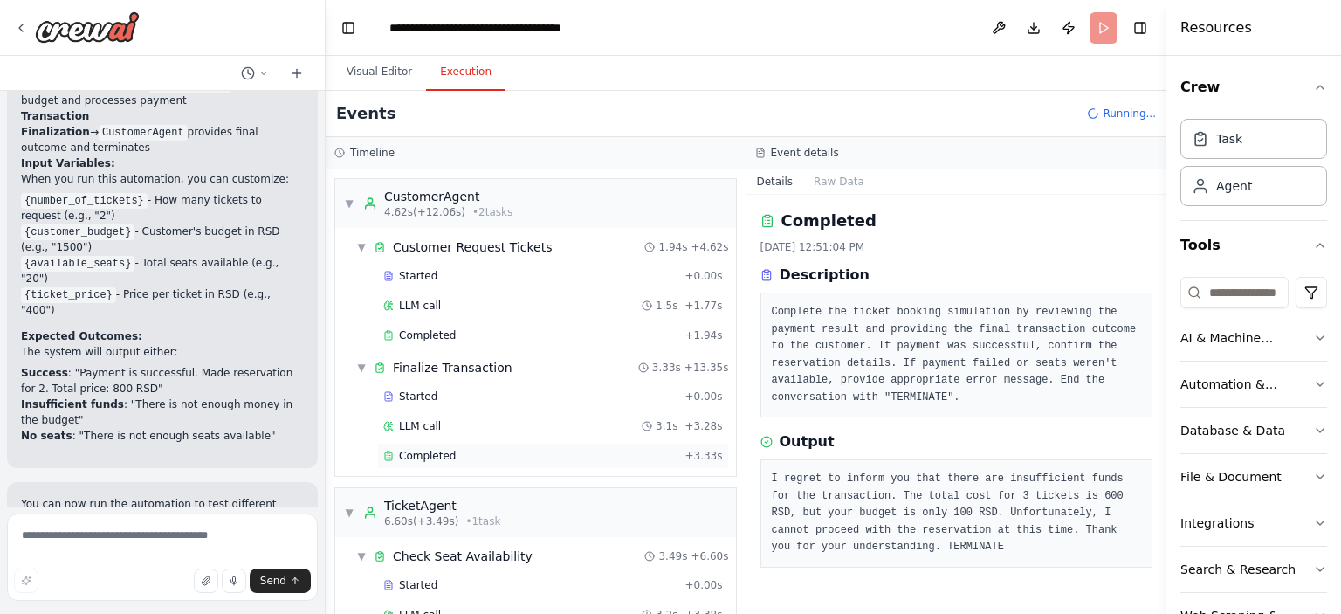
click at [467, 450] on div "Completed" at bounding box center [530, 456] width 294 height 14
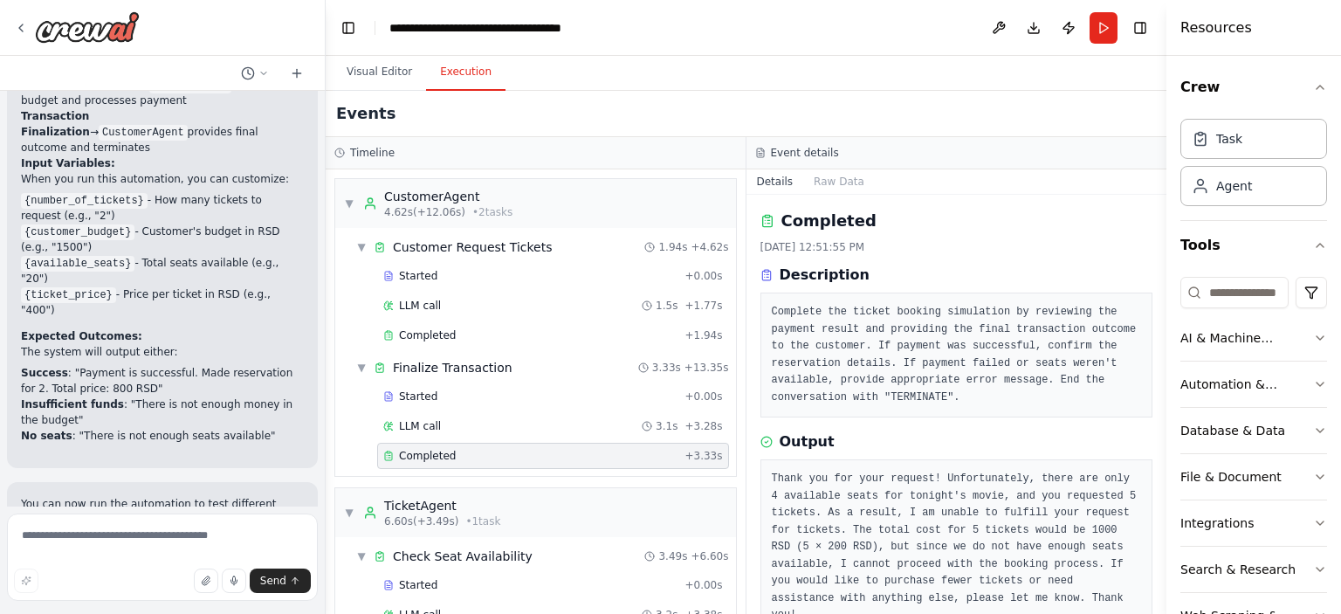
scroll to position [48, 0]
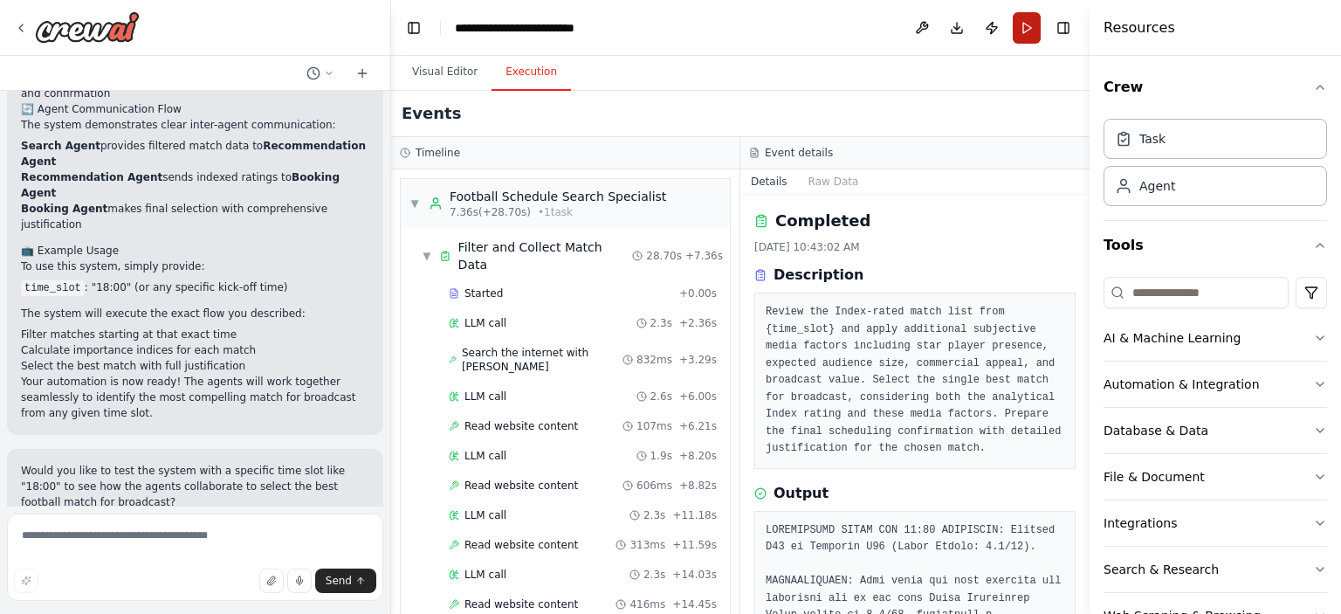
click at [1028, 28] on button "Run" at bounding box center [1027, 27] width 28 height 31
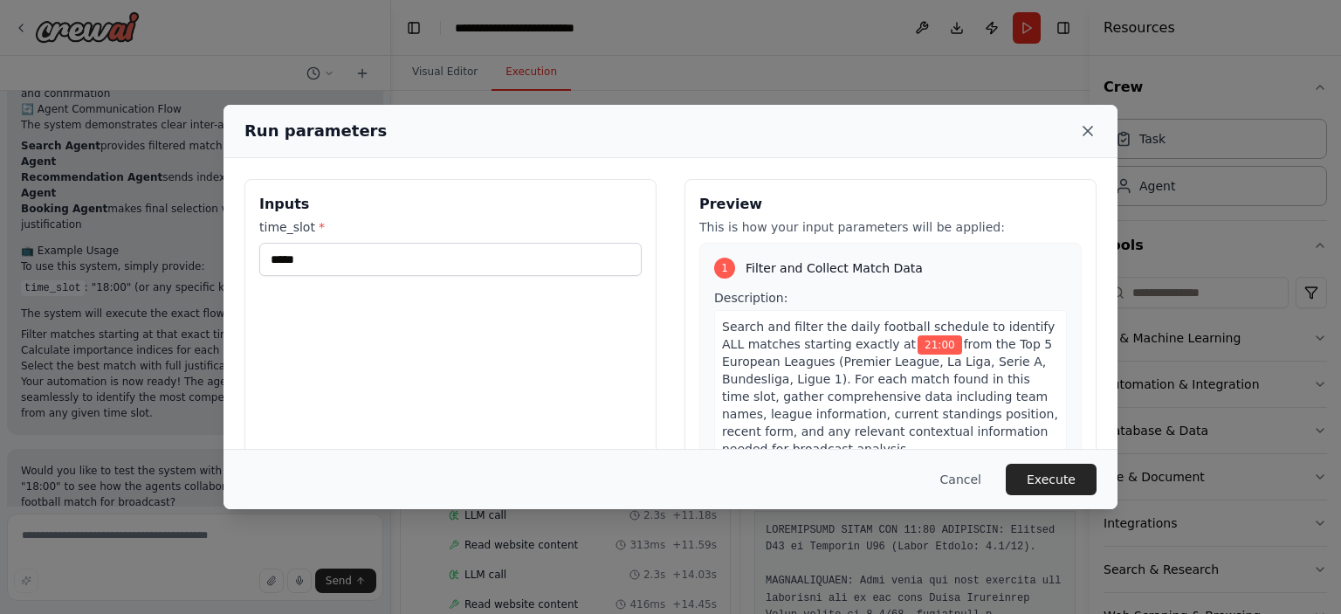
click at [1094, 131] on icon at bounding box center [1087, 130] width 17 height 17
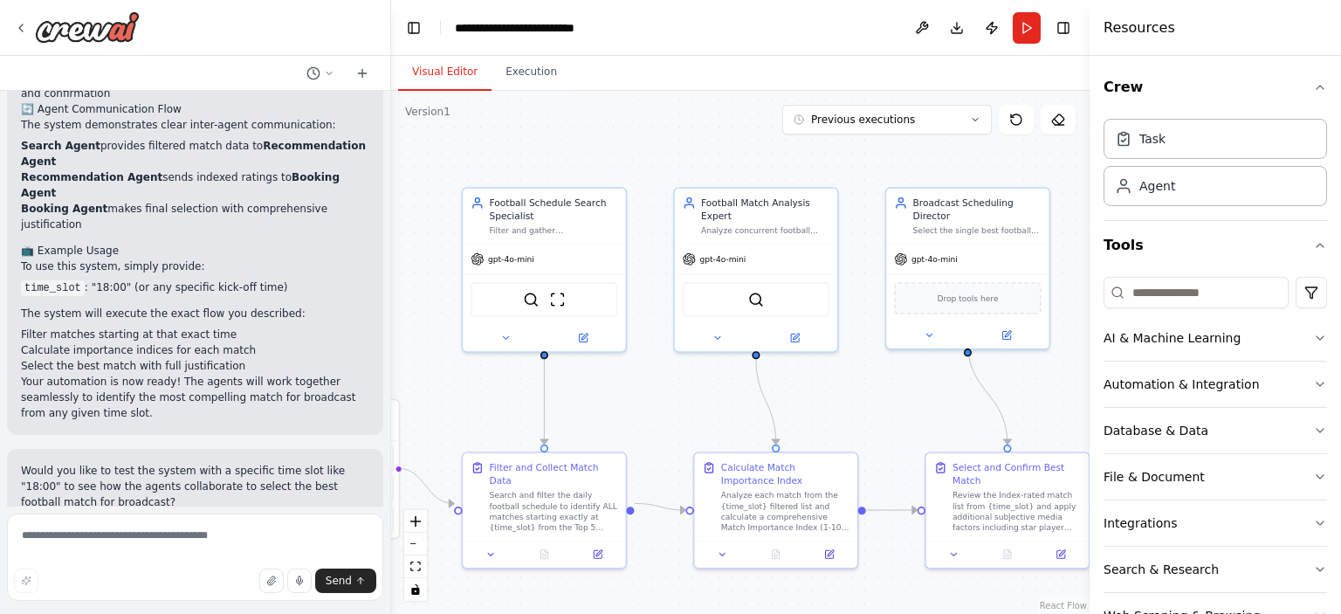
click at [449, 73] on button "Visual Editor" at bounding box center [444, 72] width 93 height 37
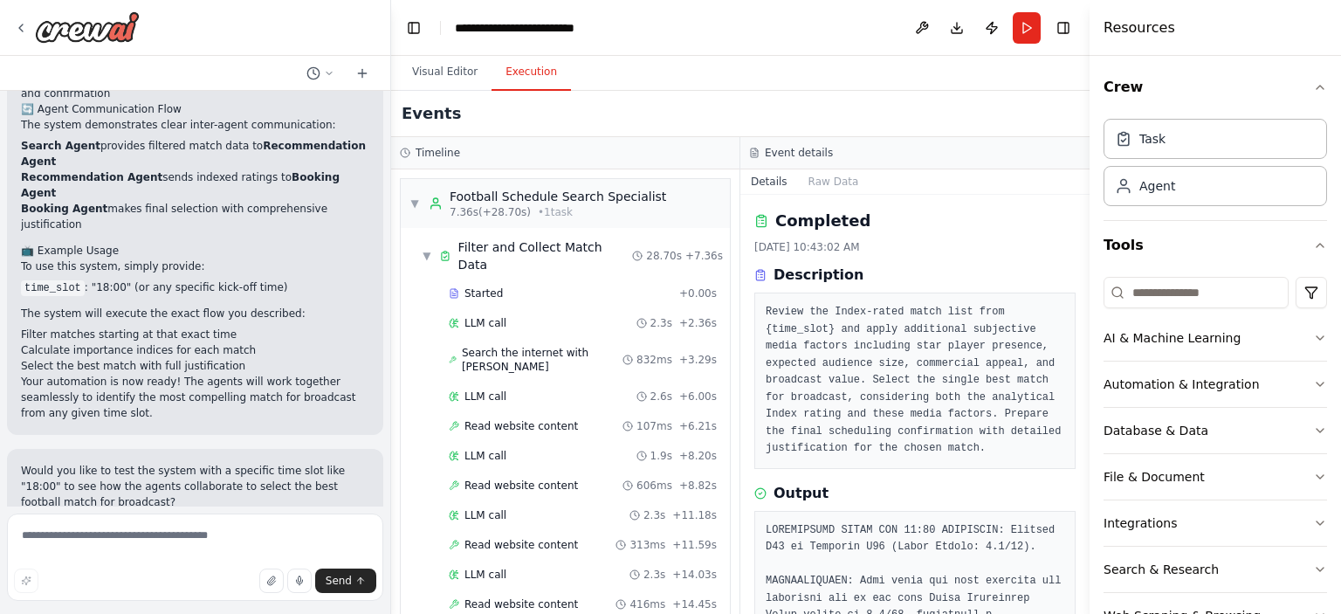
click at [512, 65] on button "Execution" at bounding box center [530, 72] width 79 height 37
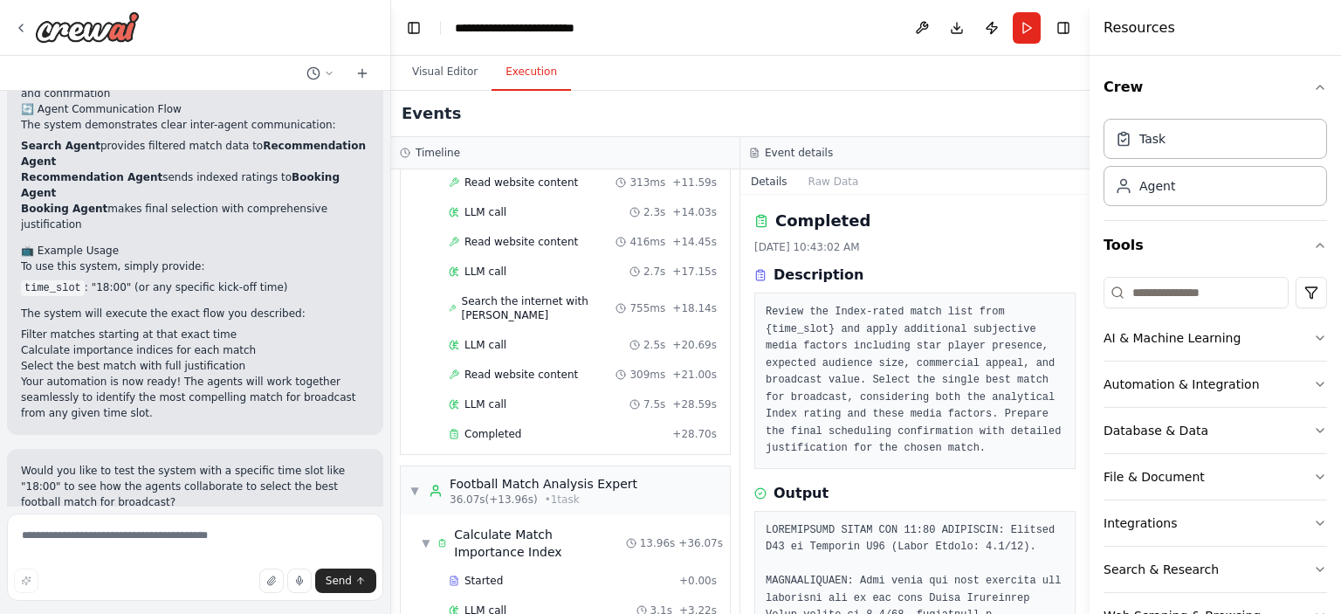
scroll to position [363, 0]
click at [527, 420] on div "Completed + 28.70s" at bounding box center [583, 433] width 280 height 26
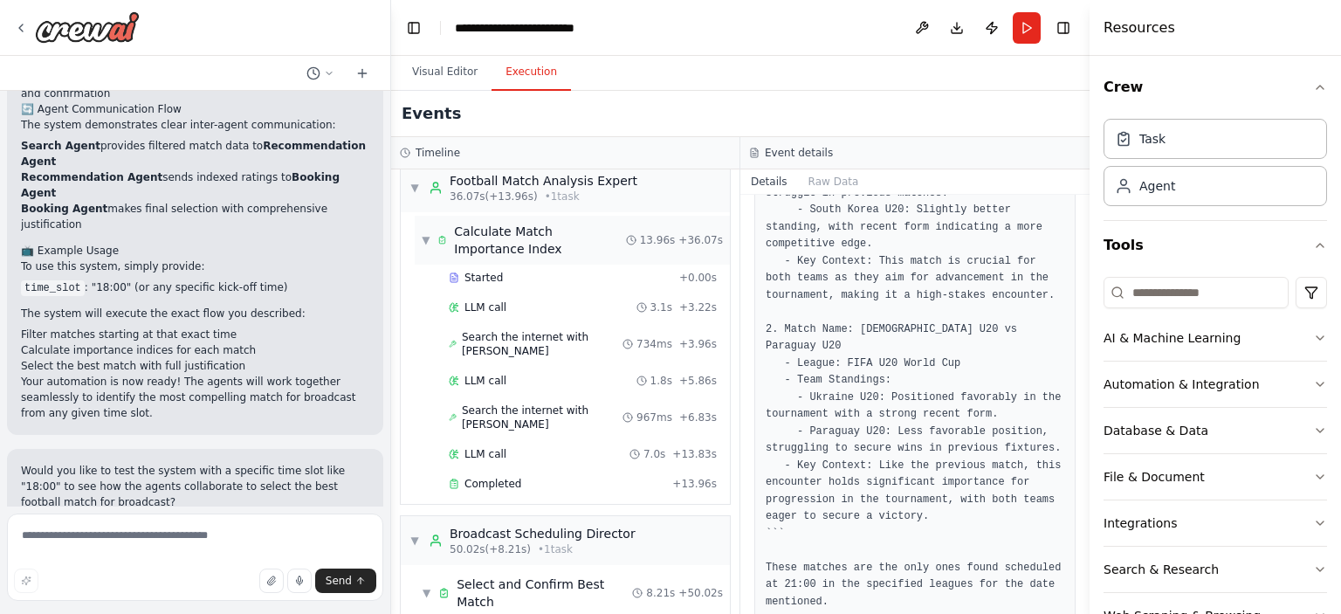
scroll to position [665, 0]
click at [496, 477] on span "Completed" at bounding box center [492, 484] width 57 height 14
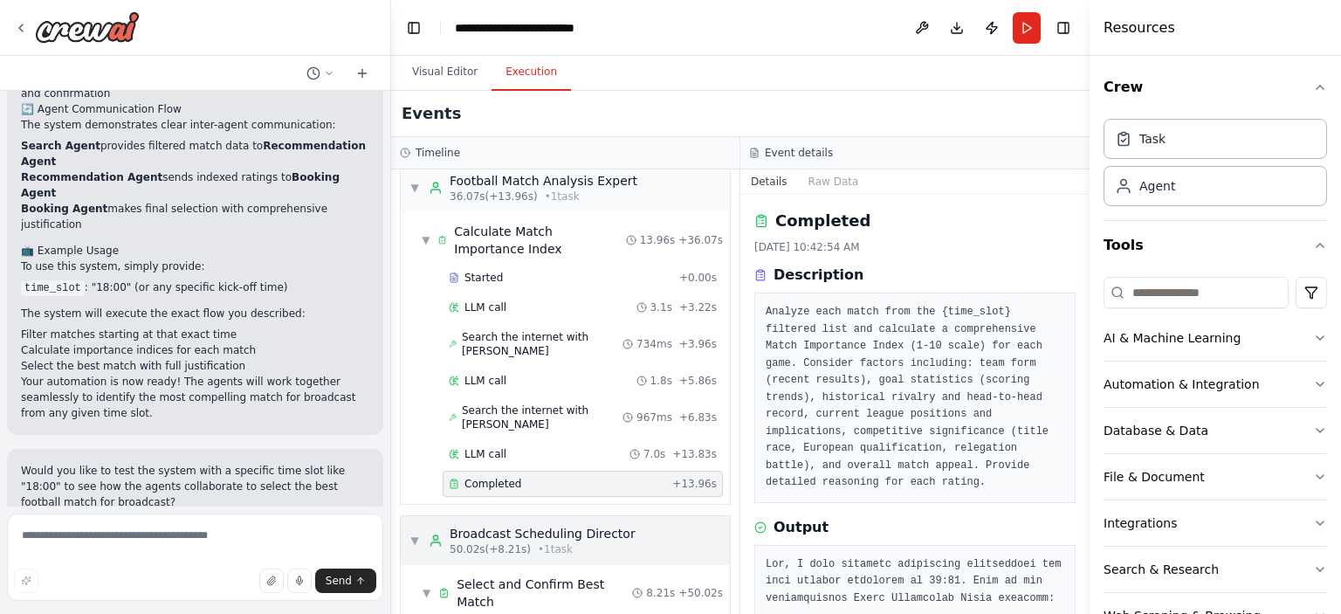
scroll to position [679, 0]
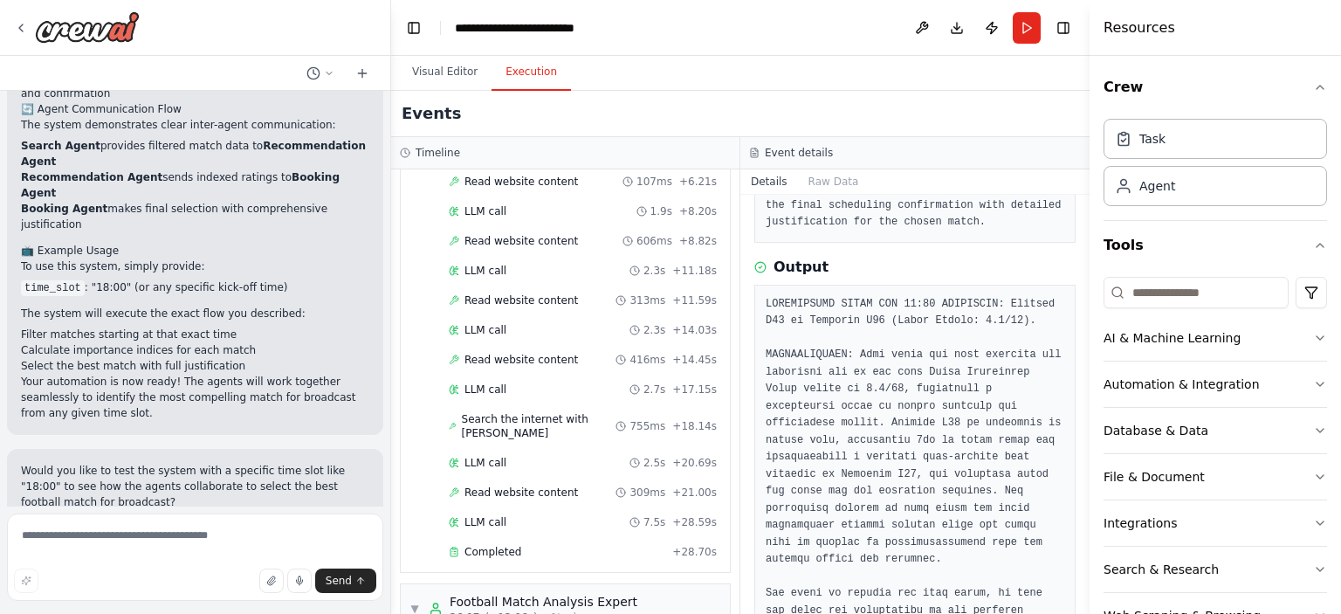
scroll to position [0, 0]
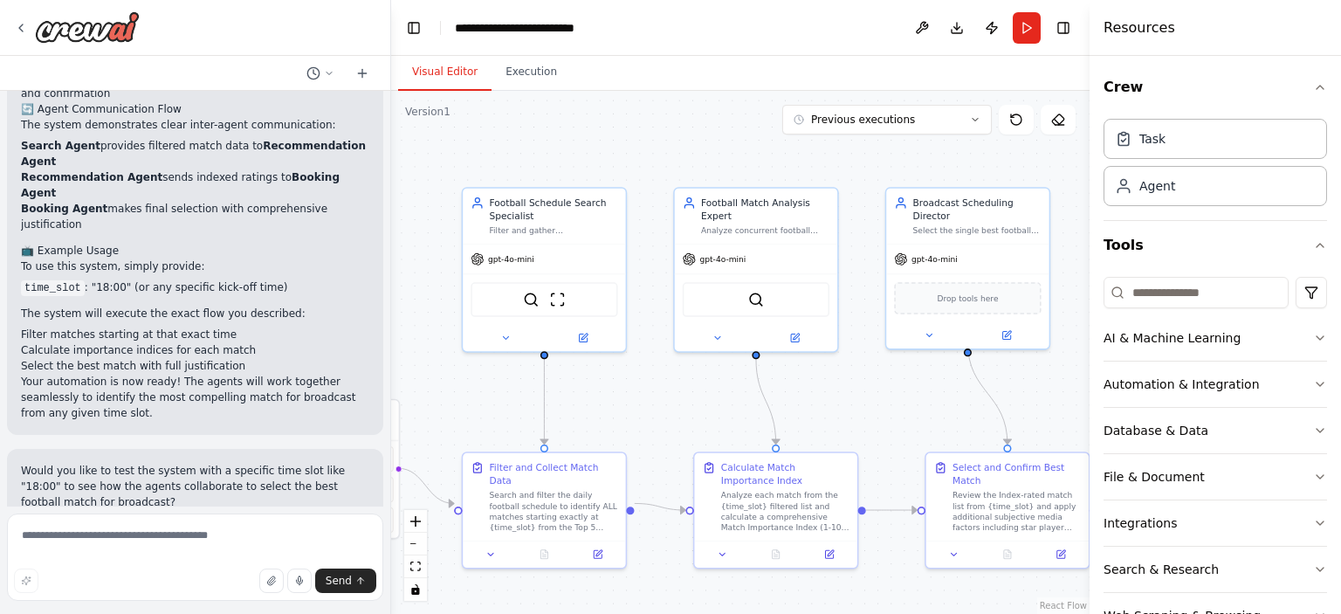
click at [457, 81] on button "Visual Editor" at bounding box center [444, 72] width 93 height 37
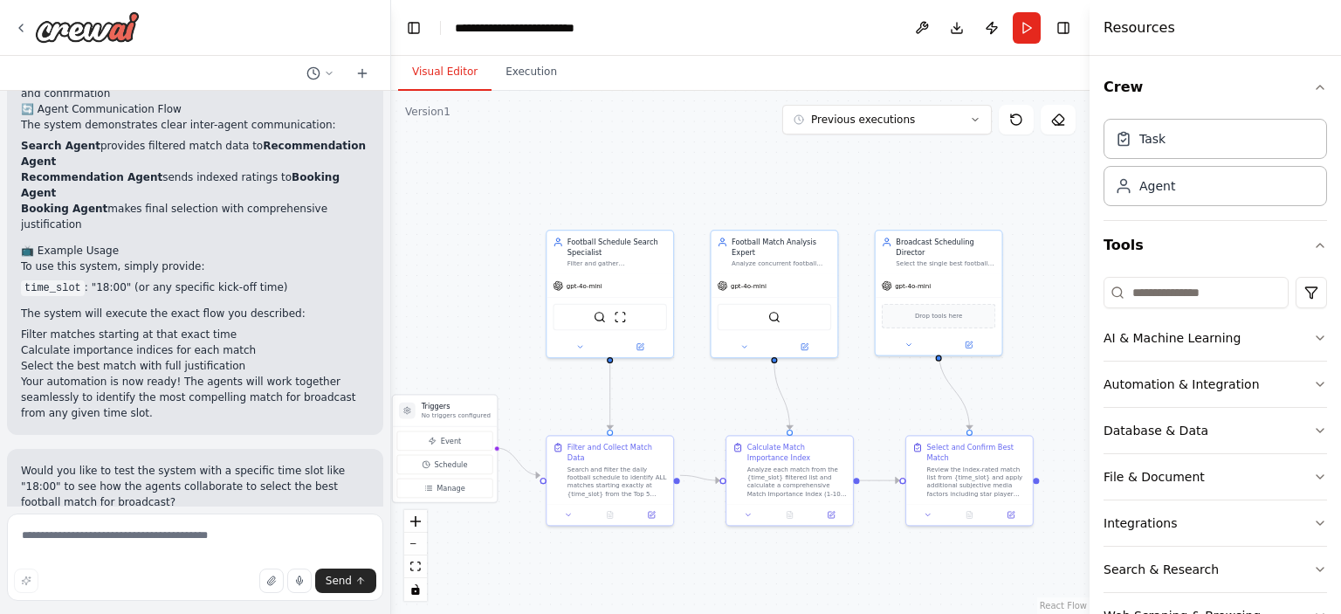
drag, startPoint x: 621, startPoint y: 412, endPoint x: 671, endPoint y: 411, distance: 50.6
click at [671, 411] on div ".deletable-edge-delete-btn { width: 20px; height: 20px; border: 0px solid #ffff…" at bounding box center [740, 352] width 698 height 523
click at [681, 411] on div ".deletable-edge-delete-btn { width: 20px; height: 20px; border: 0px solid #ffff…" at bounding box center [740, 352] width 698 height 523
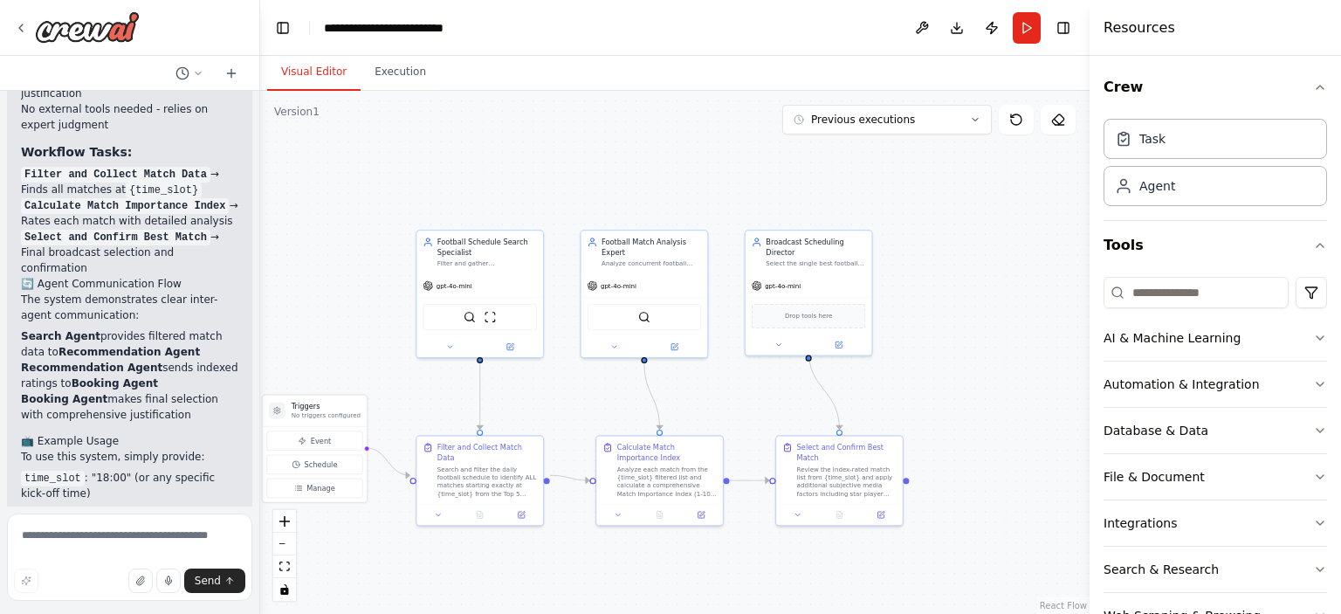
drag, startPoint x: 387, startPoint y: 341, endPoint x: 262, endPoint y: 339, distance: 124.9
click at [262, 339] on div "Create a multi-agent system with at least 3 agents that solve a real-life probl…" at bounding box center [670, 307] width 1341 height 614
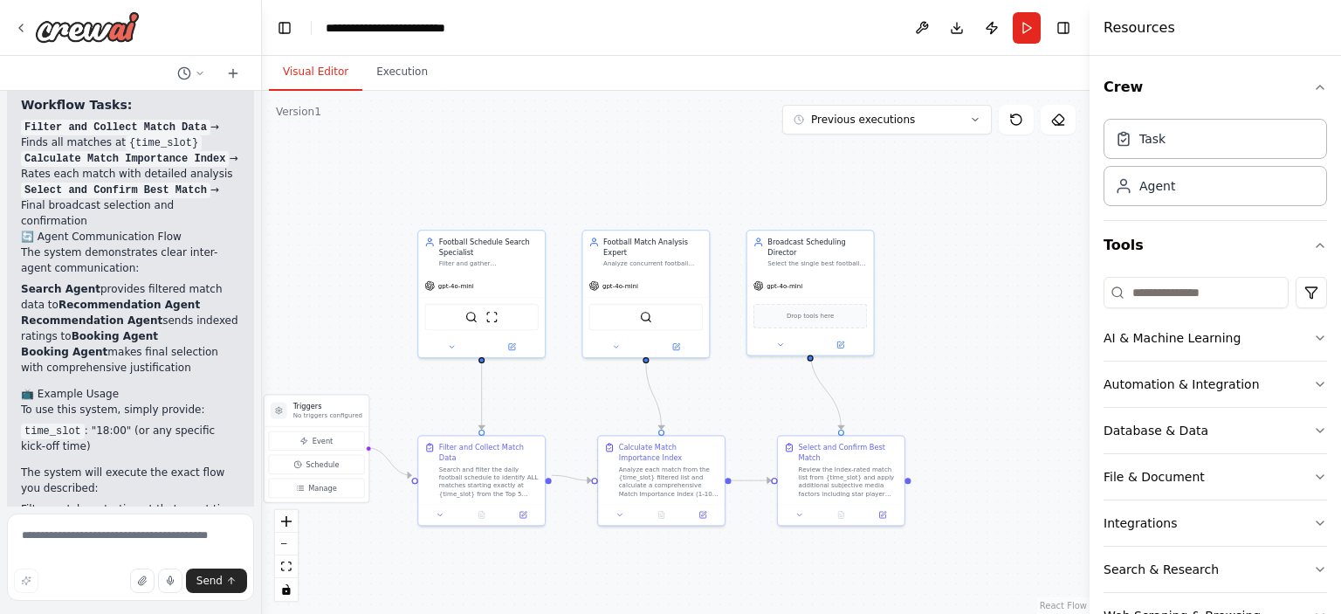
scroll to position [3460, 0]
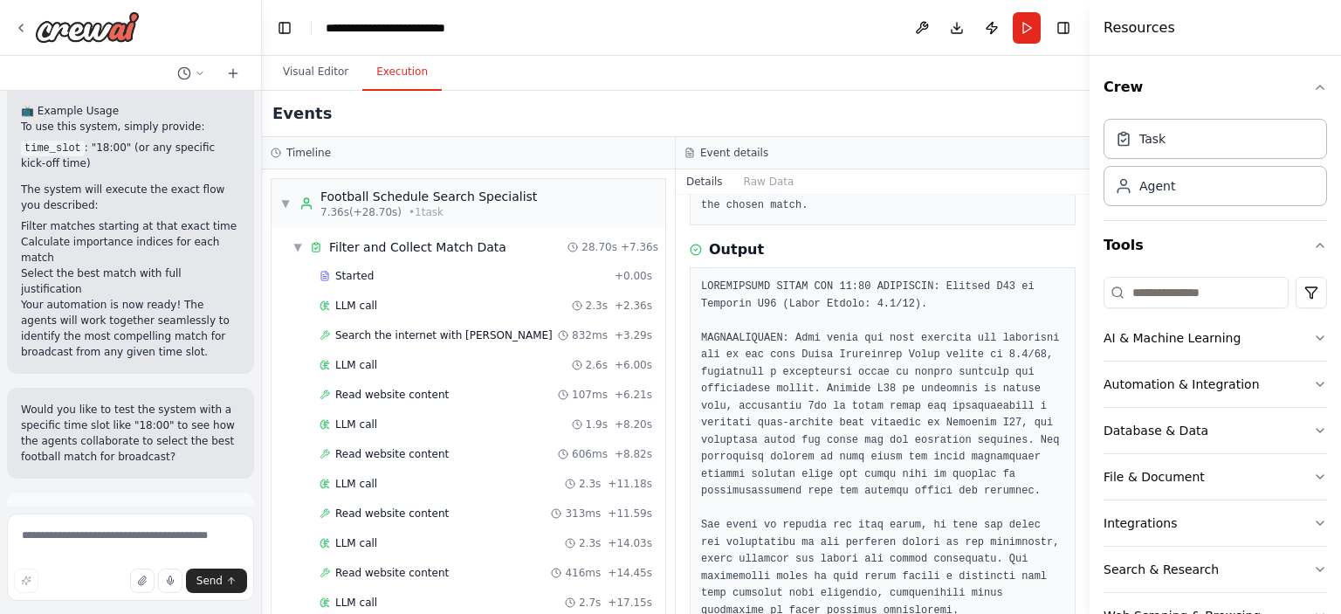
click at [388, 69] on button "Execution" at bounding box center [401, 72] width 79 height 37
click at [1018, 18] on button "Run" at bounding box center [1027, 27] width 28 height 31
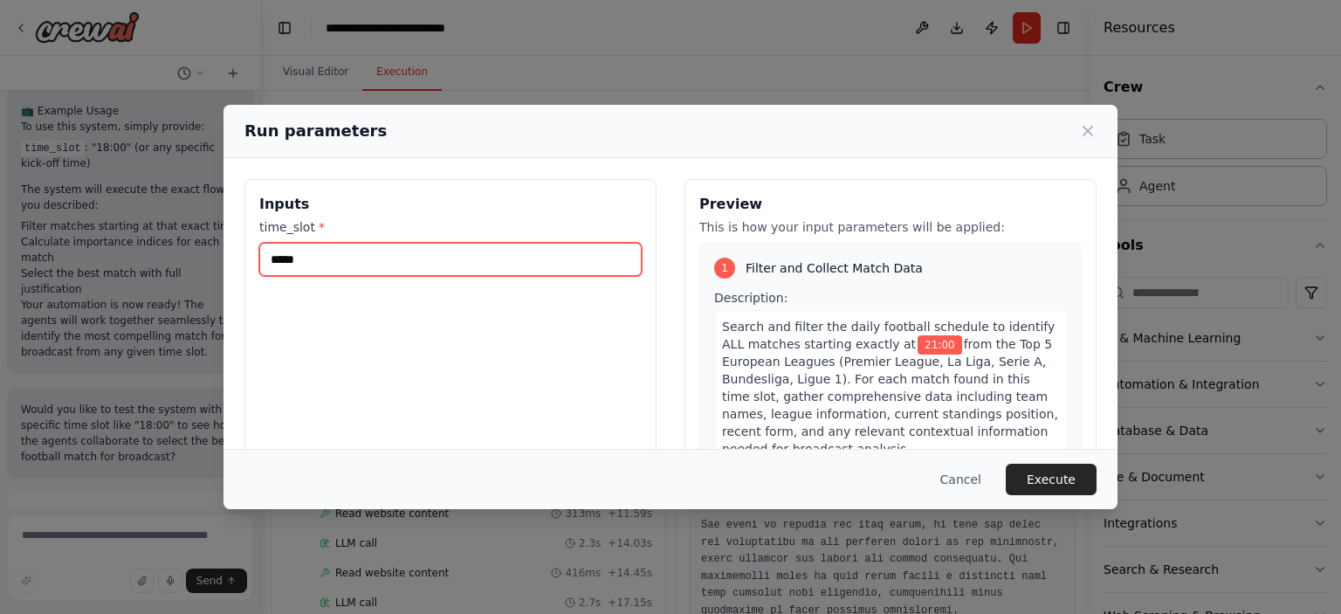
click at [281, 258] on input "*****" at bounding box center [450, 259] width 382 height 33
type input "*****"
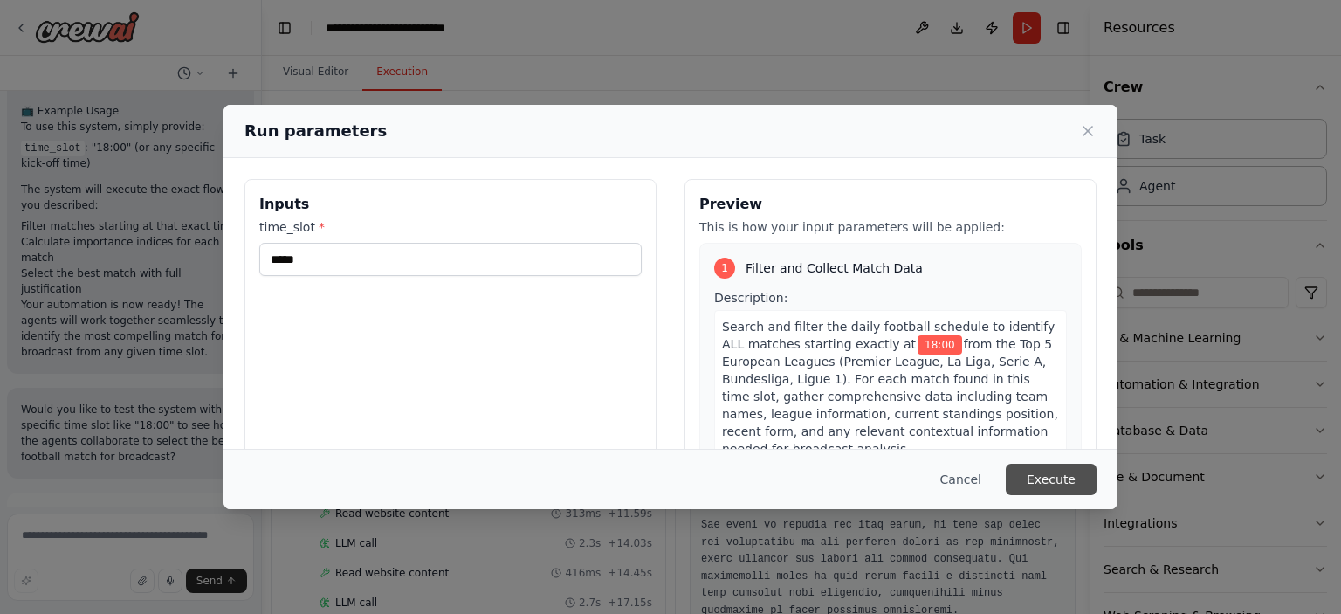
click at [1045, 481] on button "Execute" at bounding box center [1051, 479] width 91 height 31
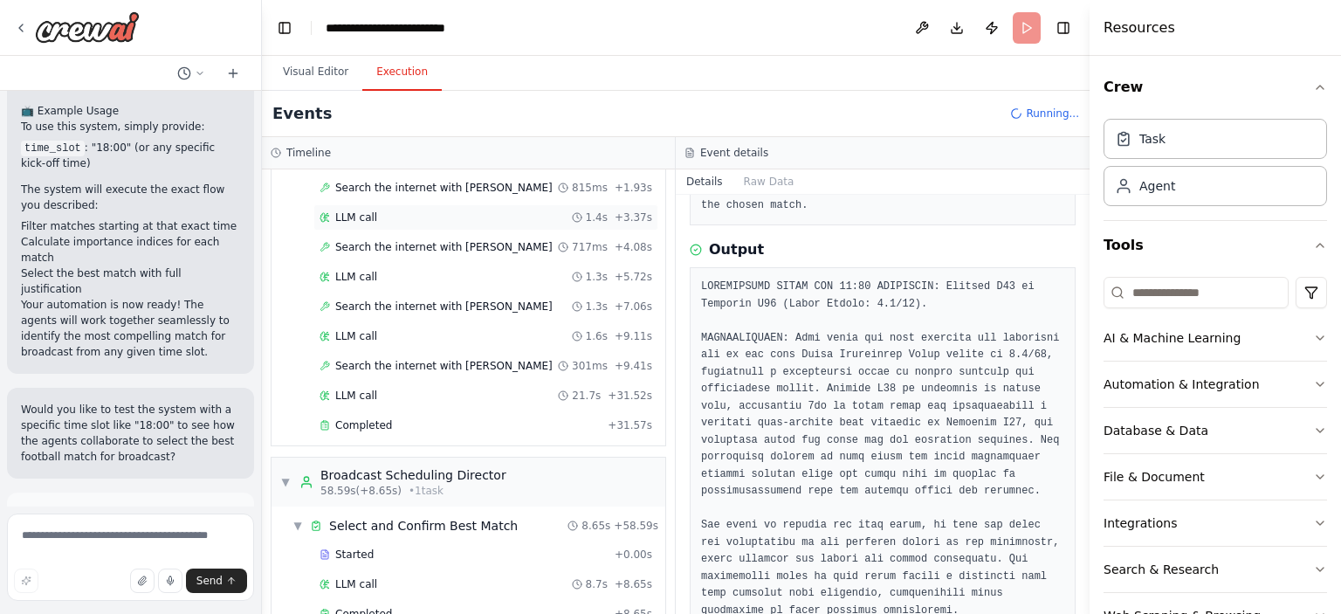
scroll to position [603, 0]
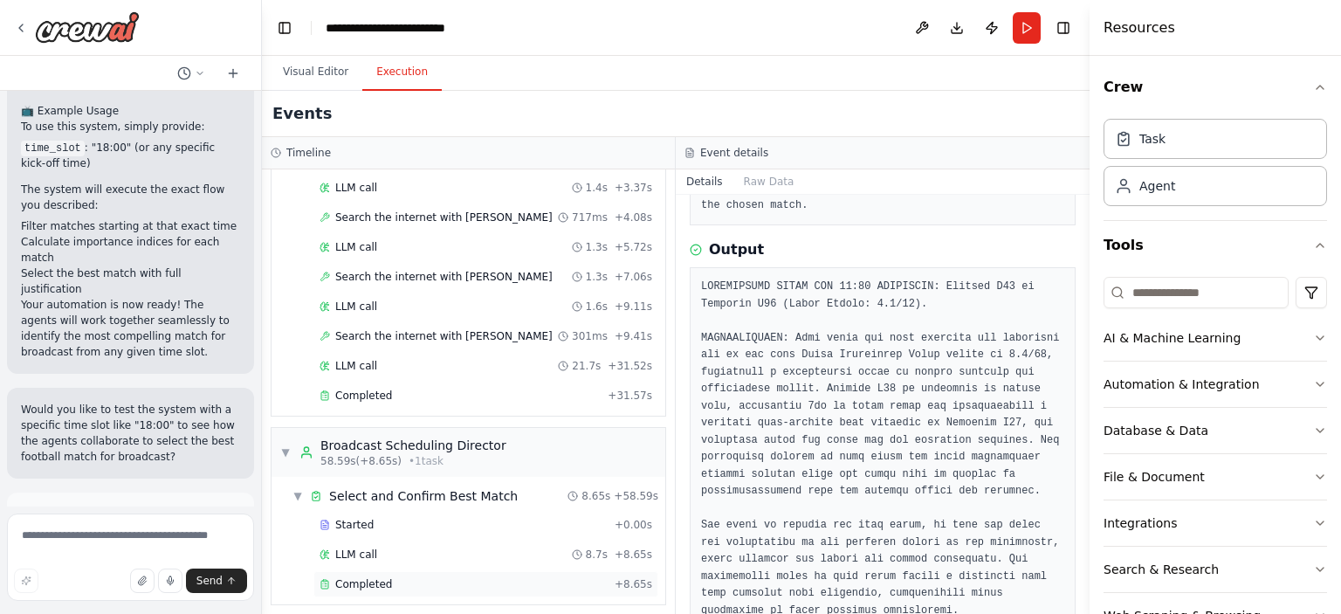
click at [399, 577] on div "Completed" at bounding box center [464, 584] width 288 height 14
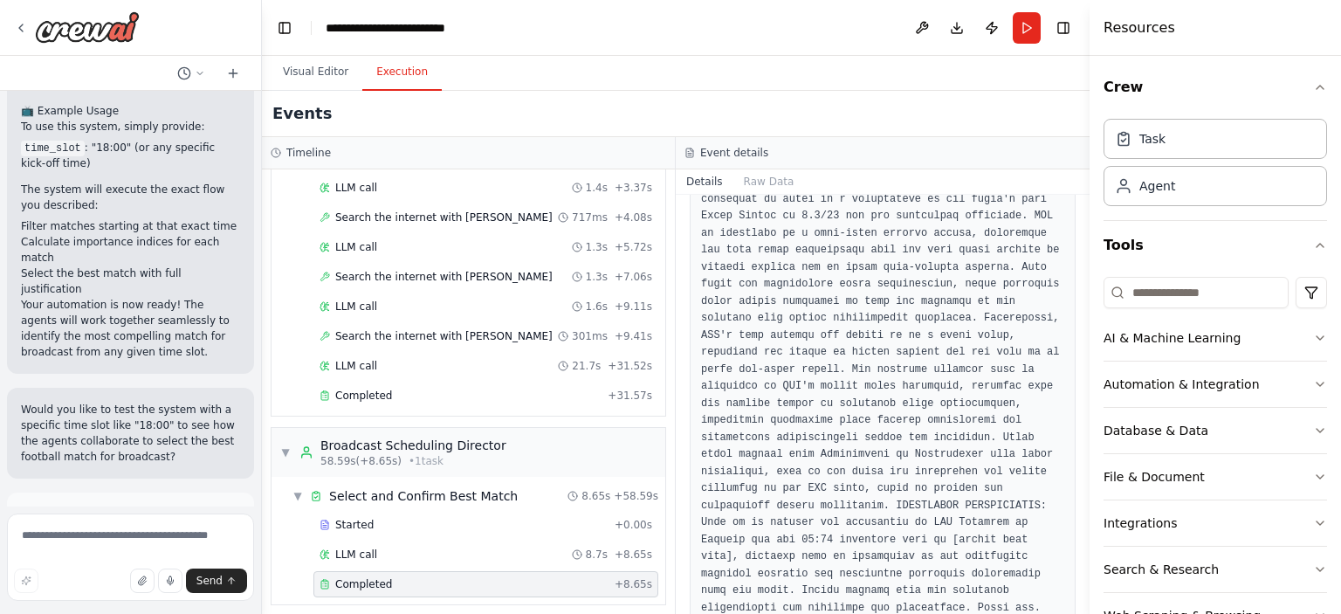
scroll to position [365, 0]
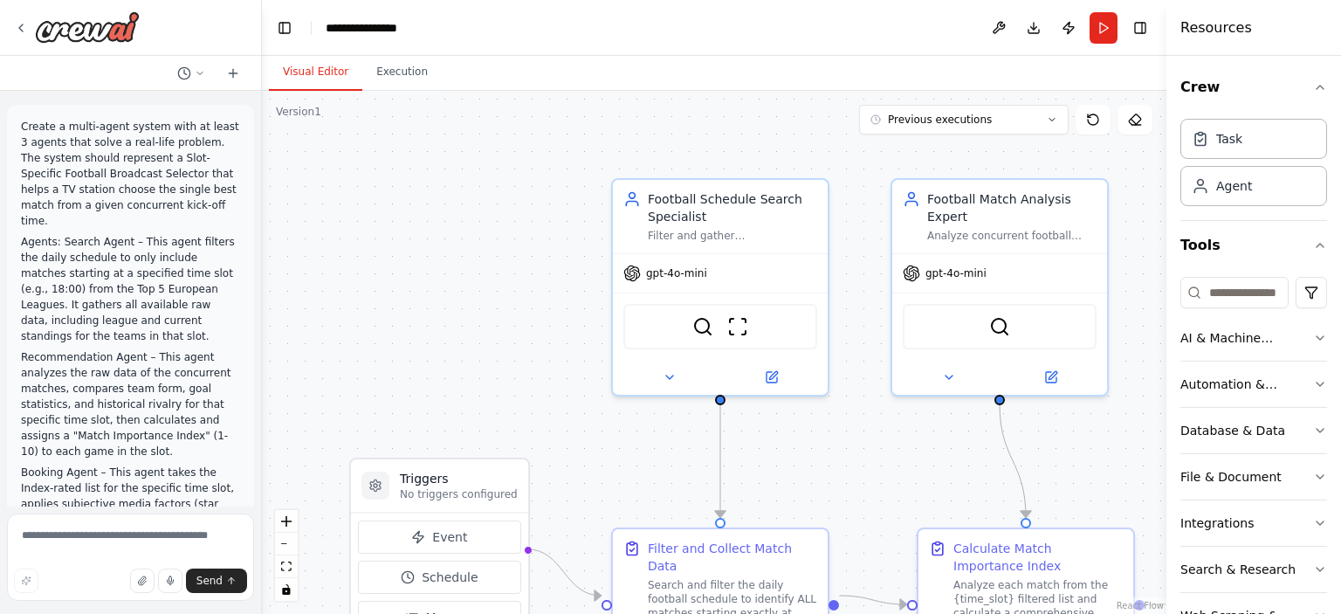
scroll to position [3319, 0]
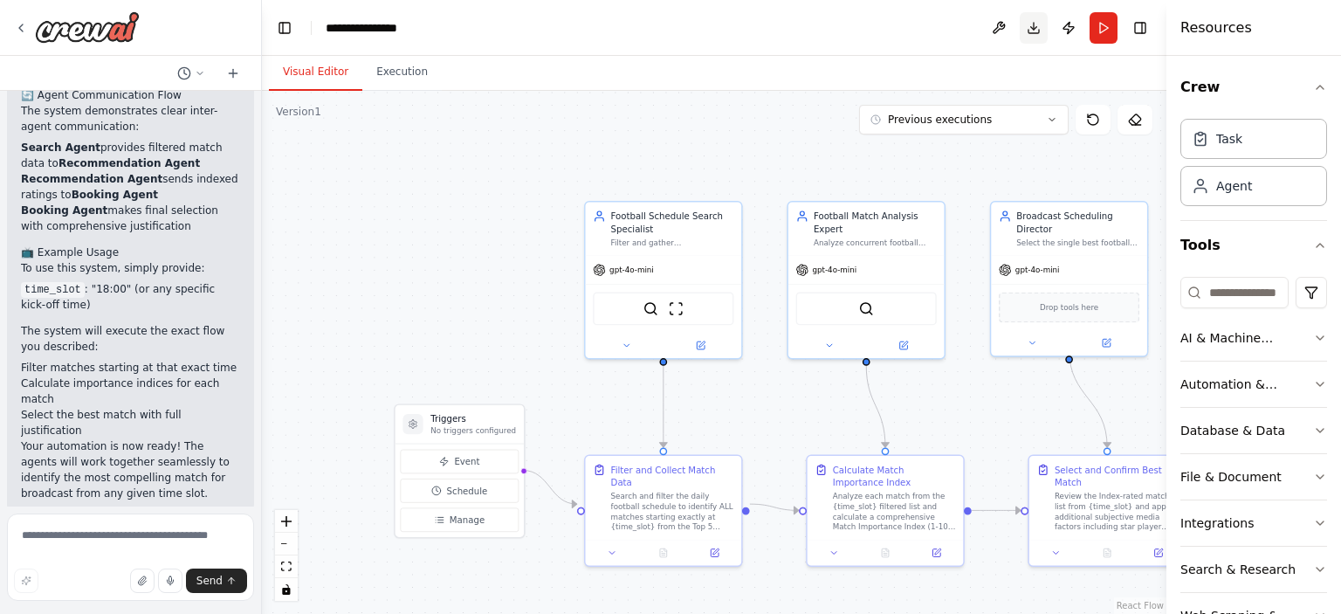
click at [1027, 31] on button "Download" at bounding box center [1034, 27] width 28 height 31
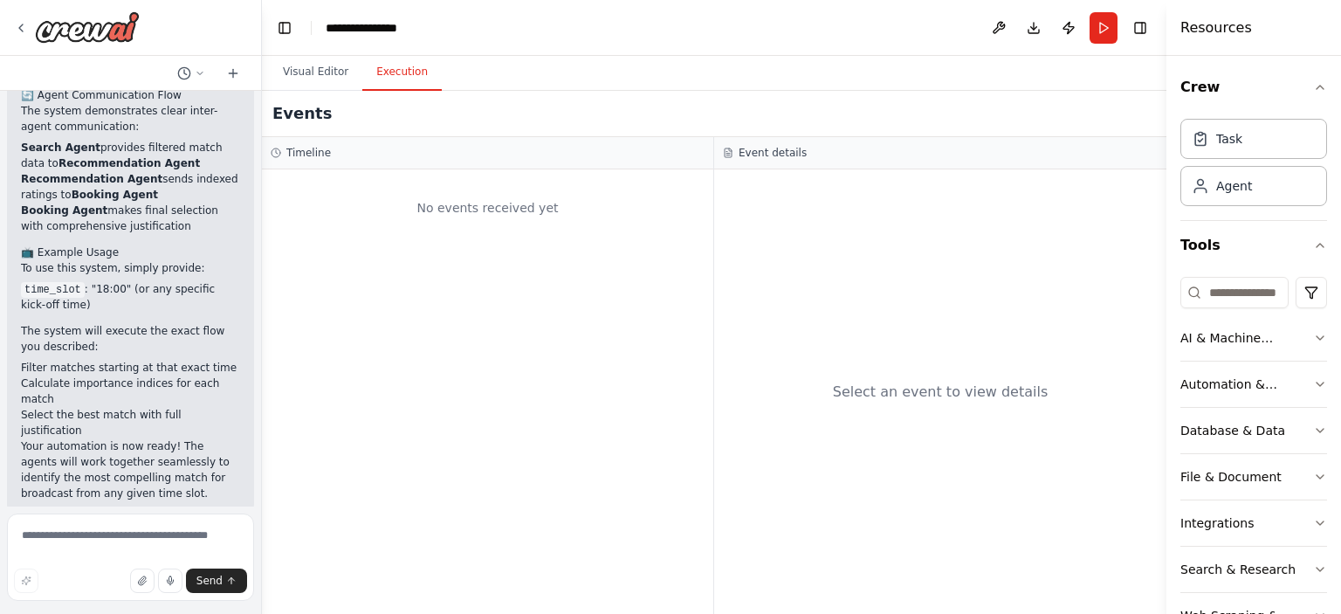
click at [391, 69] on button "Execution" at bounding box center [401, 72] width 79 height 37
